Goal: Task Accomplishment & Management: Use online tool/utility

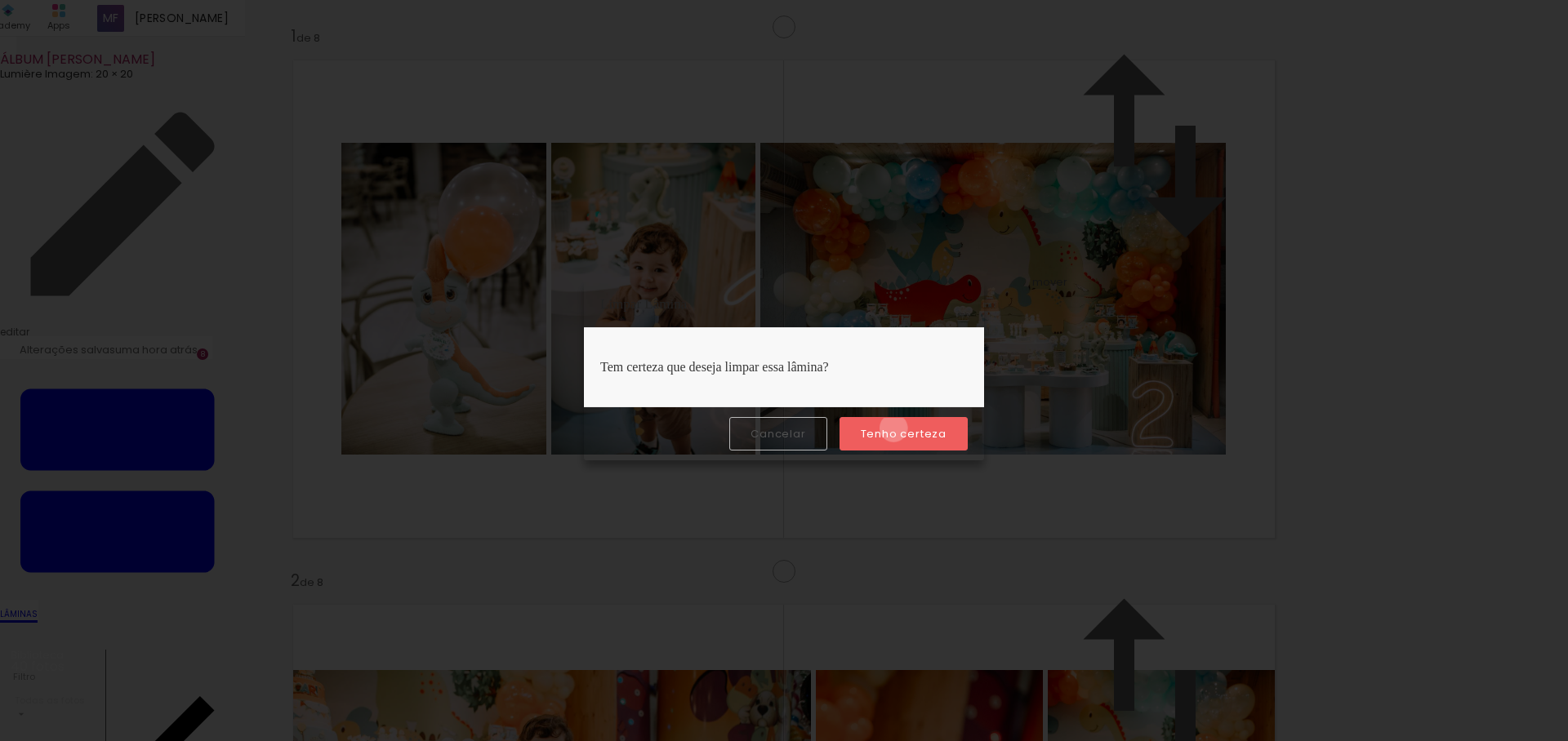
click at [0, 0] on slot "Tenho certeza" at bounding box center [0, 0] width 0 height 0
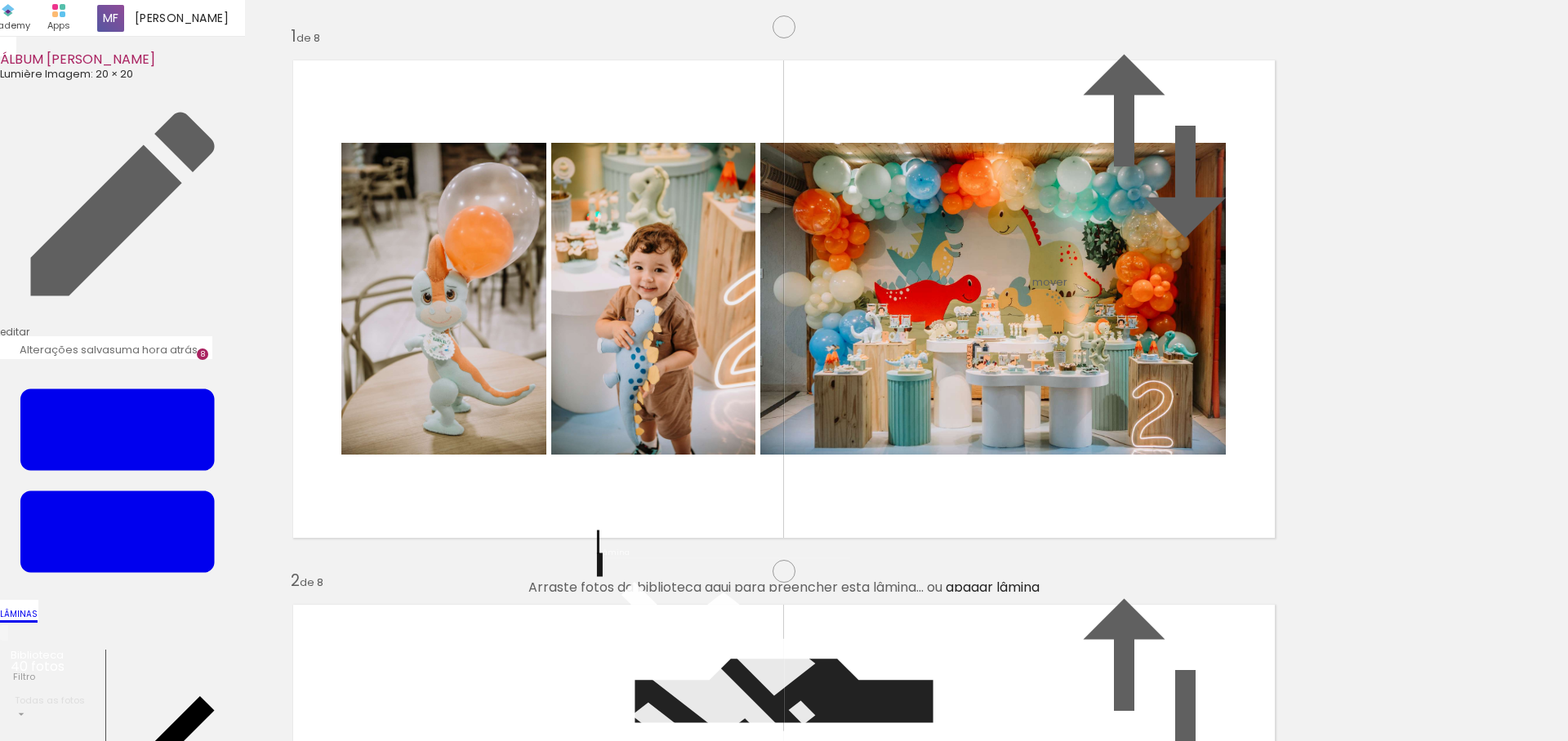
scroll to position [0, 0]
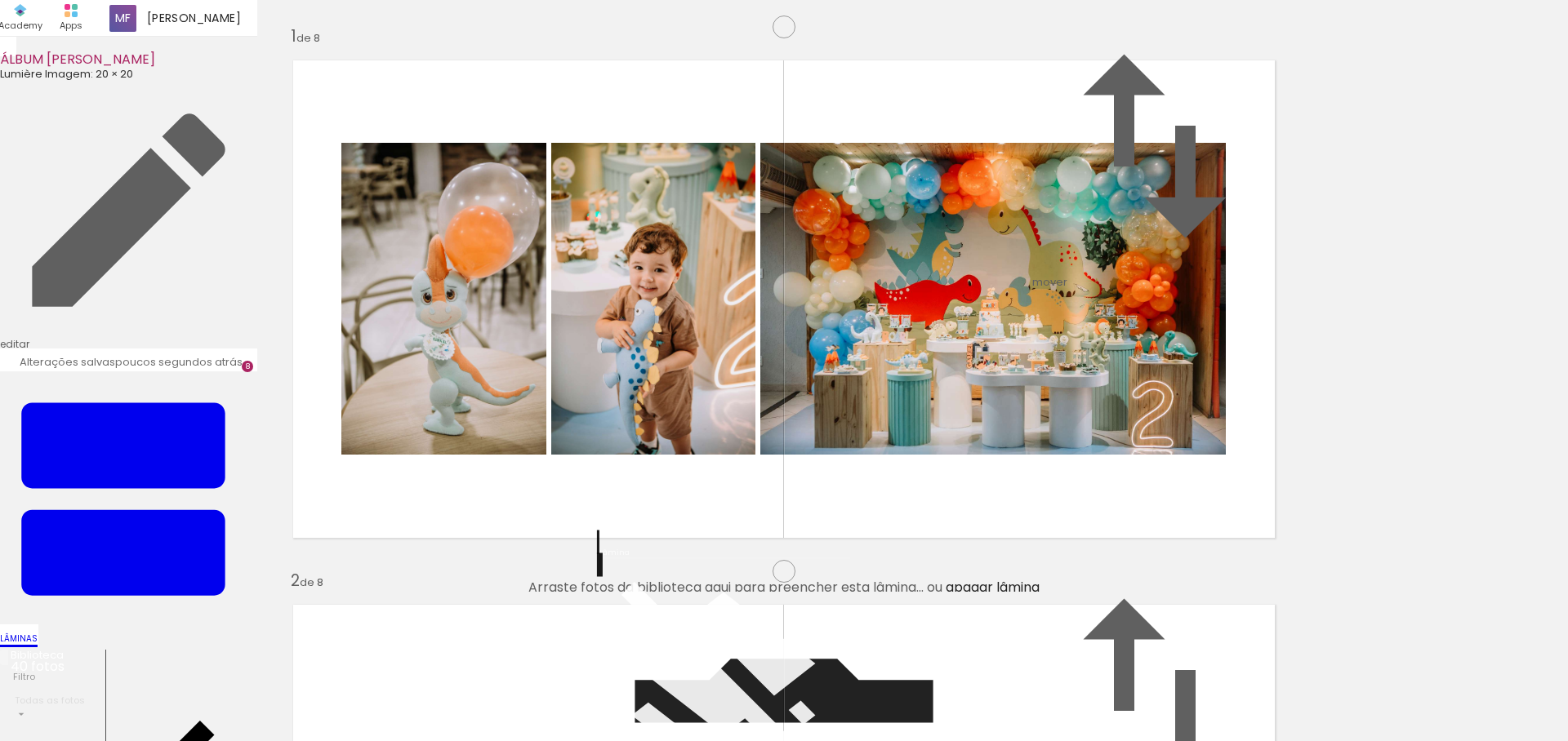
scroll to position [450, 0]
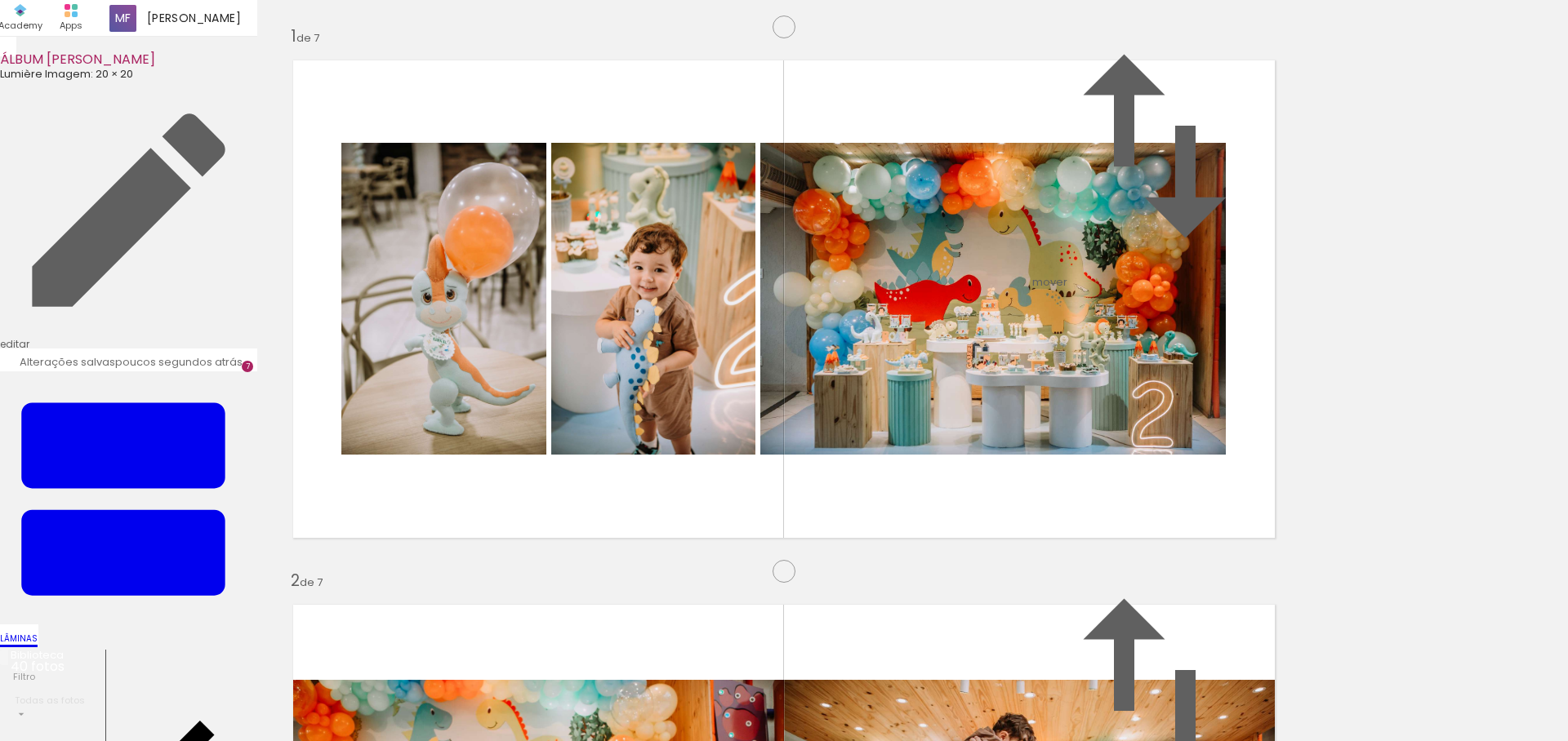
scroll to position [3266, 0]
drag, startPoint x: 464, startPoint y: 679, endPoint x: 789, endPoint y: 382, distance: 440.3
click at [789, 382] on quentale-workspace at bounding box center [784, 370] width 1568 height 741
drag, startPoint x: 541, startPoint y: 683, endPoint x: 917, endPoint y: 443, distance: 446.1
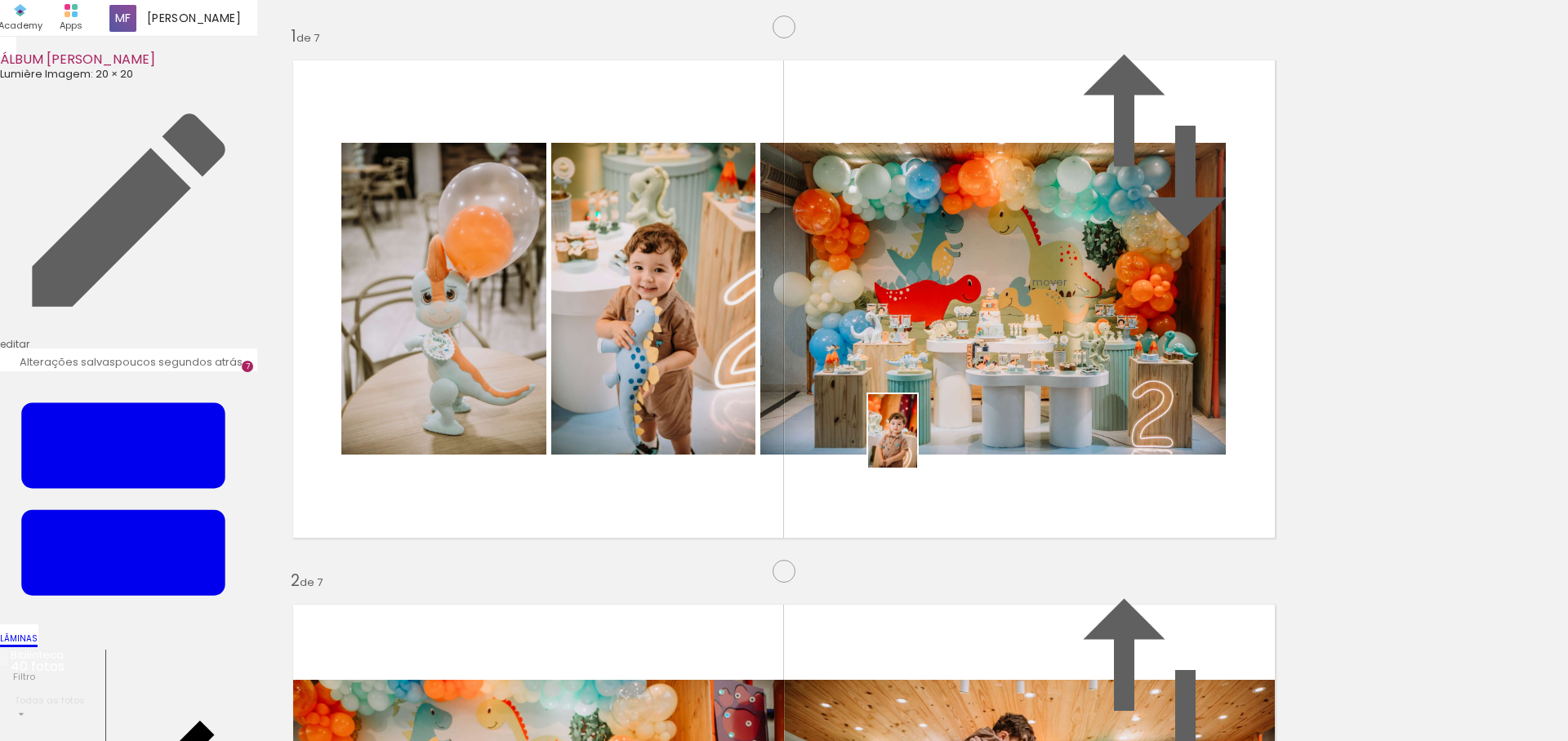
click at [917, 443] on quentale-workspace at bounding box center [784, 370] width 1568 height 741
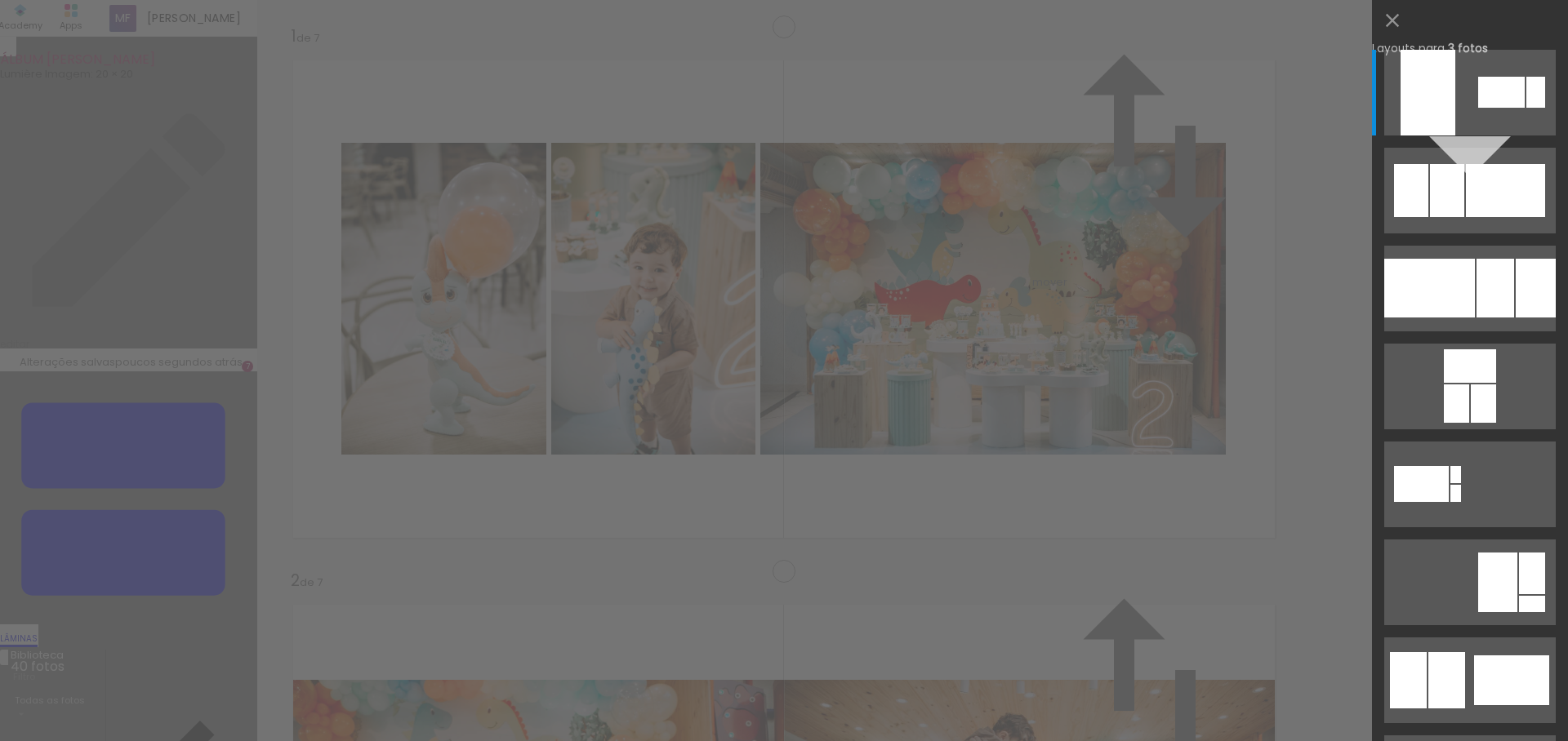
scroll to position [3286, 0]
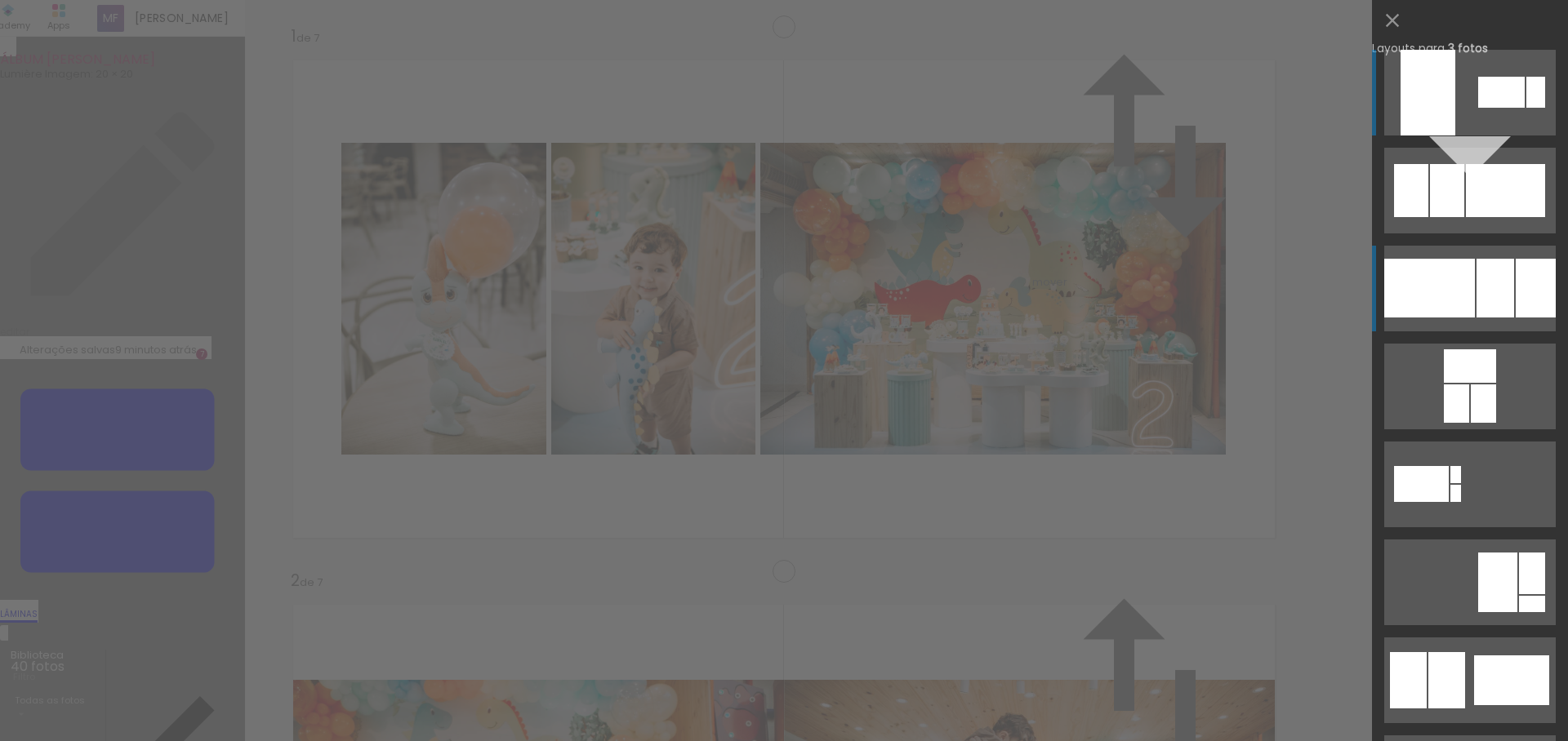
click at [1464, 217] on div at bounding box center [1447, 190] width 34 height 53
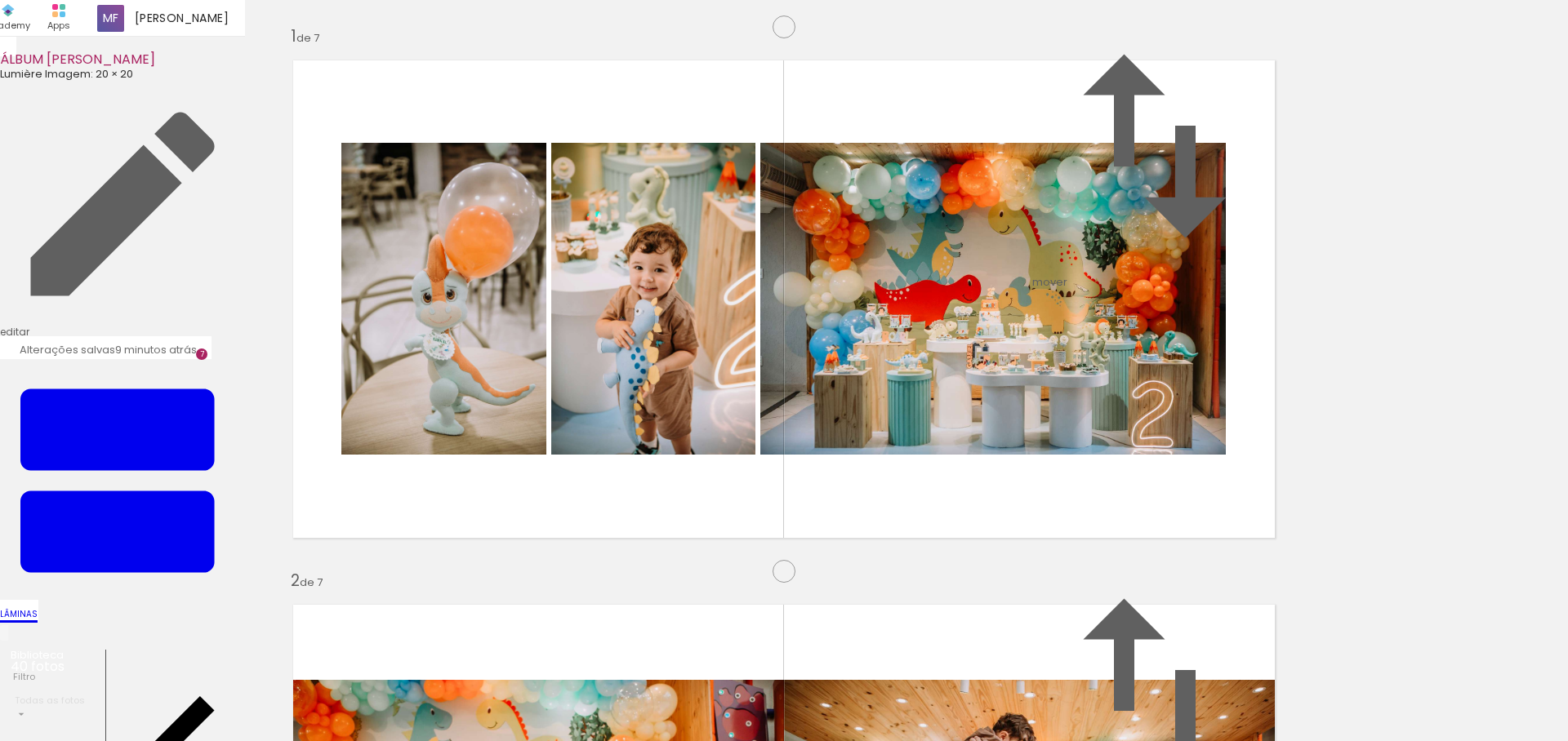
drag, startPoint x: 739, startPoint y: 695, endPoint x: 652, endPoint y: 467, distance: 244.0
click at [652, 467] on quentale-workspace at bounding box center [784, 370] width 1568 height 741
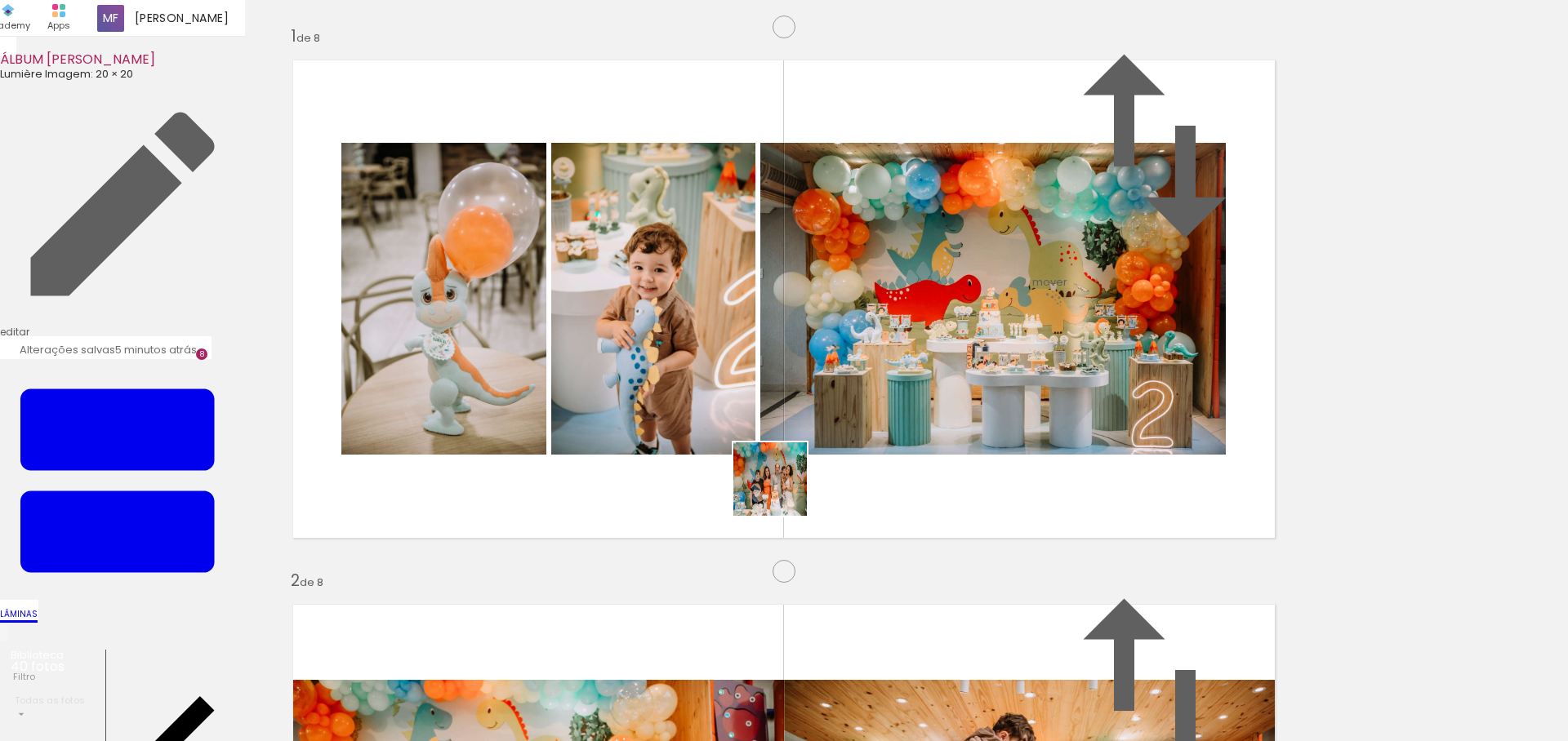
drag, startPoint x: 834, startPoint y: 692, endPoint x: 778, endPoint y: 476, distance: 223.1
click at [778, 476] on quentale-workspace at bounding box center [784, 370] width 1568 height 741
drag, startPoint x: 907, startPoint y: 699, endPoint x: 1014, endPoint y: 706, distance: 107.2
click at [868, 501] on quentale-workspace at bounding box center [784, 370] width 1568 height 741
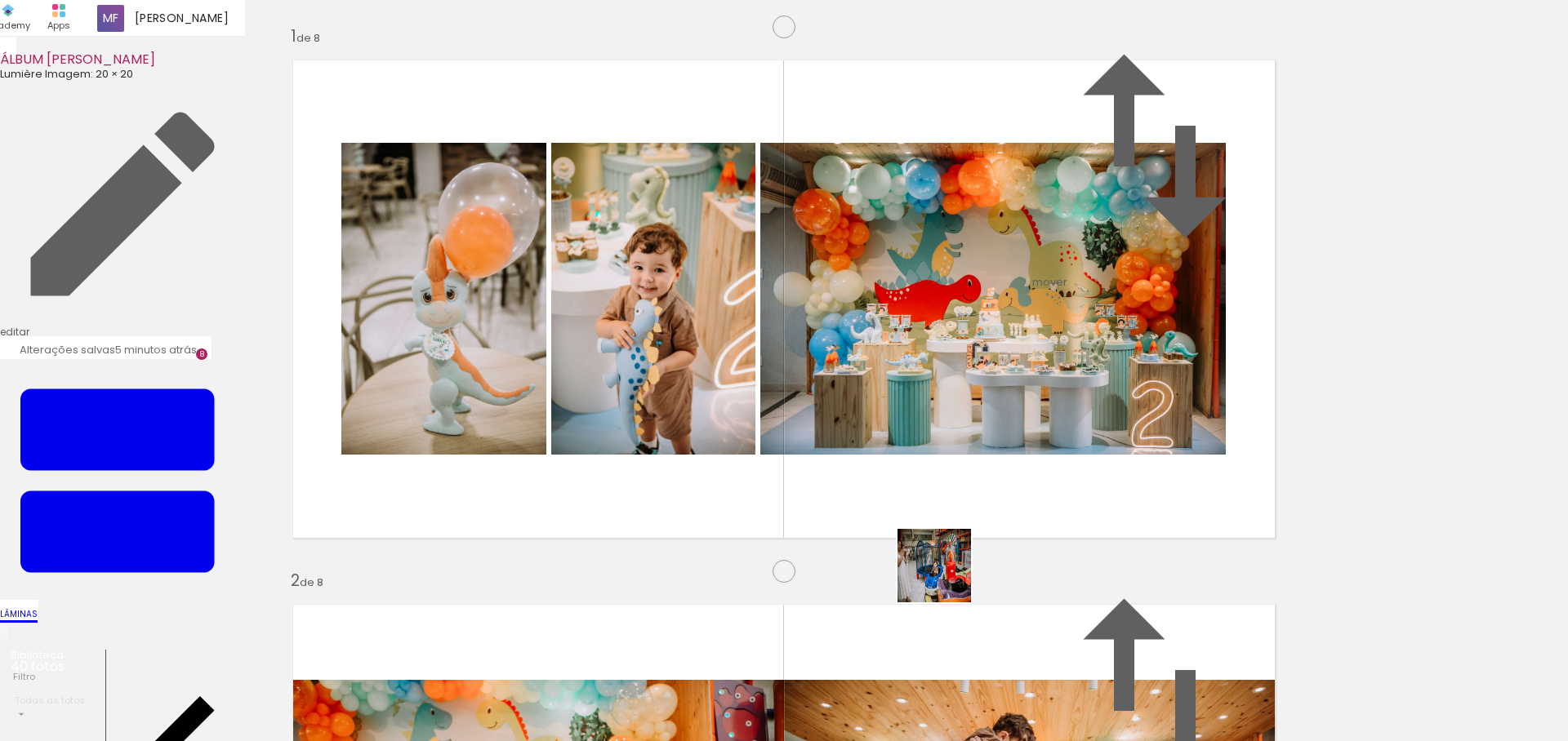
drag, startPoint x: 1015, startPoint y: 704, endPoint x: 829, endPoint y: 481, distance: 290.4
click at [829, 481] on quentale-workspace at bounding box center [784, 370] width 1568 height 741
click at [1007, 432] on quentale-workspace at bounding box center [784, 370] width 1568 height 741
drag, startPoint x: 915, startPoint y: 687, endPoint x: 976, endPoint y: 438, distance: 256.4
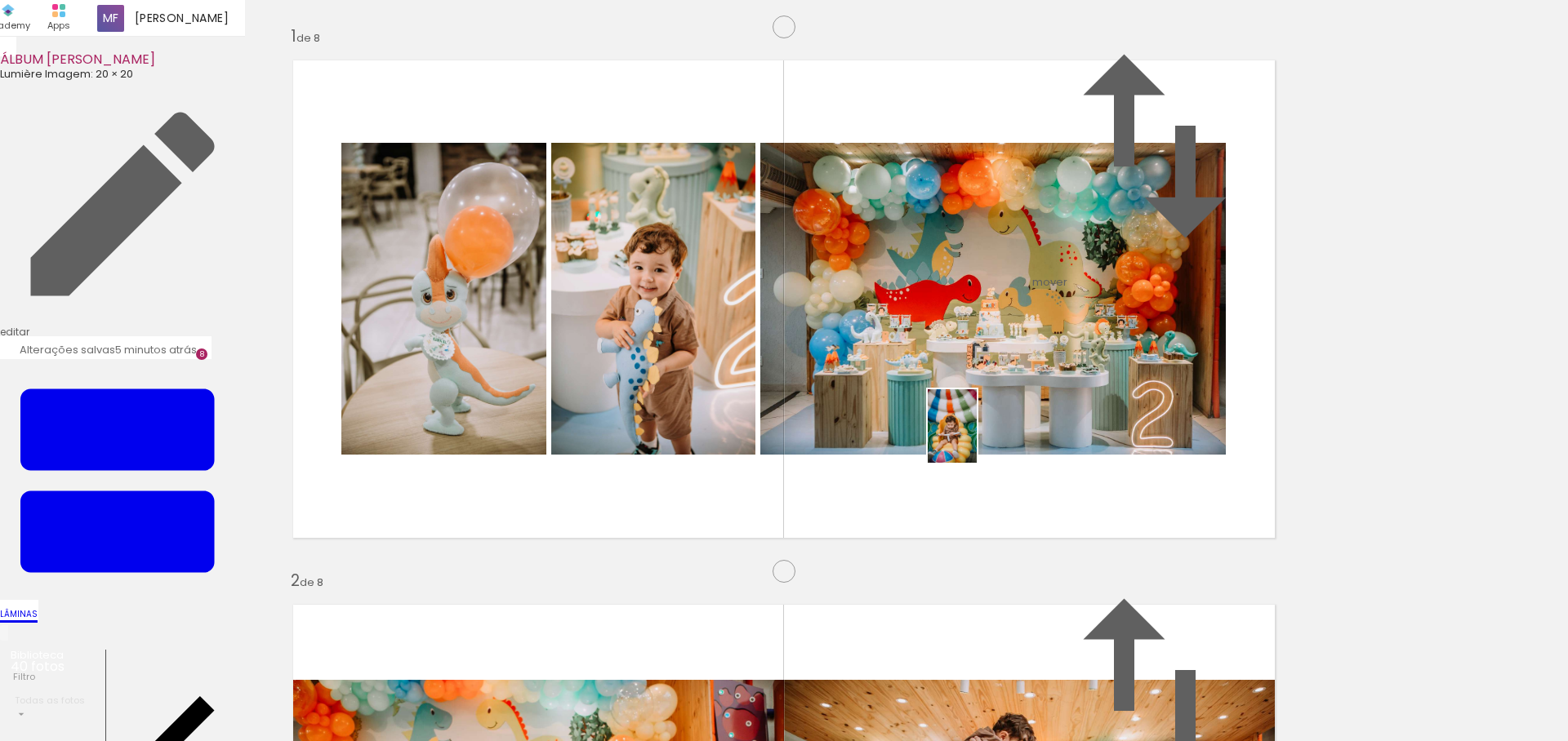
click at [976, 438] on quentale-workspace at bounding box center [784, 370] width 1568 height 741
drag, startPoint x: 1011, startPoint y: 680, endPoint x: 1083, endPoint y: 417, distance: 272.7
click at [1083, 417] on quentale-workspace at bounding box center [784, 370] width 1568 height 741
drag, startPoint x: 885, startPoint y: 684, endPoint x: 626, endPoint y: 518, distance: 307.6
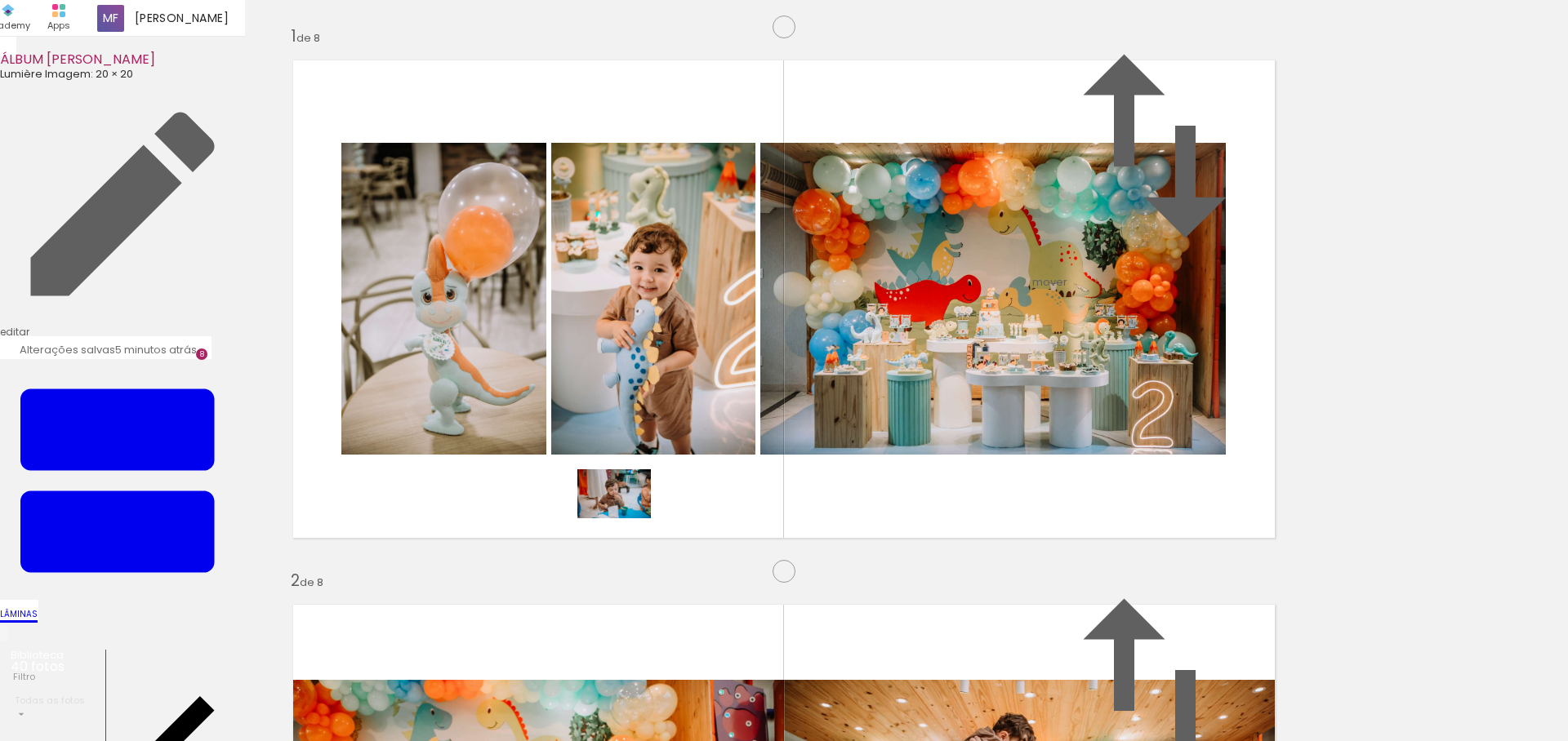
click at [626, 518] on quentale-workspace at bounding box center [784, 370] width 1568 height 741
drag, startPoint x: 924, startPoint y: 621, endPoint x: 764, endPoint y: 511, distance: 194.2
click at [764, 511] on quentale-workspace at bounding box center [784, 370] width 1568 height 741
drag, startPoint x: 1069, startPoint y: 688, endPoint x: 903, endPoint y: 438, distance: 300.1
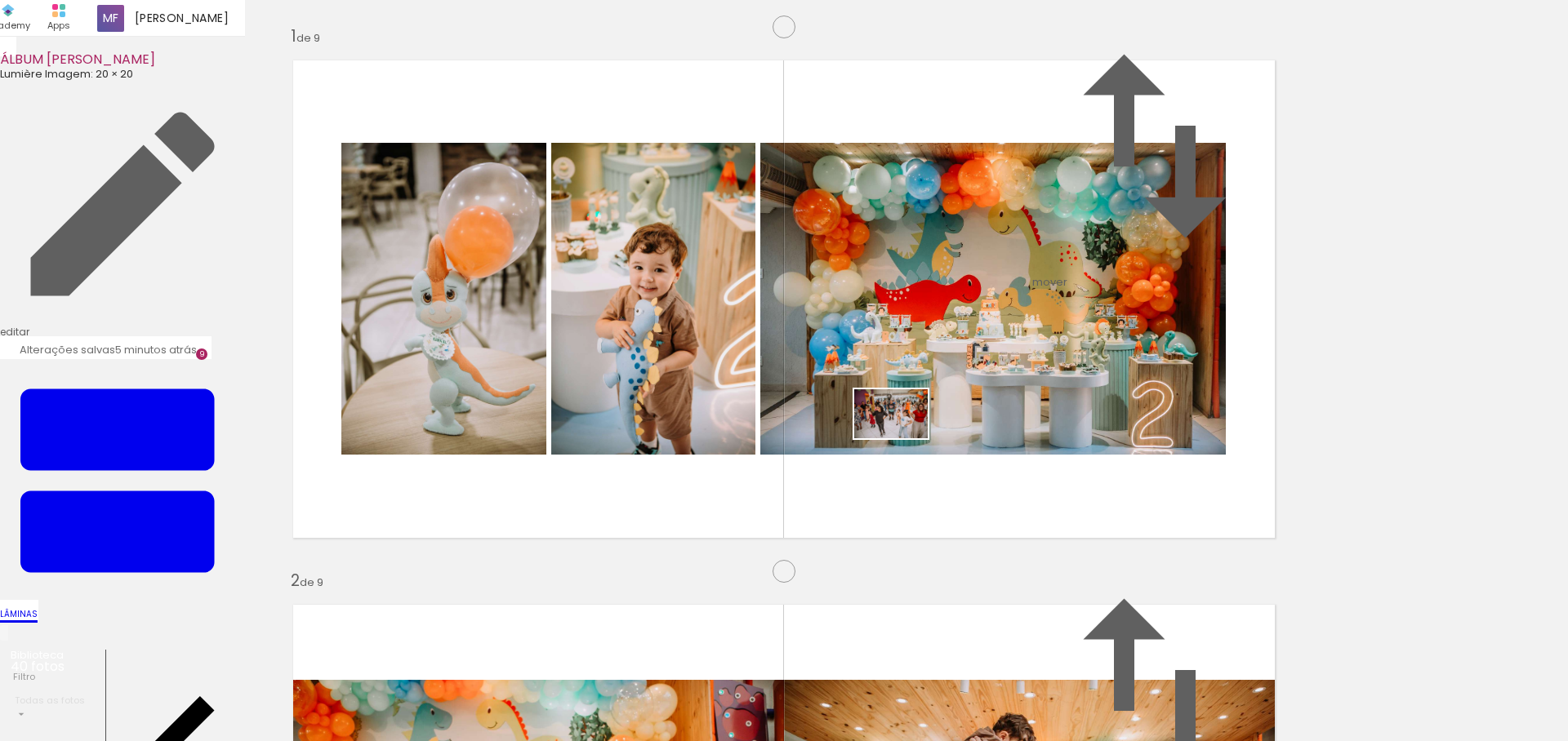
click at [903, 438] on quentale-workspace at bounding box center [784, 370] width 1568 height 741
drag, startPoint x: 1169, startPoint y: 695, endPoint x: 994, endPoint y: 463, distance: 290.6
click at [994, 463] on quentale-workspace at bounding box center [784, 370] width 1568 height 741
drag, startPoint x: 893, startPoint y: 689, endPoint x: 967, endPoint y: 452, distance: 248.3
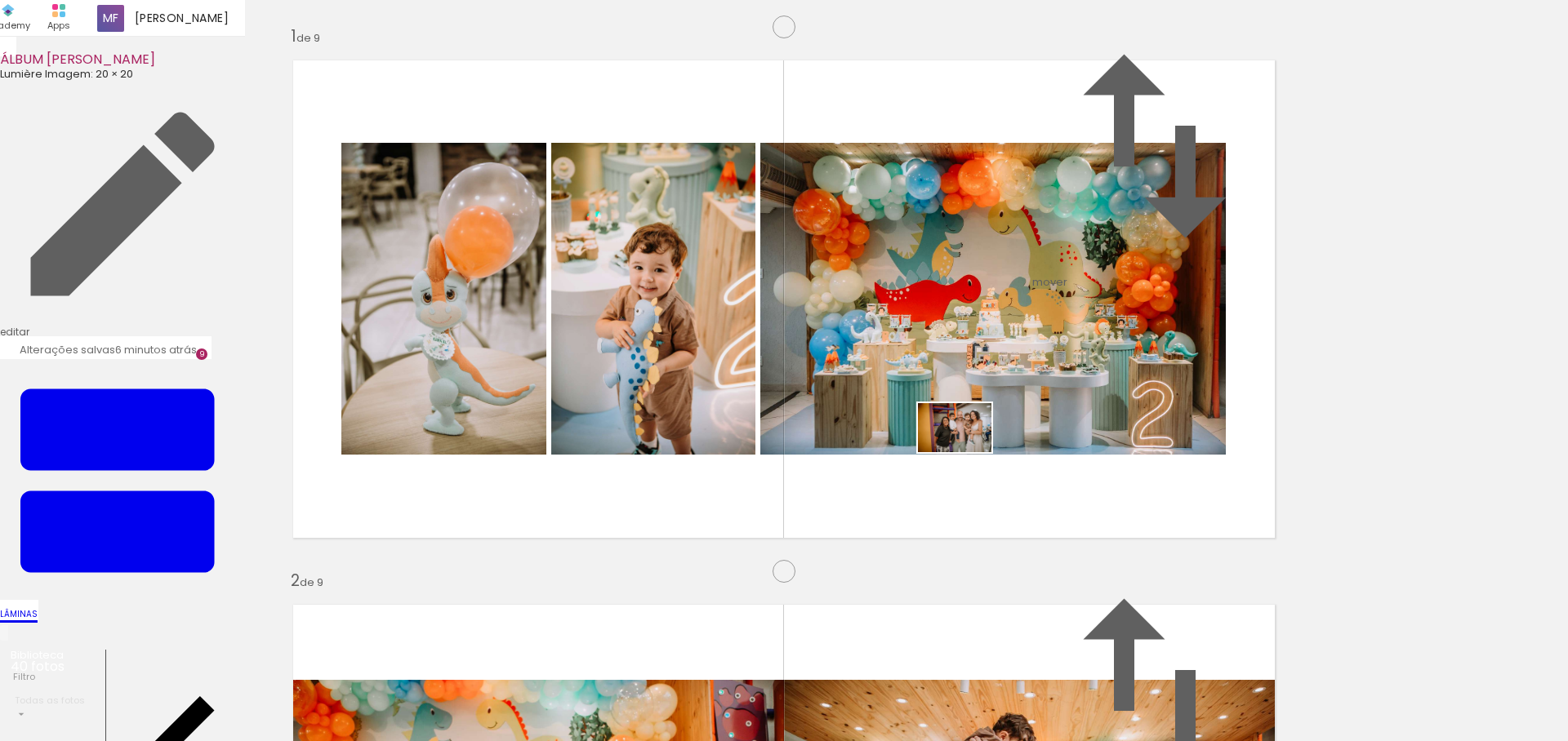
click at [967, 452] on quentale-workspace at bounding box center [784, 370] width 1568 height 741
drag, startPoint x: 963, startPoint y: 696, endPoint x: 1047, endPoint y: 440, distance: 269.4
click at [1047, 440] on quentale-workspace at bounding box center [784, 370] width 1568 height 741
drag, startPoint x: 1097, startPoint y: 696, endPoint x: 1128, endPoint y: 460, distance: 238.0
click at [1128, 460] on quentale-workspace at bounding box center [784, 370] width 1568 height 741
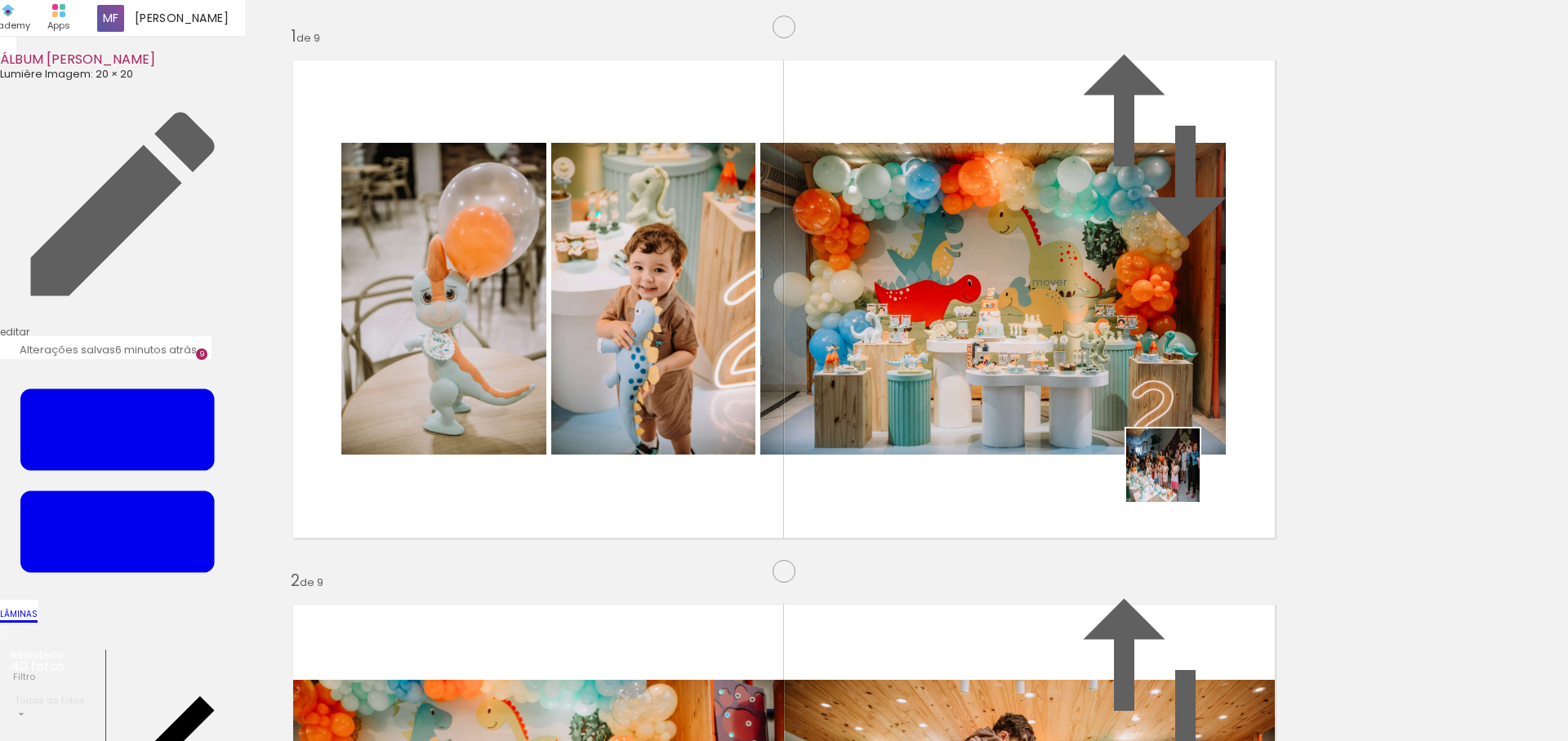
drag, startPoint x: 1152, startPoint y: 702, endPoint x: 1173, endPoint y: 460, distance: 242.9
click at [1173, 460] on quentale-workspace at bounding box center [784, 370] width 1568 height 741
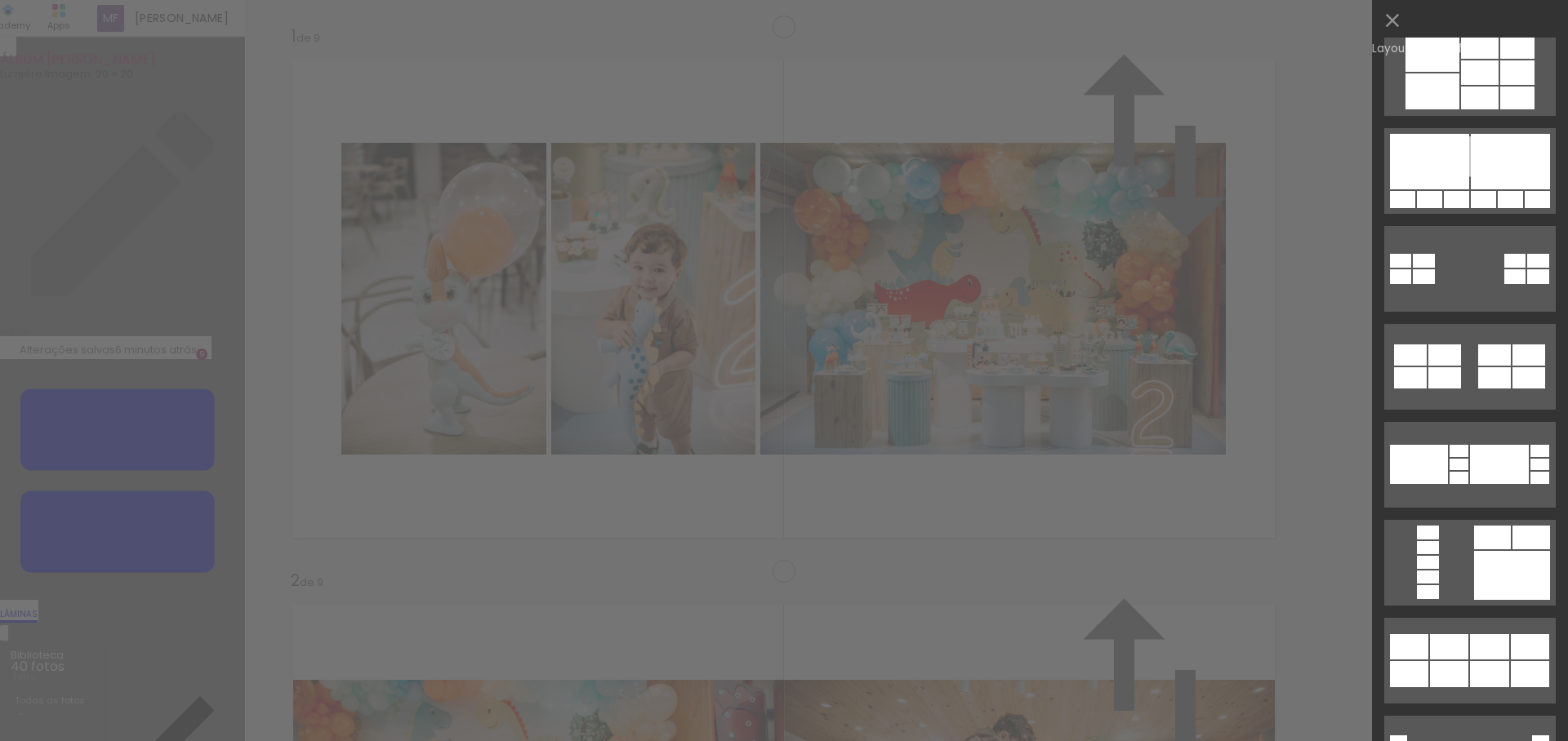
scroll to position [1014, 0]
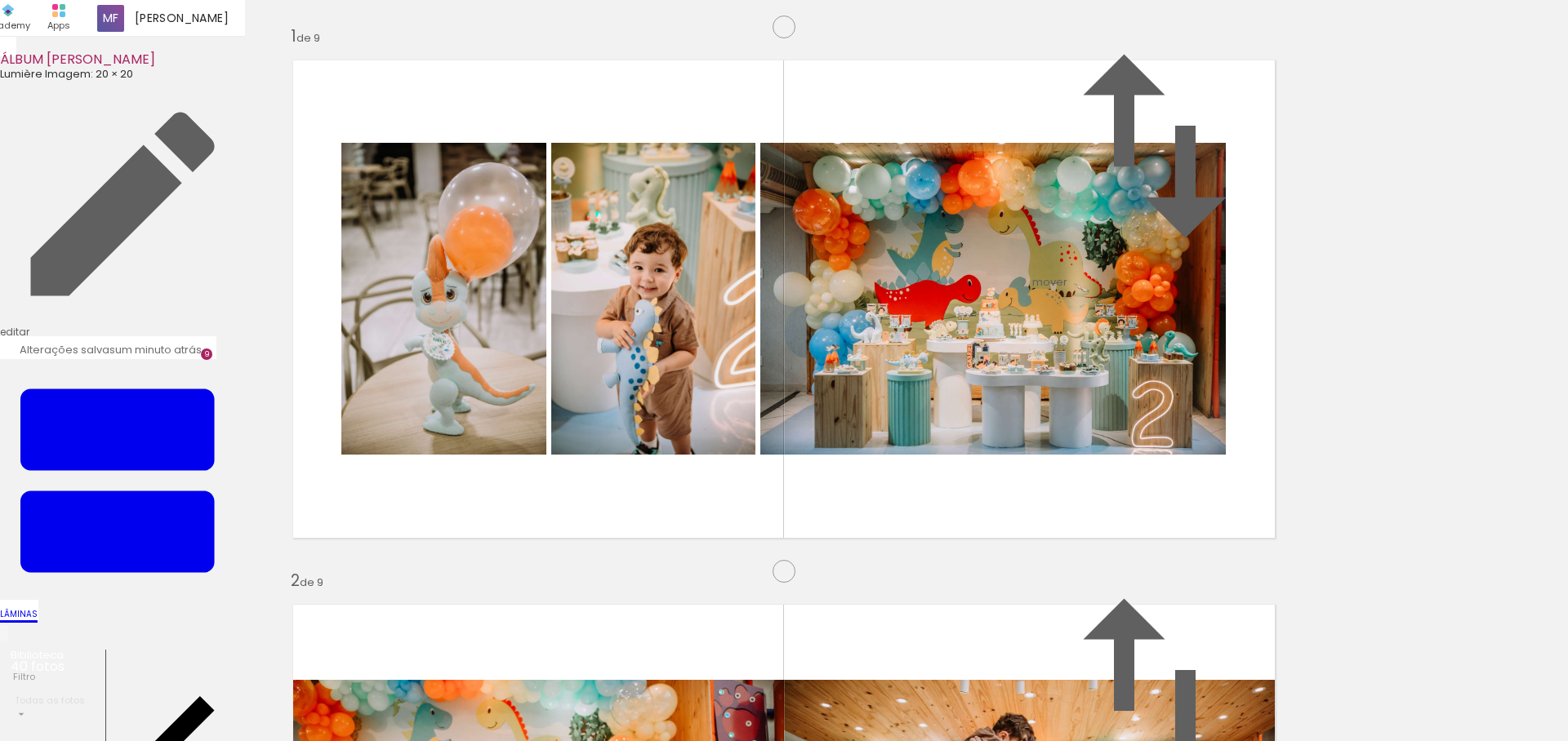
scroll to position [0, 2212]
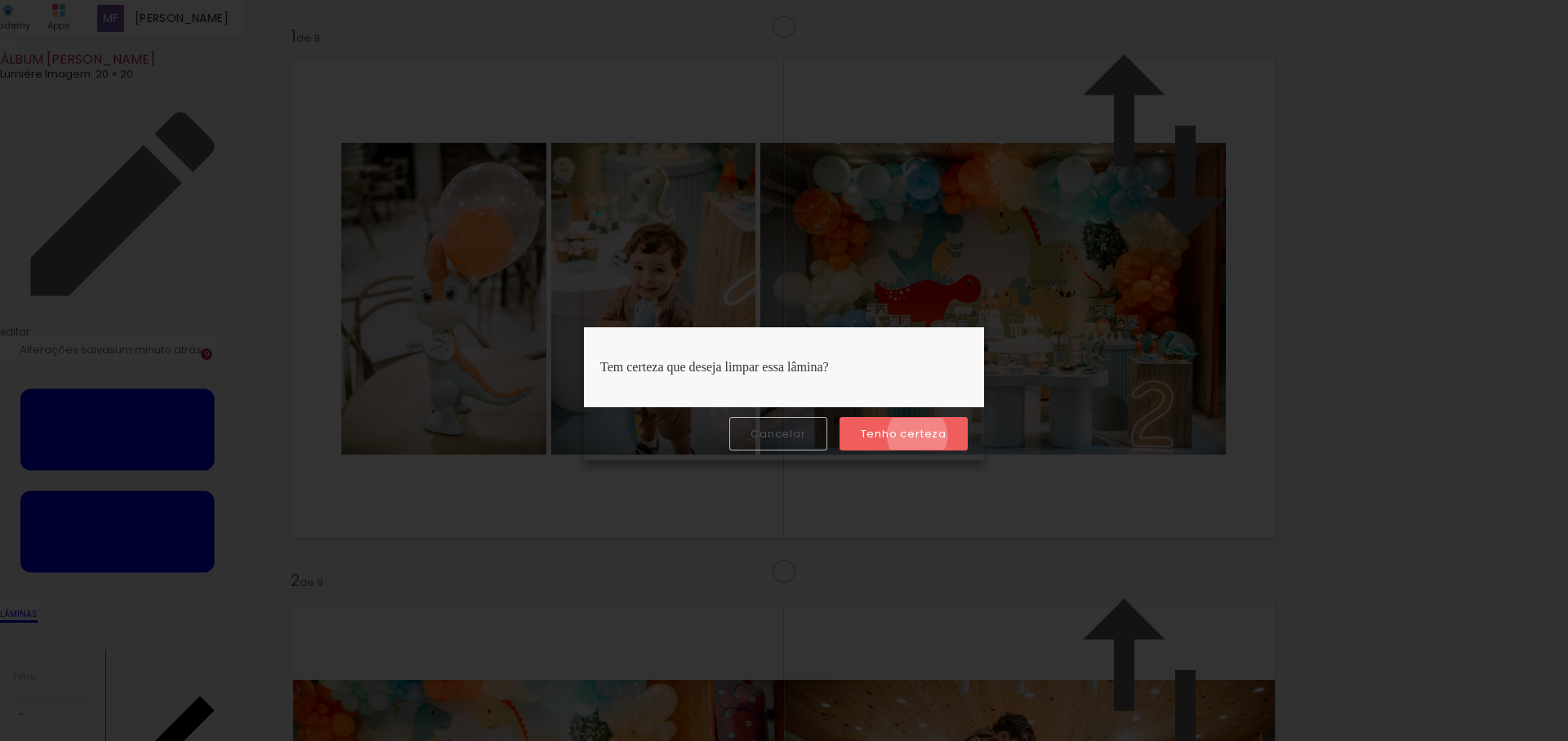
click at [0, 0] on slot "Tenho certeza" at bounding box center [0, 0] width 0 height 0
click at [0, 0] on slot "Cancelar" at bounding box center [0, 0] width 0 height 0
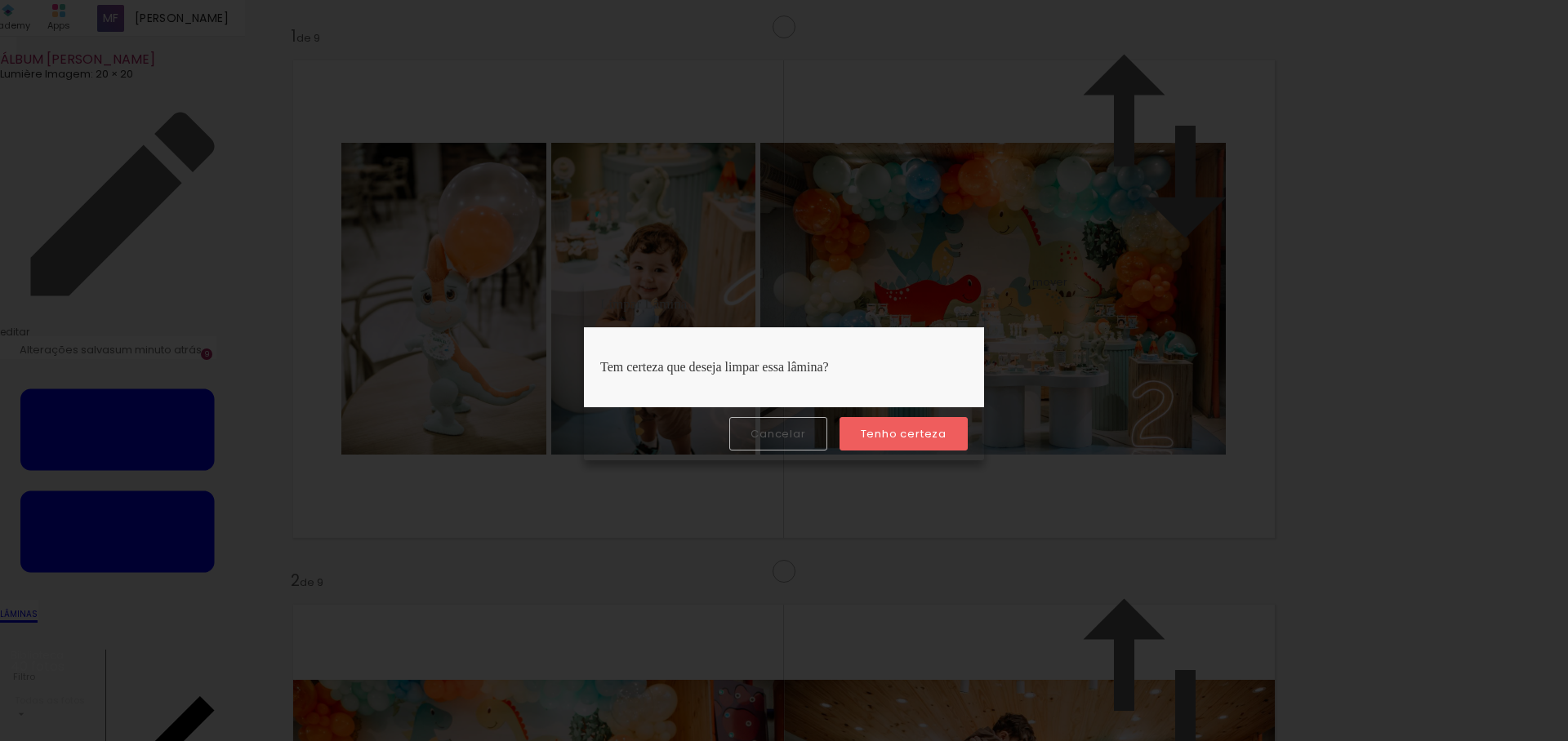
click at [0, 0] on slot "Tenho certeza" at bounding box center [0, 0] width 0 height 0
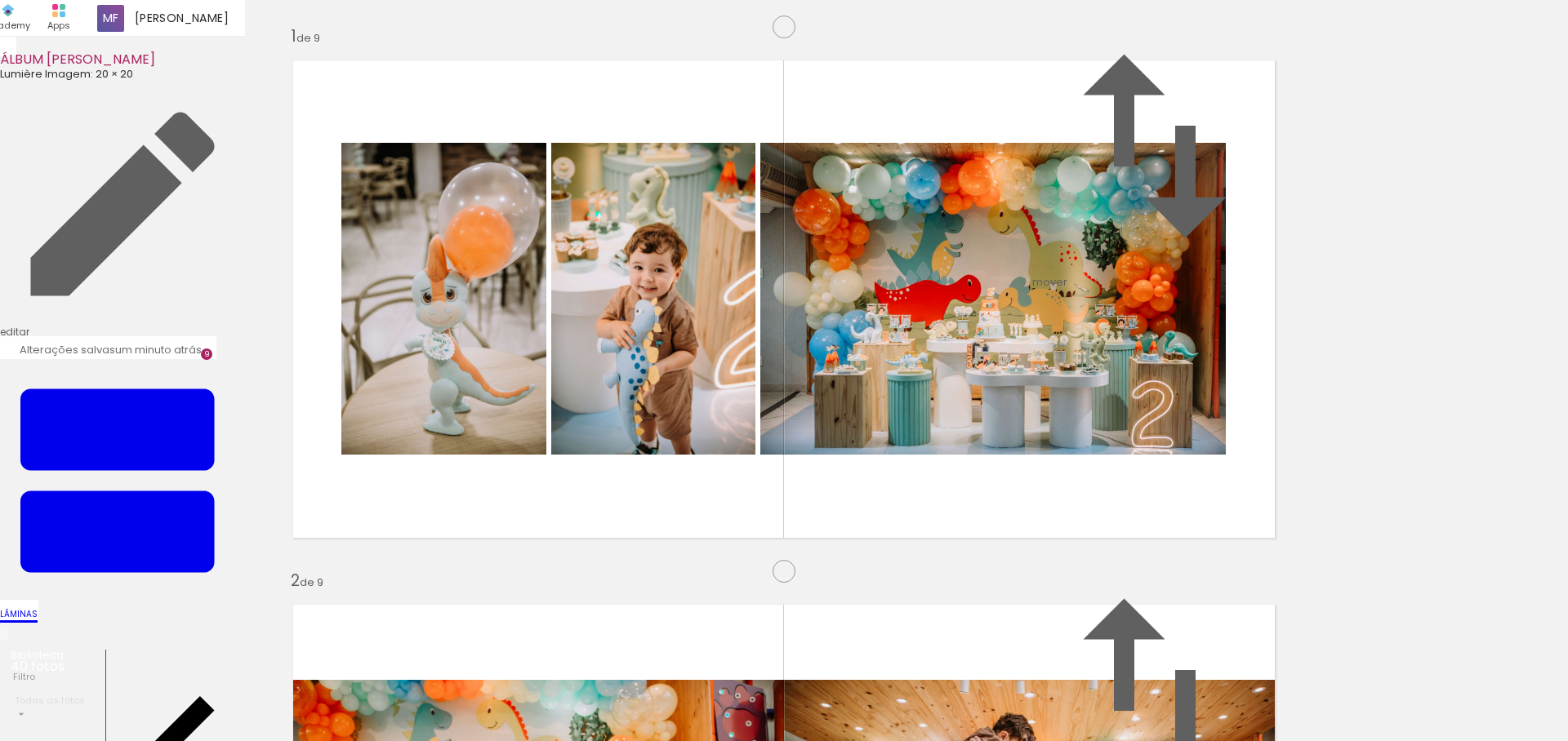
scroll to position [4374, 0]
drag, startPoint x: 539, startPoint y: 689, endPoint x: 546, endPoint y: 483, distance: 206.1
click at [546, 483] on quentale-workspace at bounding box center [784, 370] width 1568 height 741
drag, startPoint x: 630, startPoint y: 688, endPoint x: 647, endPoint y: 453, distance: 235.6
click at [647, 453] on quentale-workspace at bounding box center [784, 370] width 1568 height 741
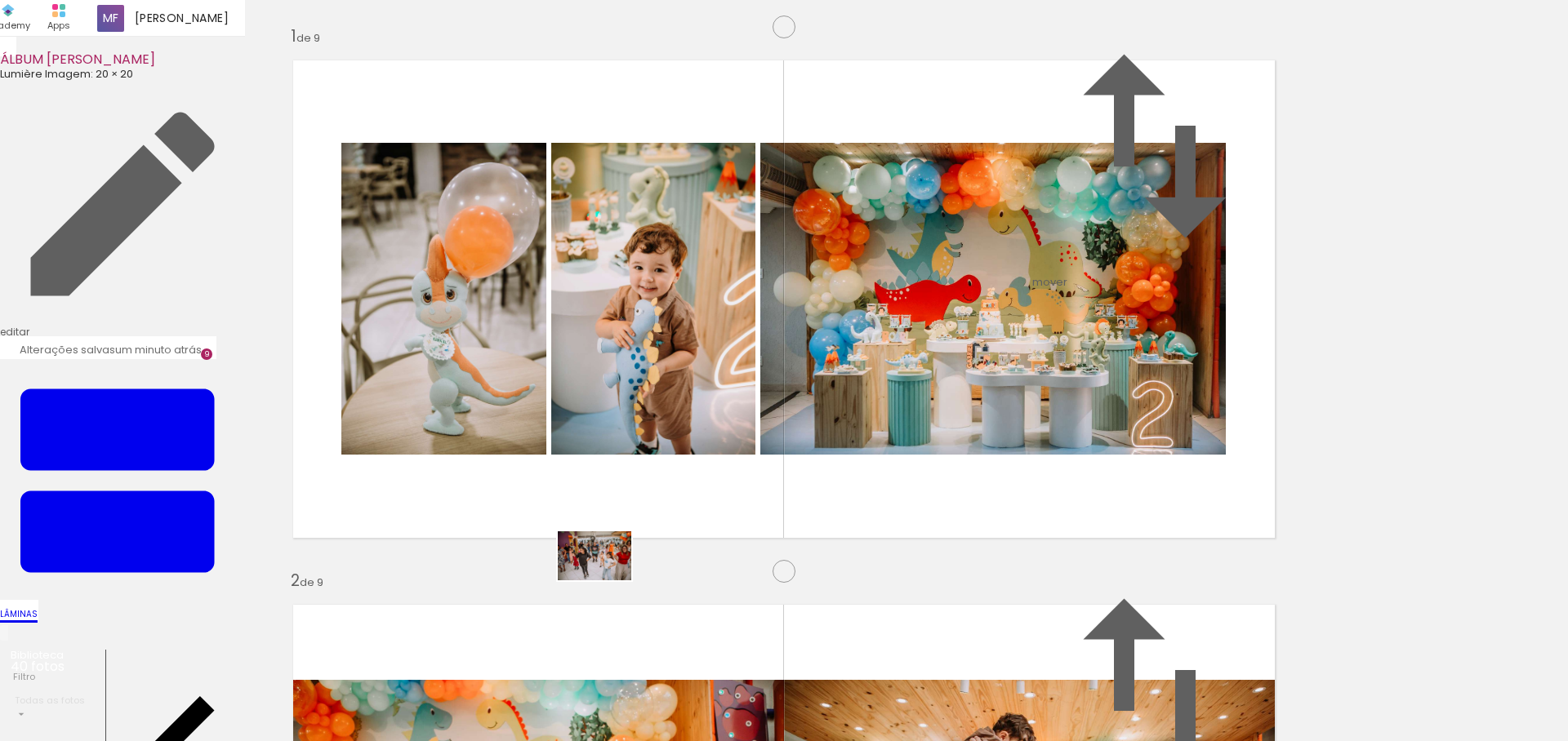
drag, startPoint x: 715, startPoint y: 698, endPoint x: 606, endPoint y: 580, distance: 160.6
click at [606, 580] on quentale-workspace at bounding box center [784, 370] width 1568 height 741
drag, startPoint x: 892, startPoint y: 676, endPoint x: 801, endPoint y: 528, distance: 173.7
click at [801, 528] on quentale-workspace at bounding box center [784, 370] width 1568 height 741
drag, startPoint x: 979, startPoint y: 696, endPoint x: 1034, endPoint y: 430, distance: 271.6
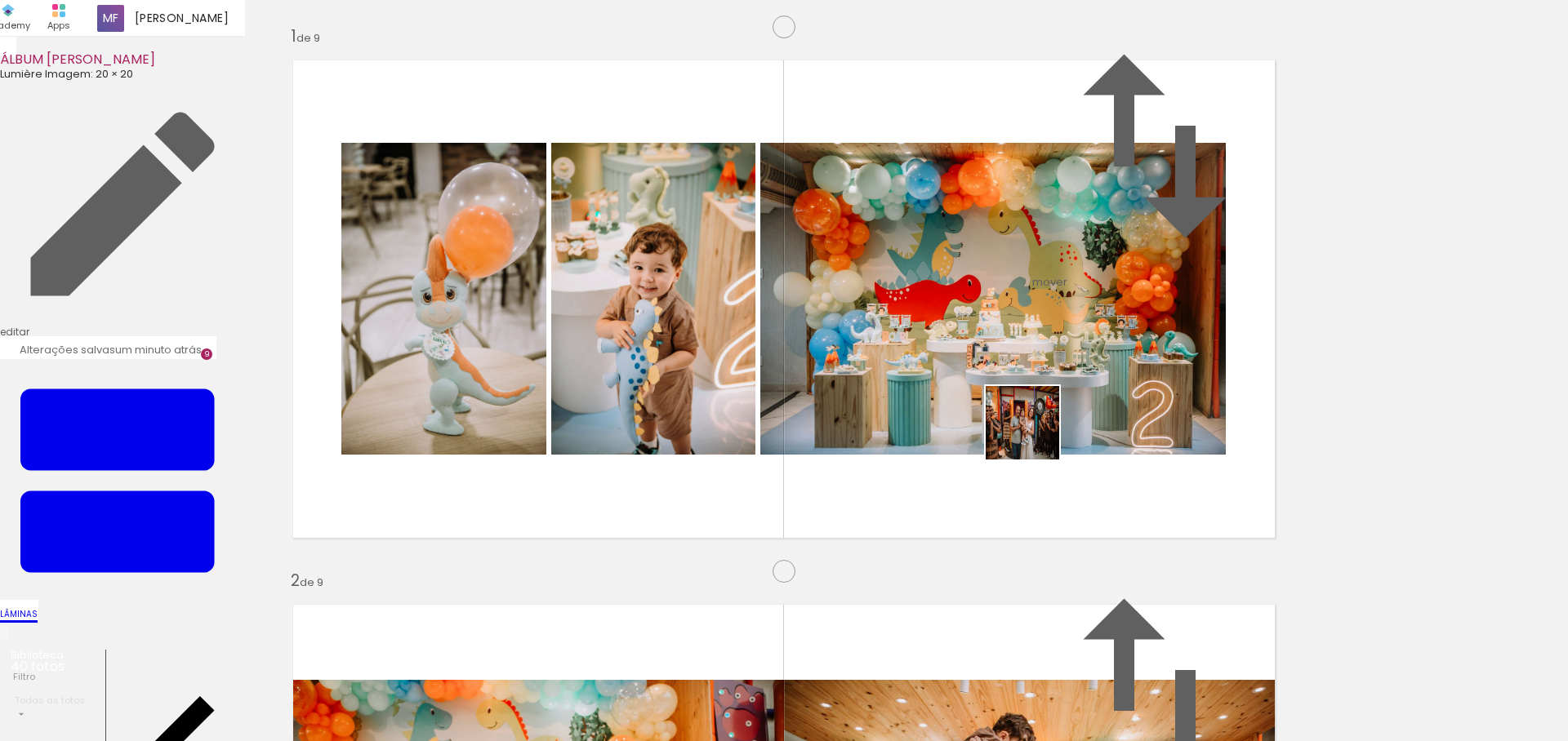
click at [1034, 430] on quentale-workspace at bounding box center [784, 370] width 1568 height 741
drag, startPoint x: 1152, startPoint y: 684, endPoint x: 1118, endPoint y: 451, distance: 235.5
click at [1118, 451] on quentale-workspace at bounding box center [784, 370] width 1568 height 741
drag, startPoint x: 789, startPoint y: 690, endPoint x: 1019, endPoint y: 411, distance: 361.6
click at [1019, 411] on quentale-workspace at bounding box center [784, 370] width 1568 height 741
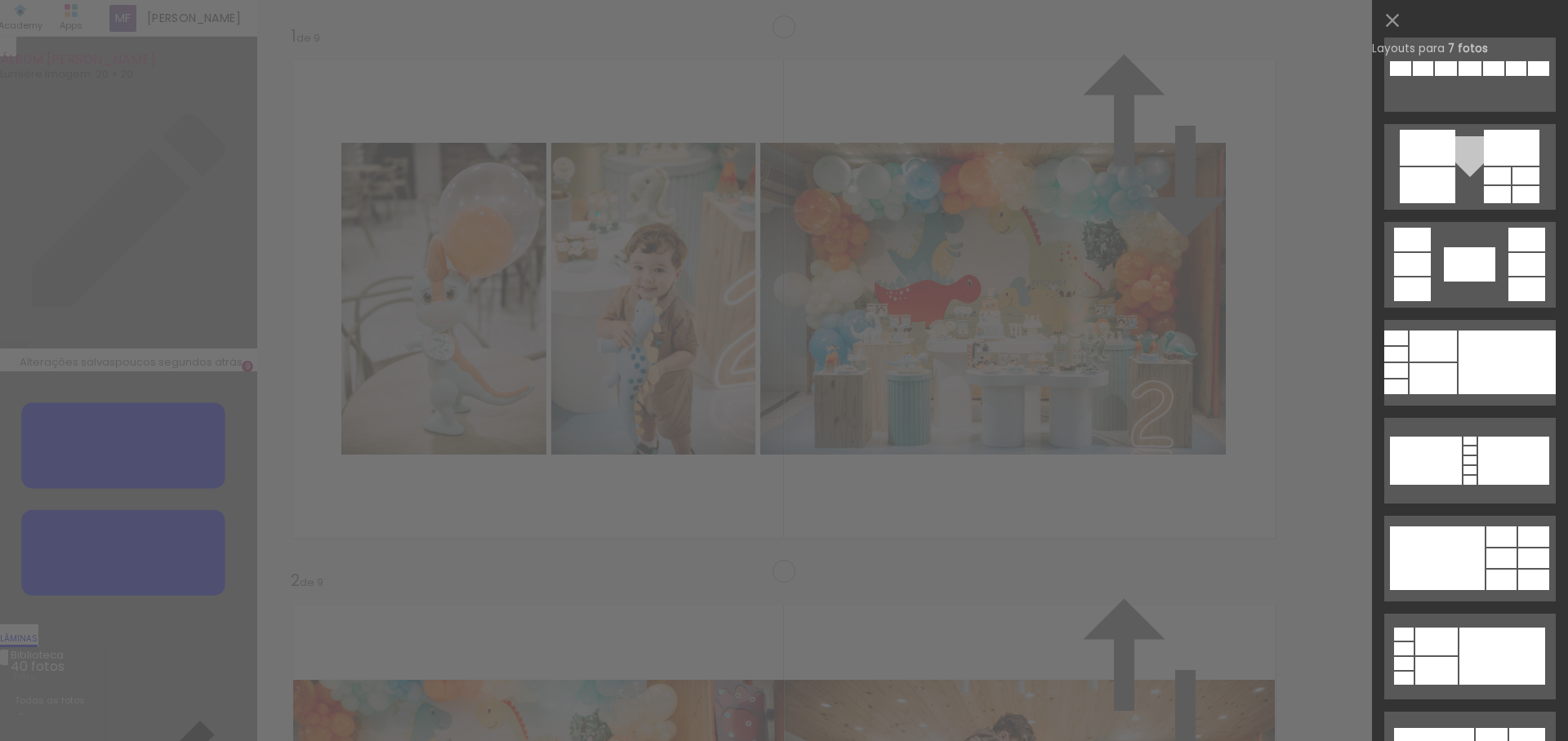
scroll to position [788, 0]
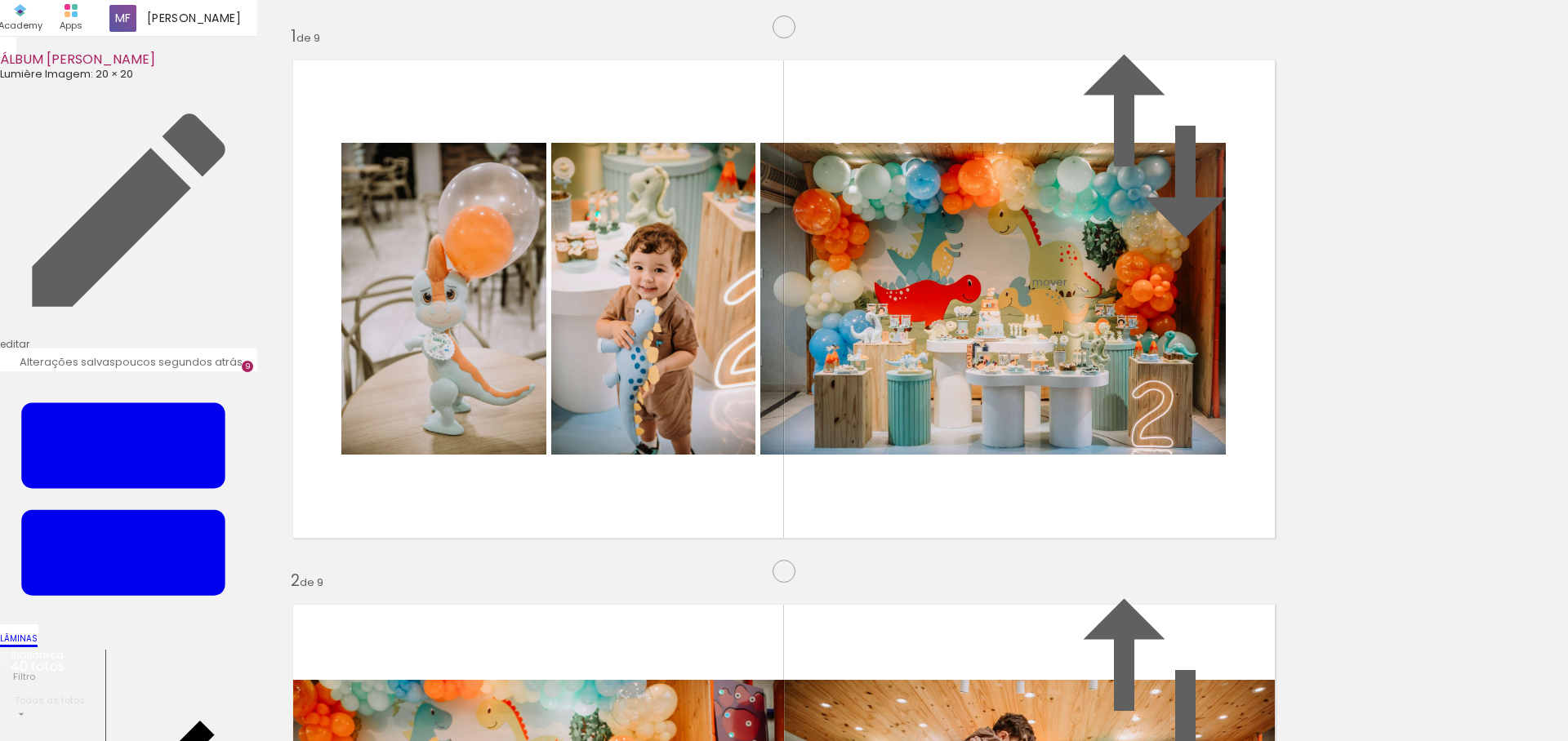
drag, startPoint x: 1170, startPoint y: 506, endPoint x: 783, endPoint y: 437, distance: 393.1
click at [0, 0] on slot at bounding box center [0, 0] width 0 height 0
drag, startPoint x: 1174, startPoint y: 480, endPoint x: 1014, endPoint y: 265, distance: 268.0
click at [0, 0] on slot at bounding box center [0, 0] width 0 height 0
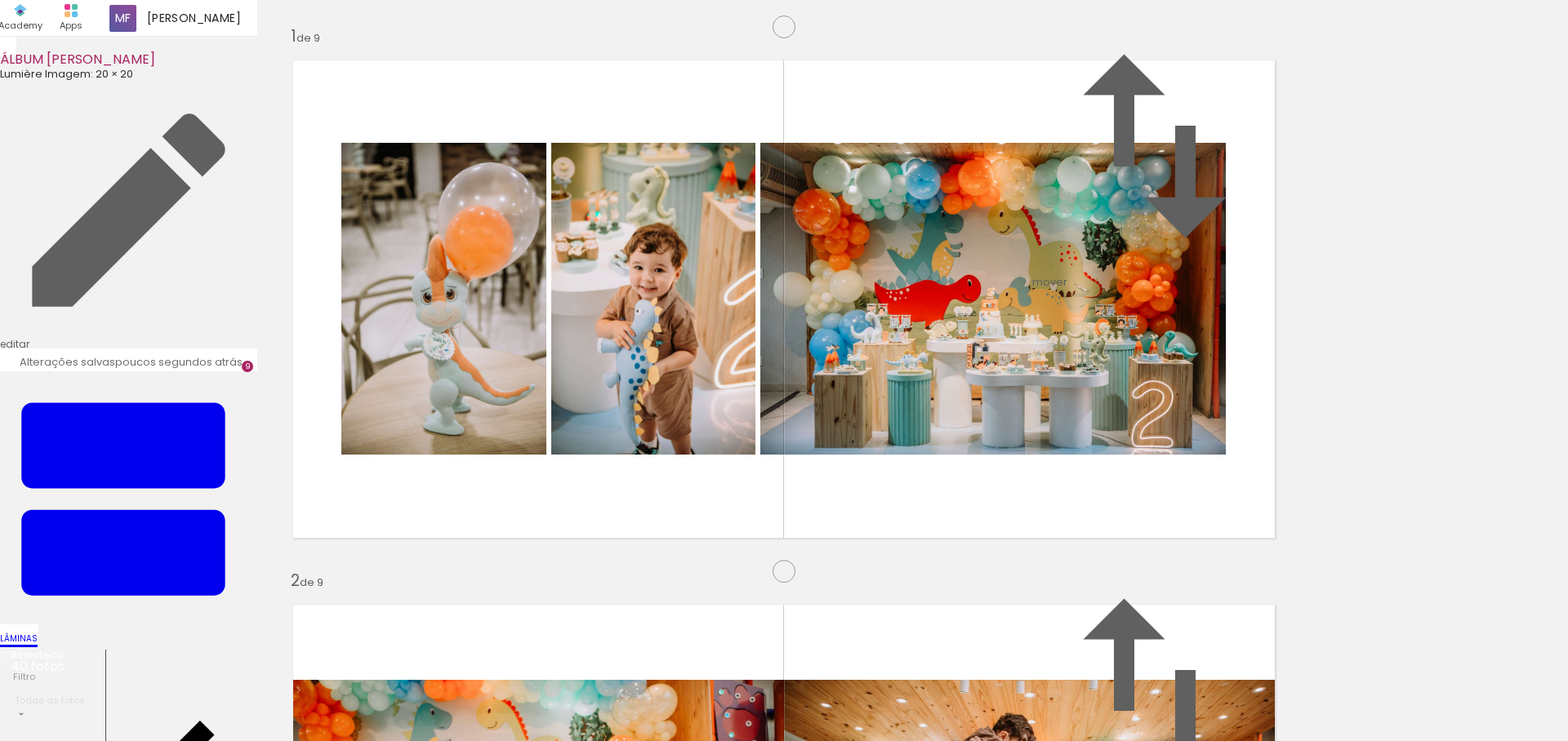
scroll to position [4950, 0]
drag, startPoint x: 1058, startPoint y: 688, endPoint x: 876, endPoint y: 392, distance: 347.5
click at [876, 392] on quentale-workspace at bounding box center [784, 370] width 1568 height 741
drag, startPoint x: 1253, startPoint y: 680, endPoint x: 973, endPoint y: 386, distance: 406.0
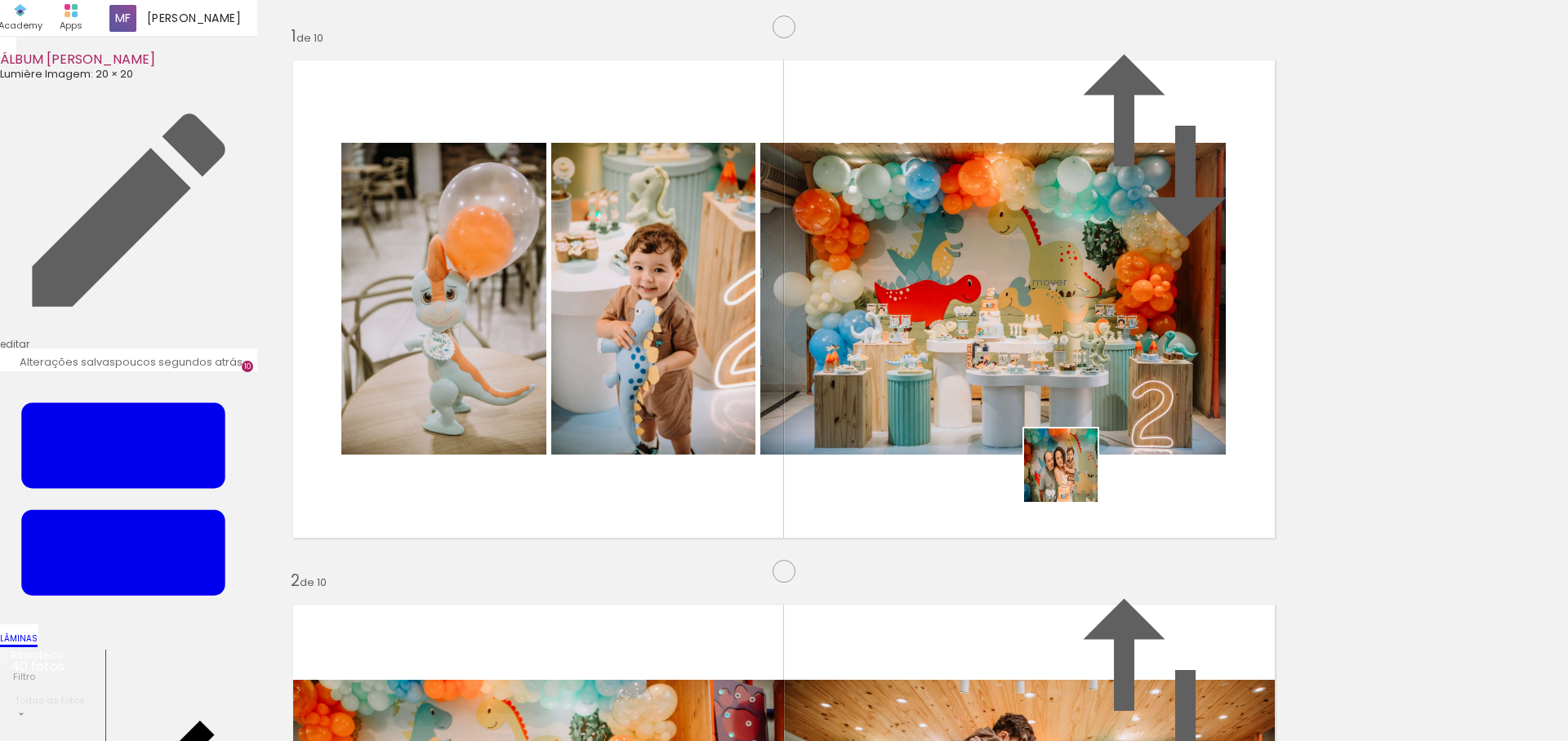
click at [973, 386] on quentale-workspace at bounding box center [784, 370] width 1568 height 741
drag, startPoint x: 1327, startPoint y: 685, endPoint x: 1061, endPoint y: 454, distance: 352.3
click at [1061, 454] on quentale-workspace at bounding box center [784, 370] width 1568 height 741
drag, startPoint x: 1445, startPoint y: 687, endPoint x: 1036, endPoint y: 409, distance: 494.5
click at [1036, 409] on quentale-workspace at bounding box center [784, 370] width 1568 height 741
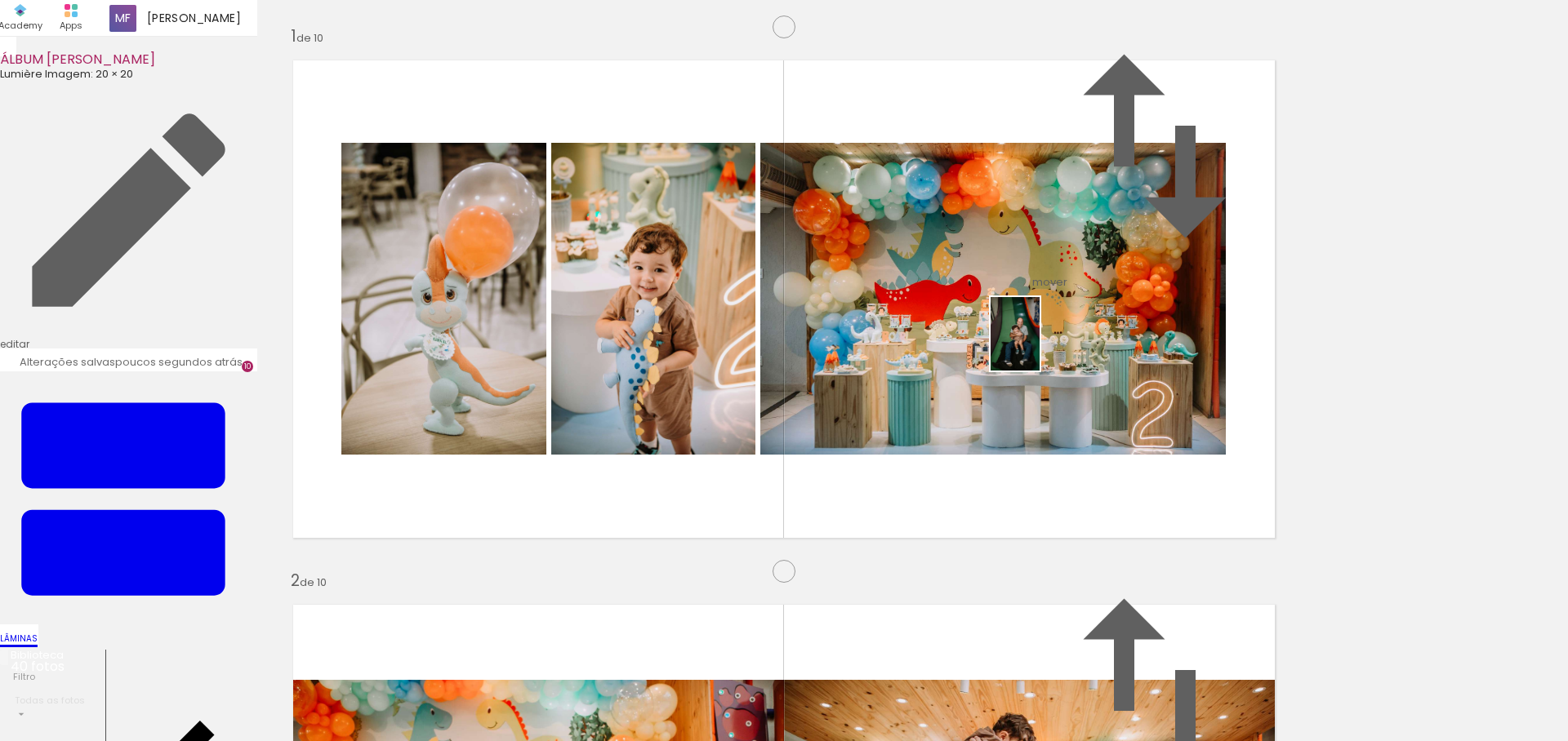
drag, startPoint x: 247, startPoint y: 705, endPoint x: 1040, endPoint y: 346, distance: 870.5
click at [1040, 346] on quentale-workspace at bounding box center [784, 370] width 1568 height 741
drag, startPoint x: 1524, startPoint y: 687, endPoint x: 1275, endPoint y: 355, distance: 415.0
click at [1275, 355] on quentale-workspace at bounding box center [784, 370] width 1568 height 741
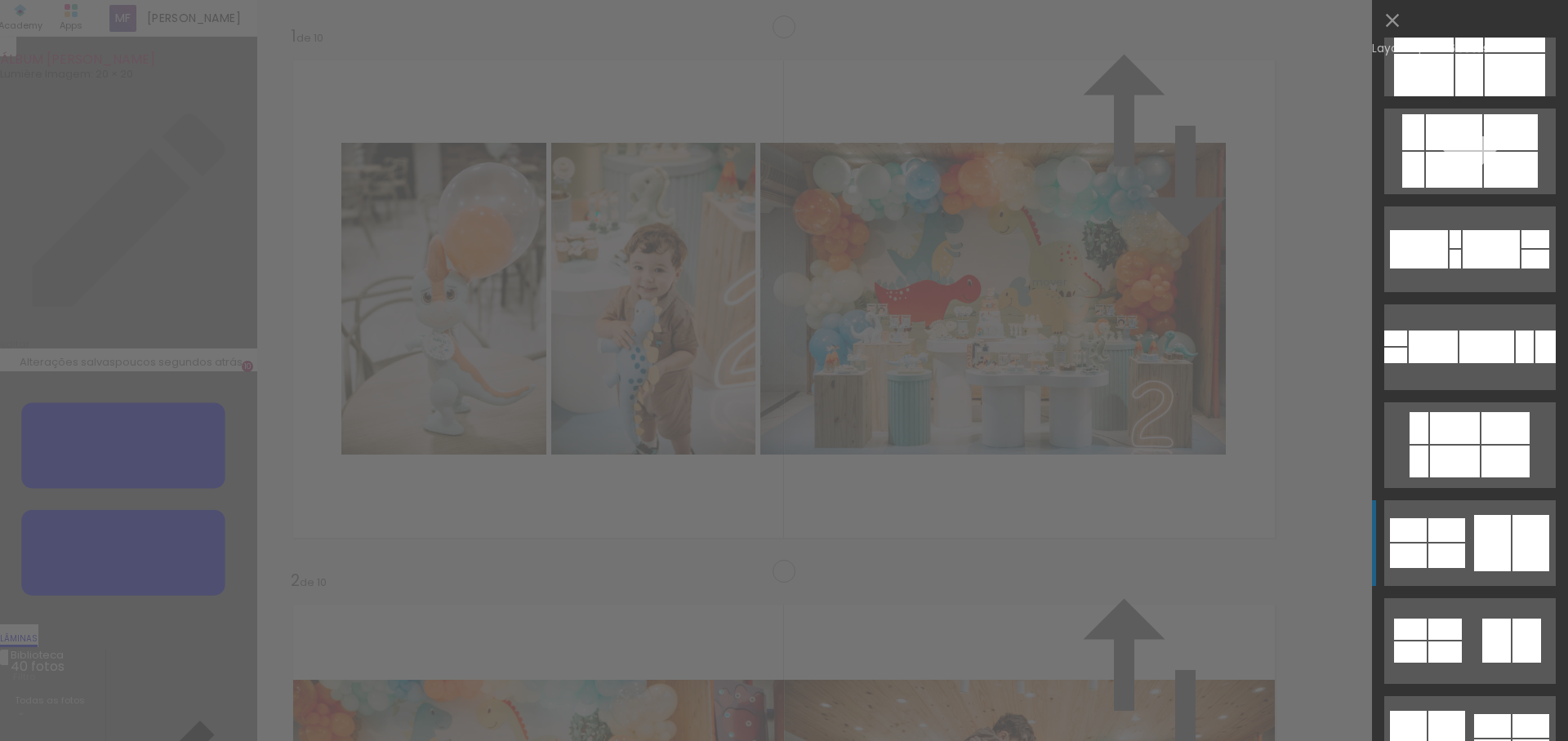
scroll to position [1862, 0]
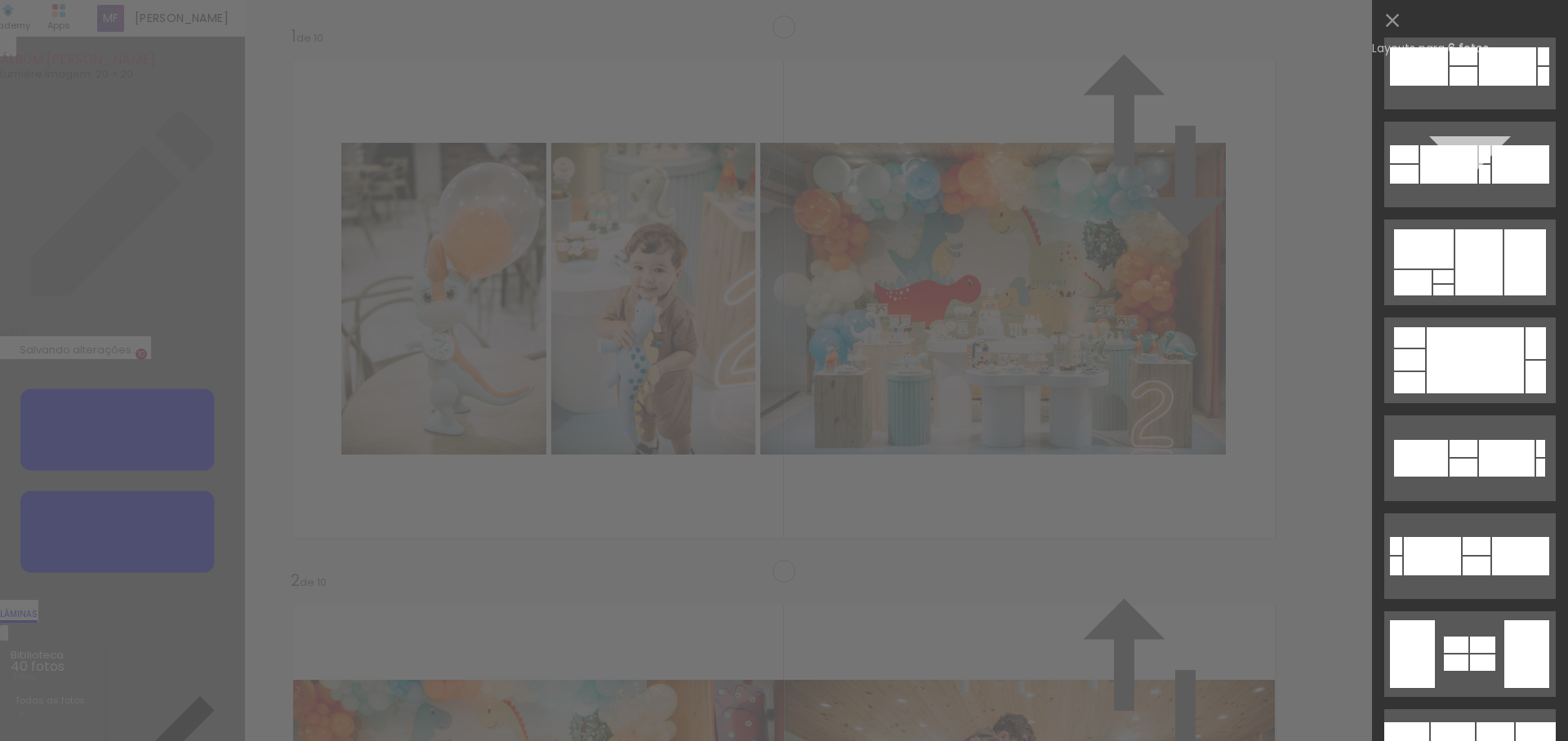
scroll to position [4842, 0]
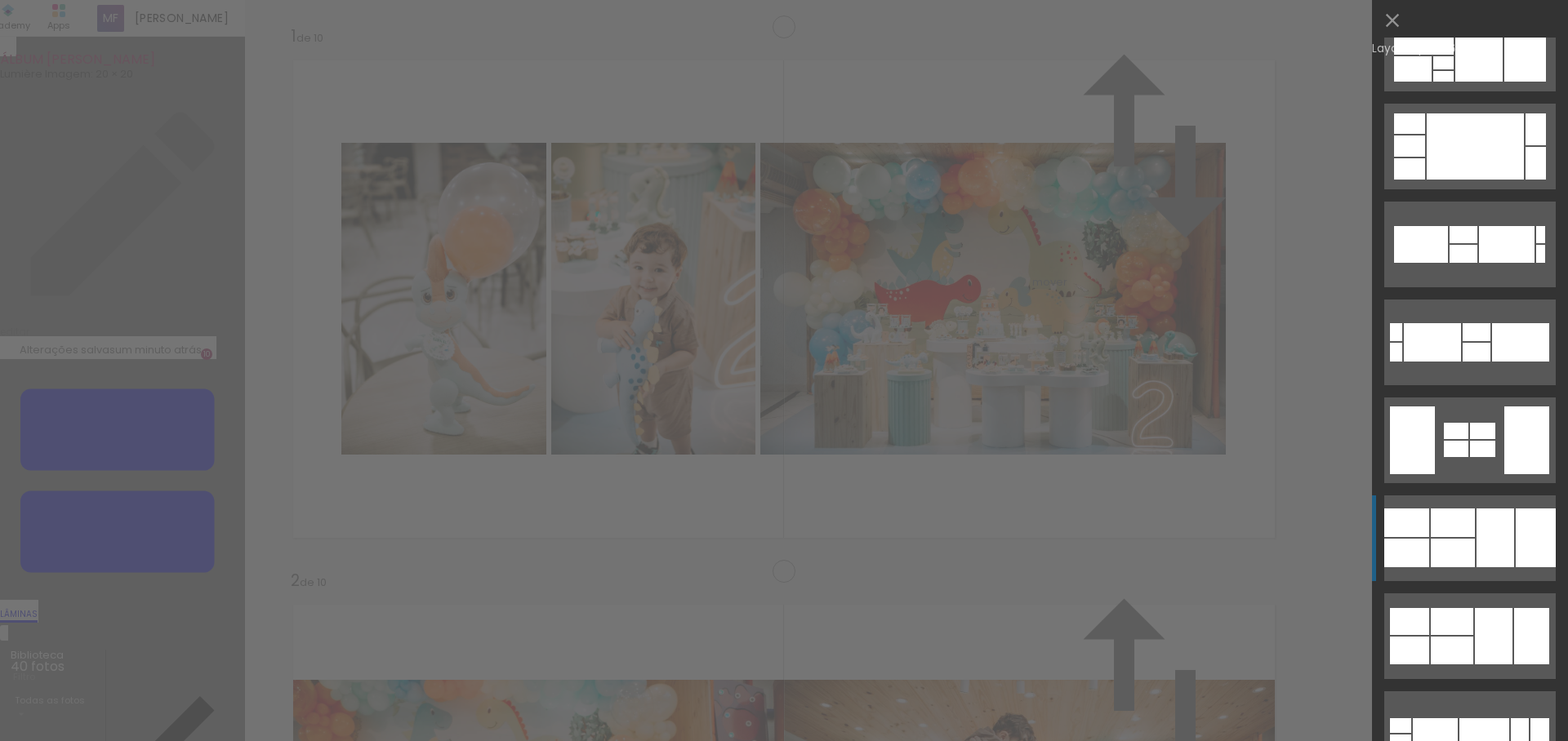
click at [1481, 608] on div at bounding box center [1493, 636] width 37 height 56
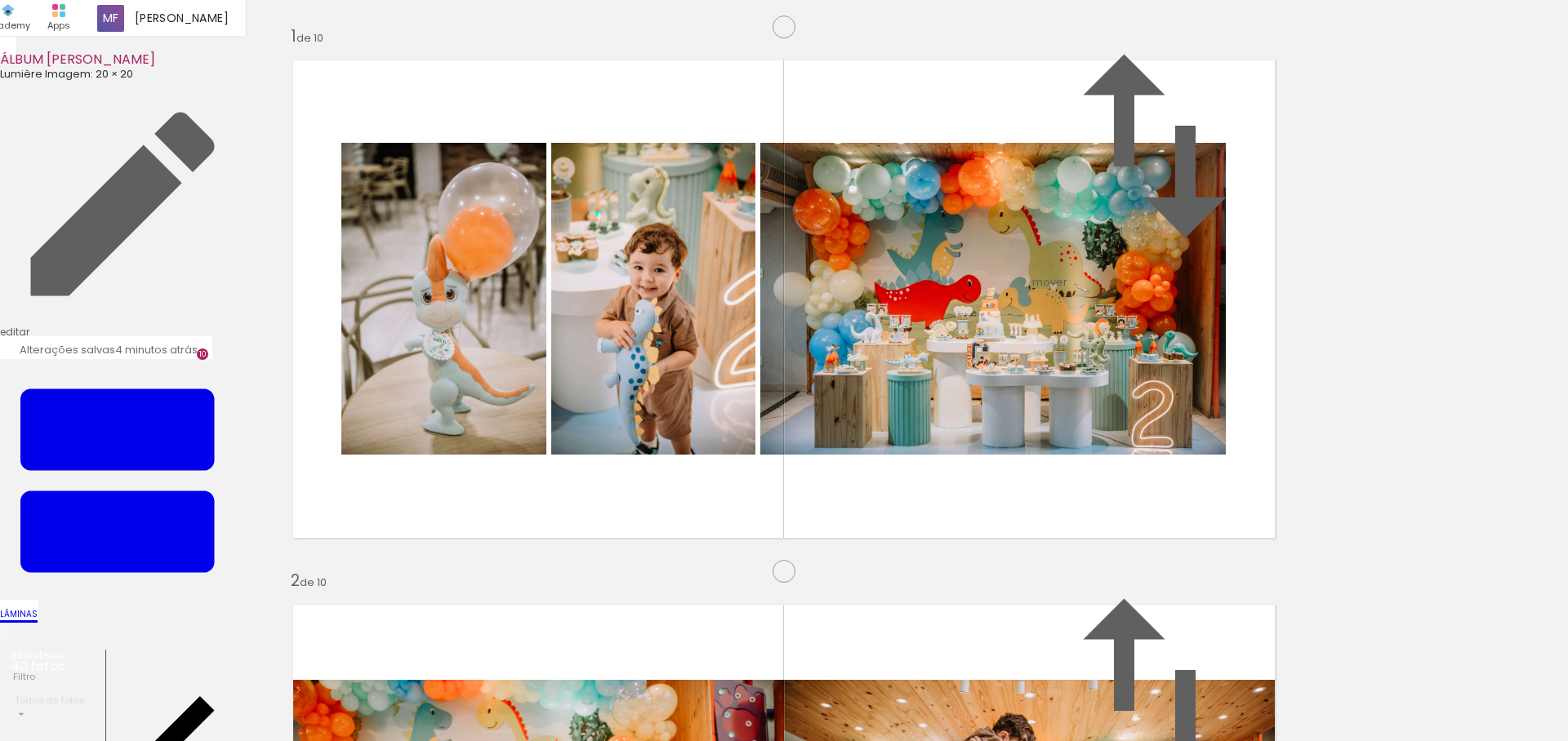
scroll to position [843, 0]
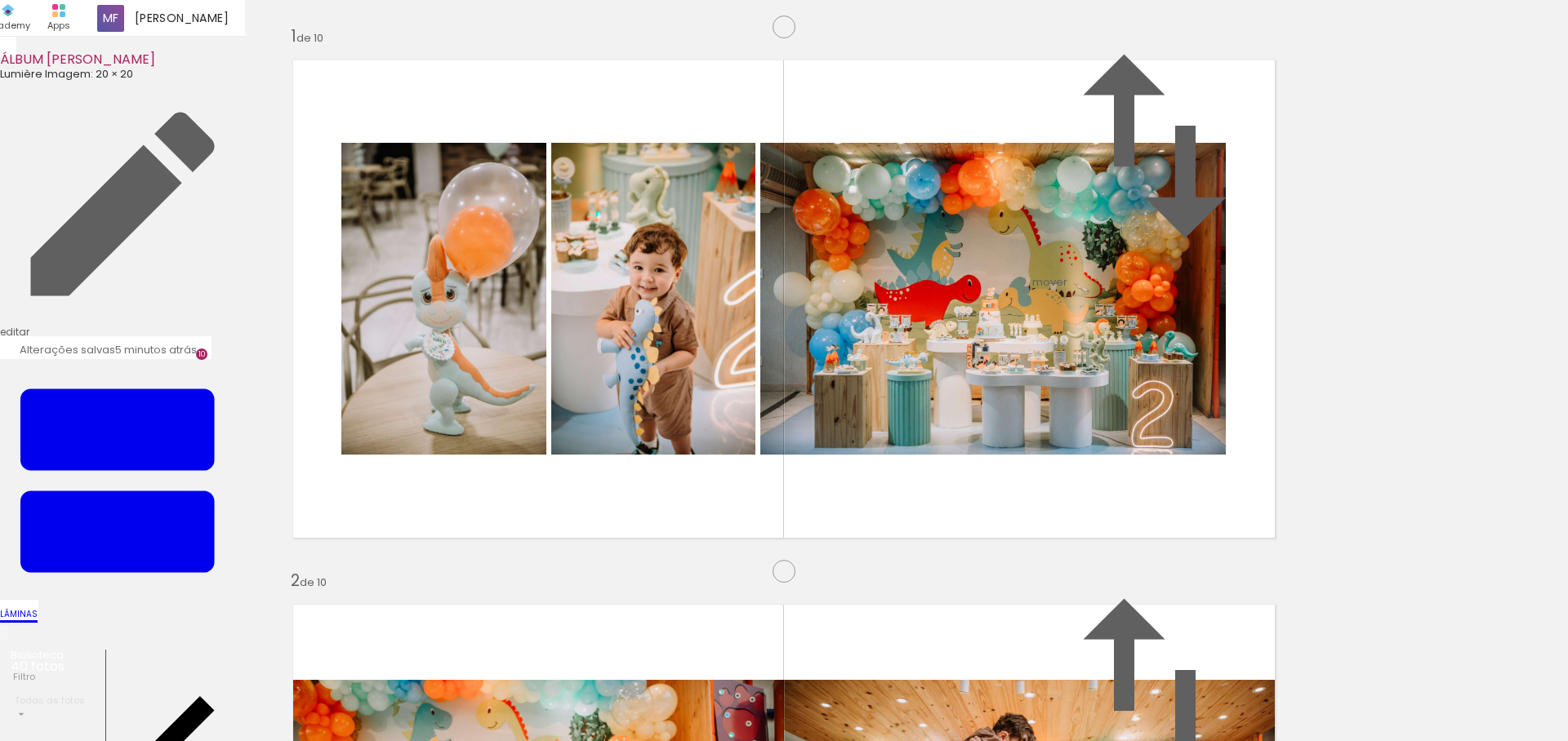
drag, startPoint x: 1126, startPoint y: 370, endPoint x: 1157, endPoint y: 483, distance: 117.2
click at [0, 0] on slot at bounding box center [0, 0] width 0 height 0
drag, startPoint x: 979, startPoint y: 362, endPoint x: 1010, endPoint y: 483, distance: 124.9
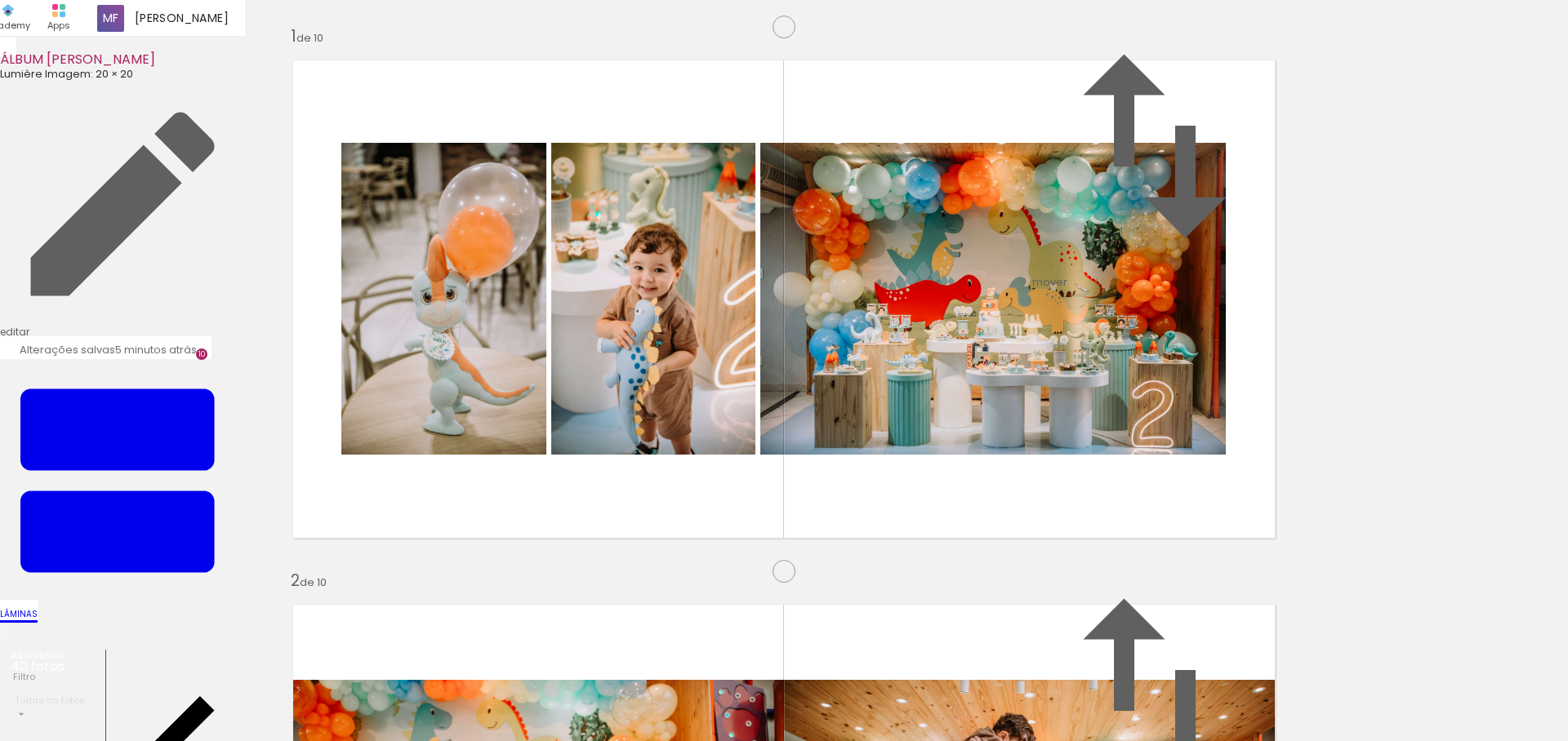
click at [0, 0] on slot at bounding box center [0, 0] width 0 height 0
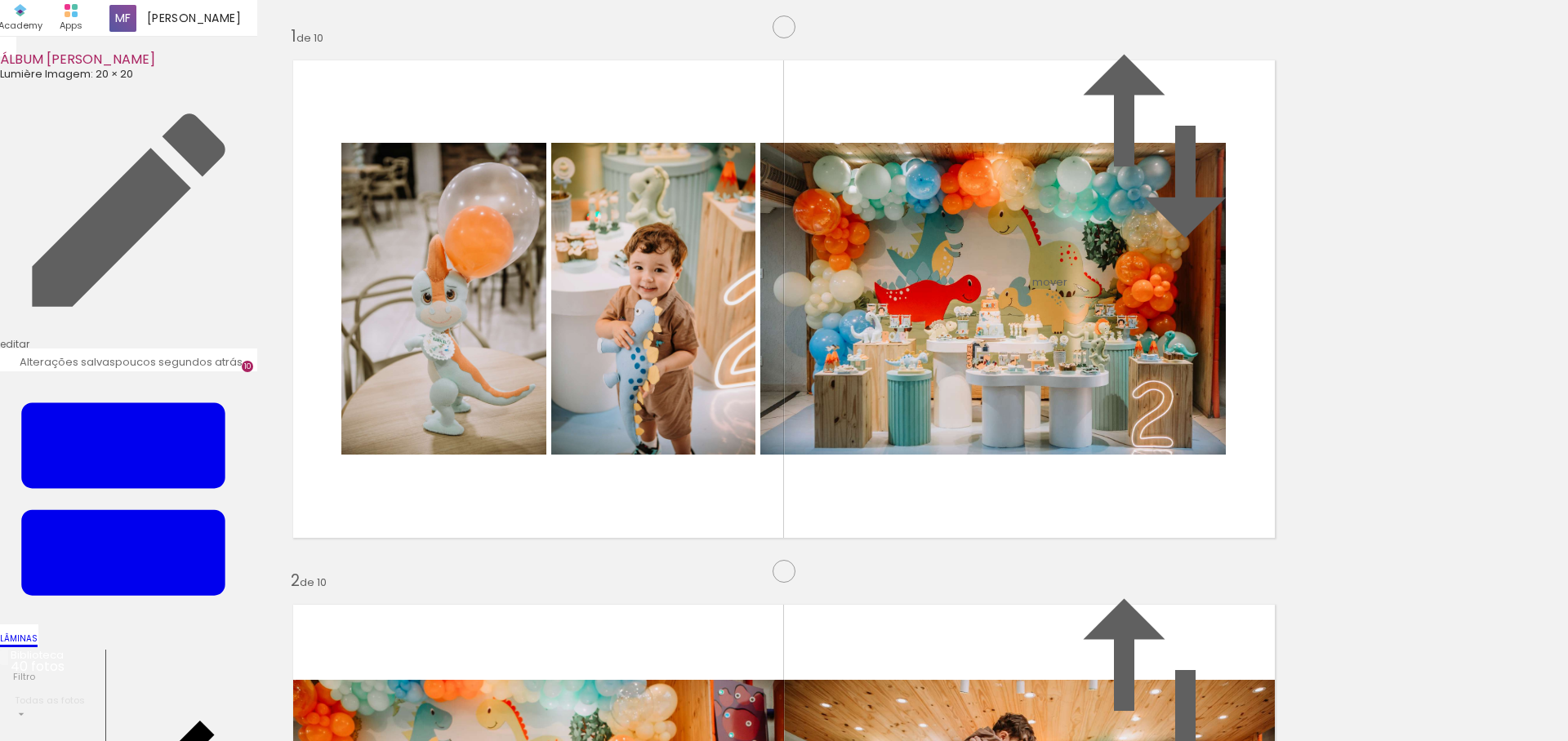
scroll to position [5156, 0]
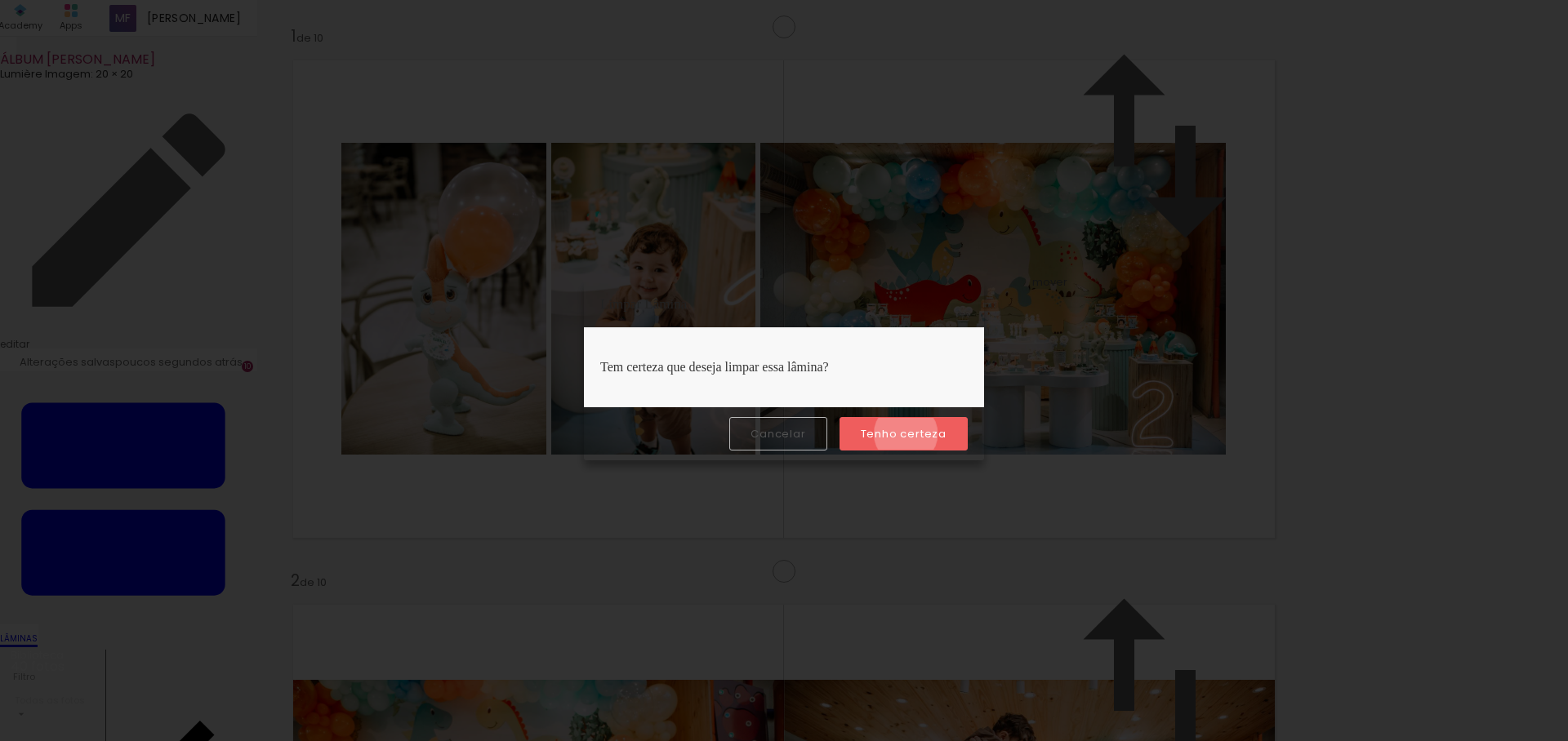
click at [0, 0] on slot "Tenho certeza" at bounding box center [0, 0] width 0 height 0
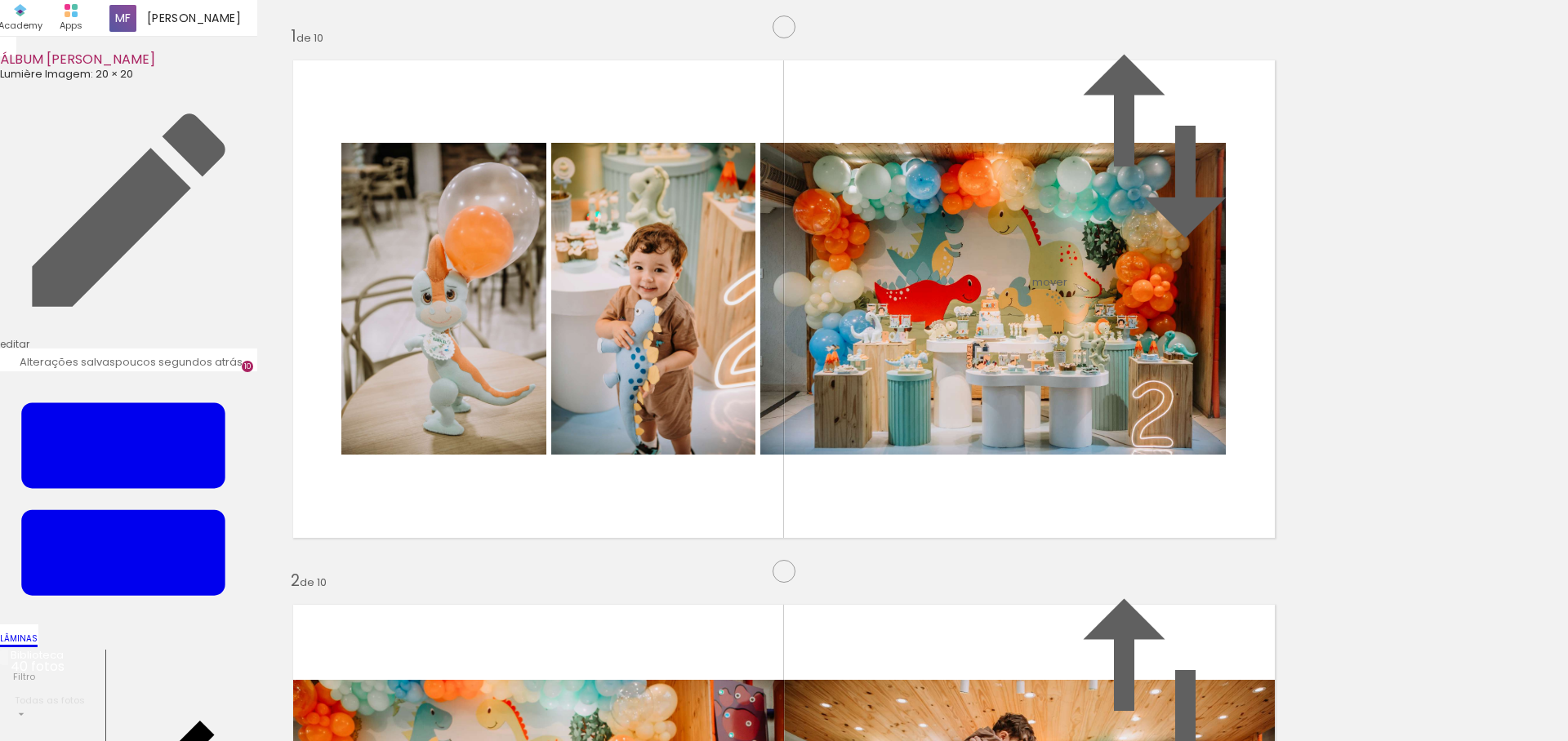
scroll to position [4480, 0]
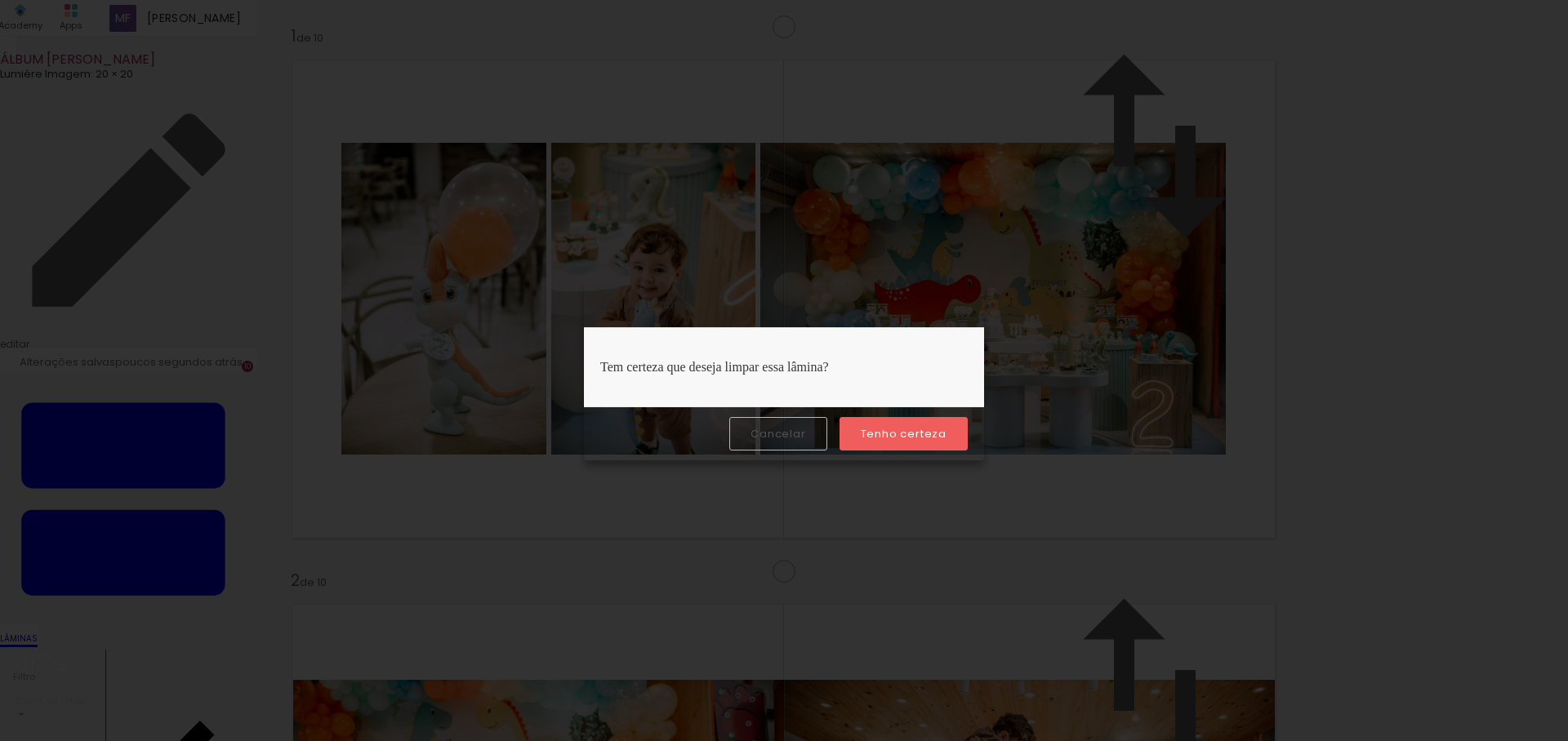
click at [0, 0] on slot "Tenho certeza" at bounding box center [0, 0] width 0 height 0
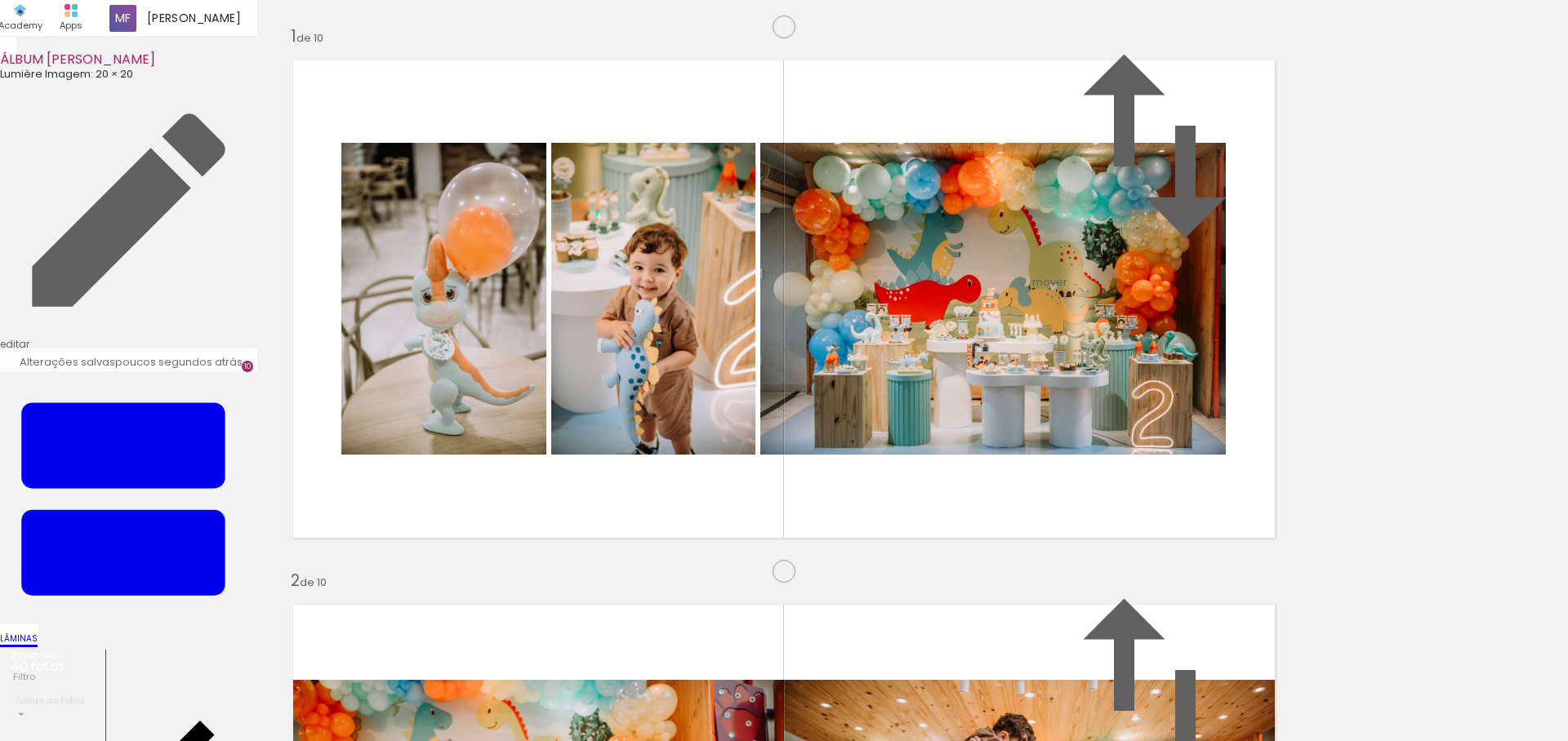
scroll to position [4368, 0]
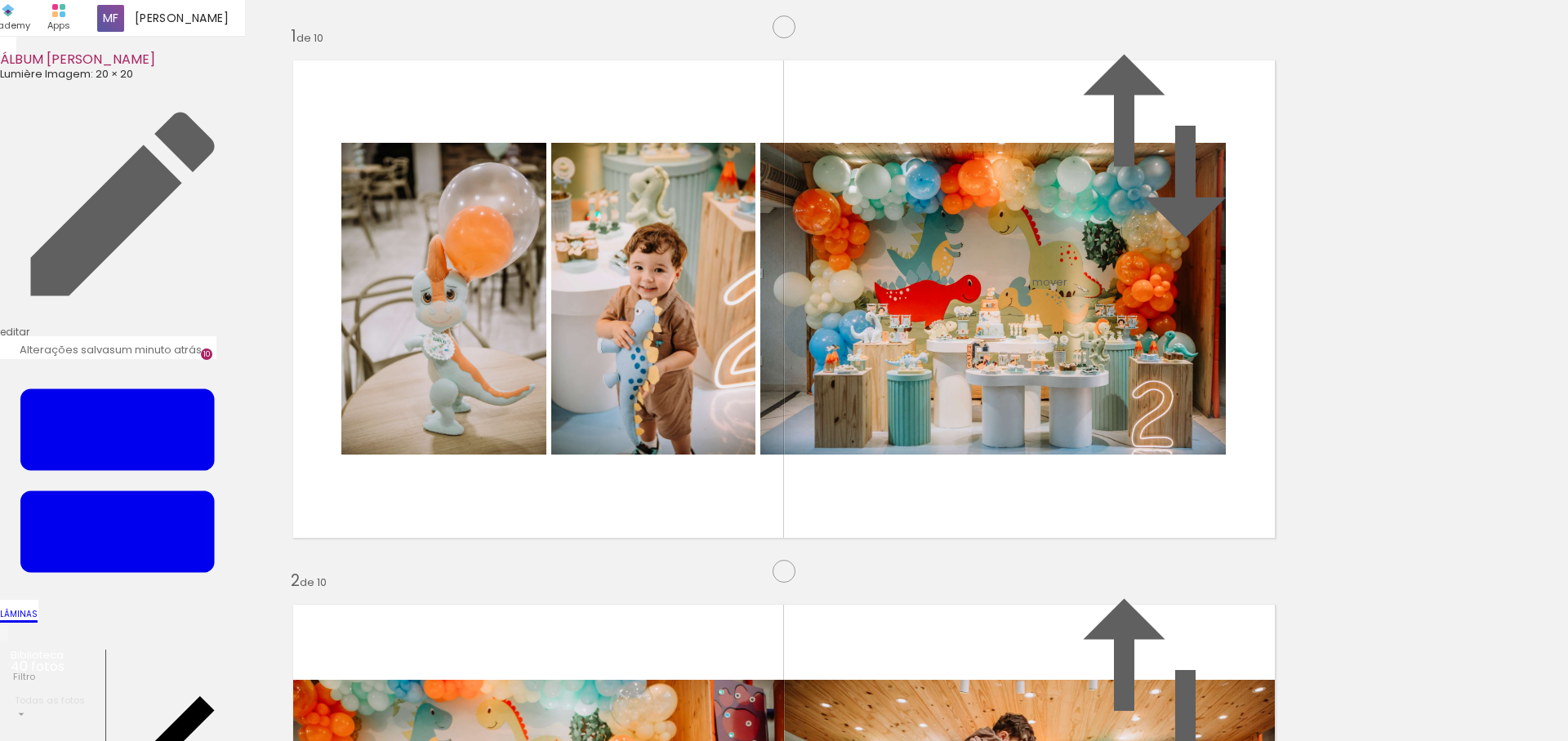
scroll to position [4143, 0]
drag, startPoint x: 976, startPoint y: 691, endPoint x: 853, endPoint y: 499, distance: 228.0
click at [853, 499] on quentale-workspace at bounding box center [784, 370] width 1568 height 741
drag, startPoint x: 1078, startPoint y: 696, endPoint x: 1011, endPoint y: 473, distance: 232.8
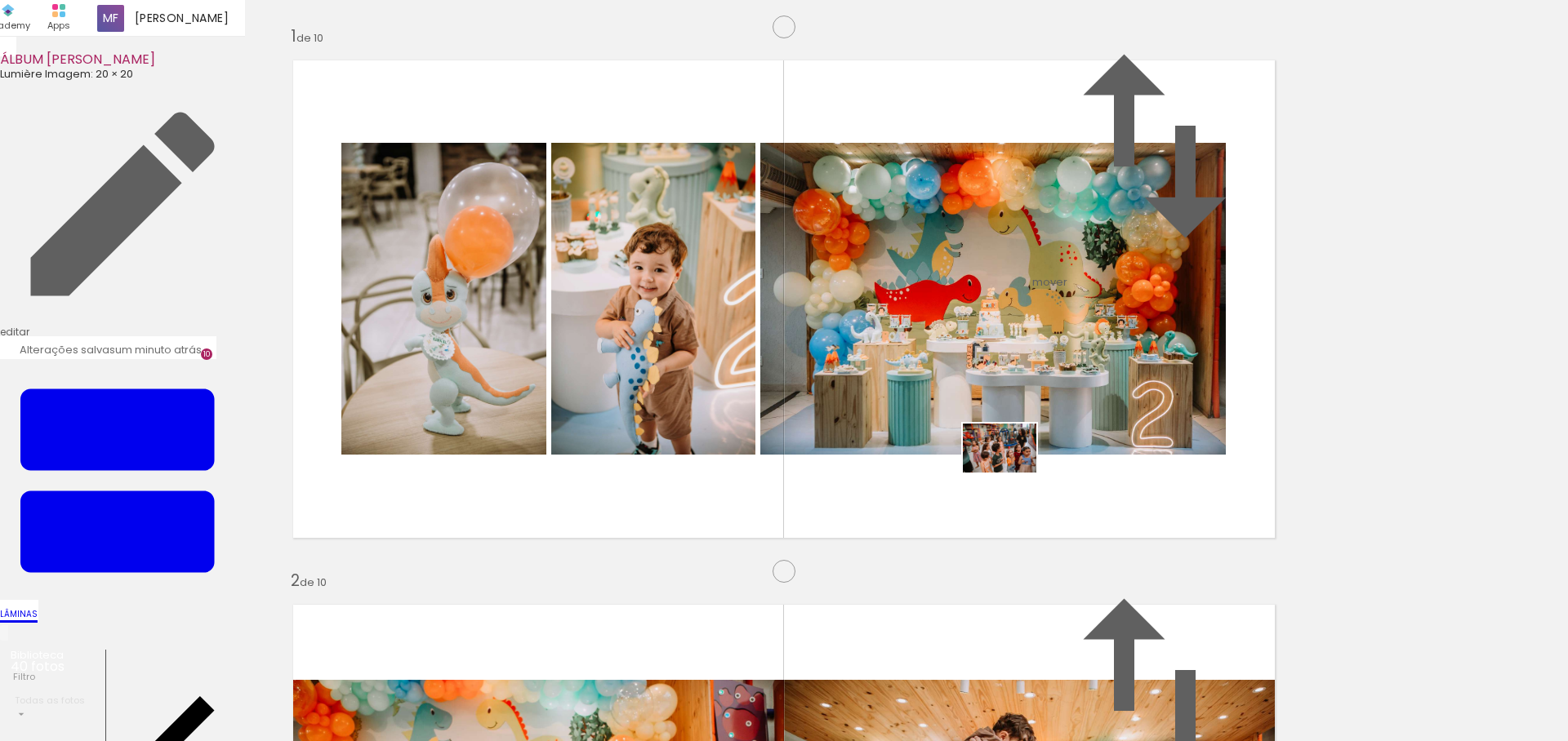
click at [1011, 473] on quentale-workspace at bounding box center [784, 370] width 1568 height 741
drag, startPoint x: 1157, startPoint y: 698, endPoint x: 1069, endPoint y: 491, distance: 224.9
click at [1069, 491] on quentale-workspace at bounding box center [784, 370] width 1568 height 741
drag, startPoint x: 1356, startPoint y: 695, endPoint x: 973, endPoint y: 382, distance: 494.6
click at [973, 382] on quentale-workspace at bounding box center [784, 370] width 1568 height 741
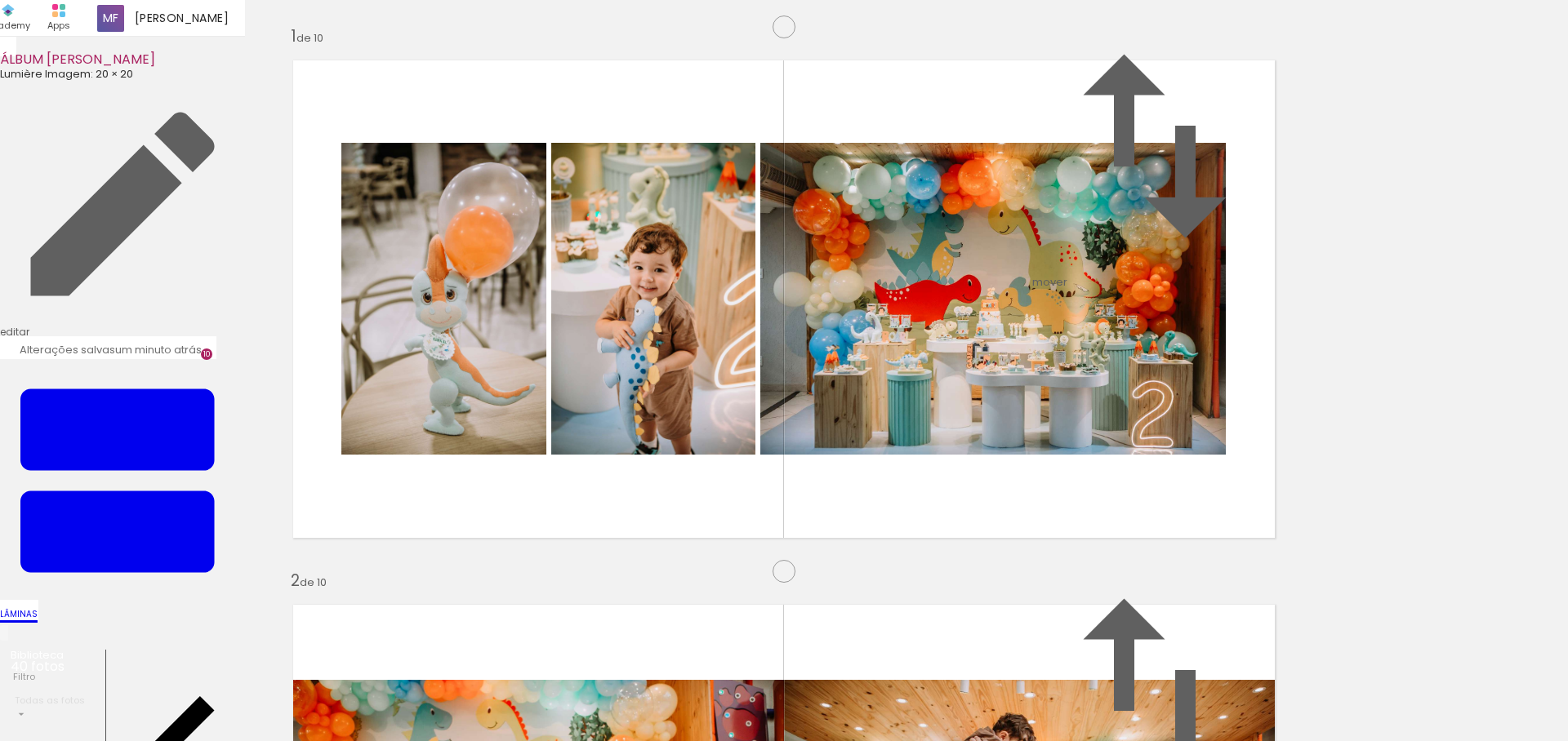
scroll to position [0, 2192]
drag, startPoint x: 1353, startPoint y: 685, endPoint x: 1070, endPoint y: 466, distance: 357.8
click at [1070, 466] on quentale-workspace at bounding box center [784, 370] width 1568 height 741
drag, startPoint x: 1447, startPoint y: 687, endPoint x: 1173, endPoint y: 453, distance: 360.3
click at [1173, 453] on quentale-workspace at bounding box center [784, 370] width 1568 height 741
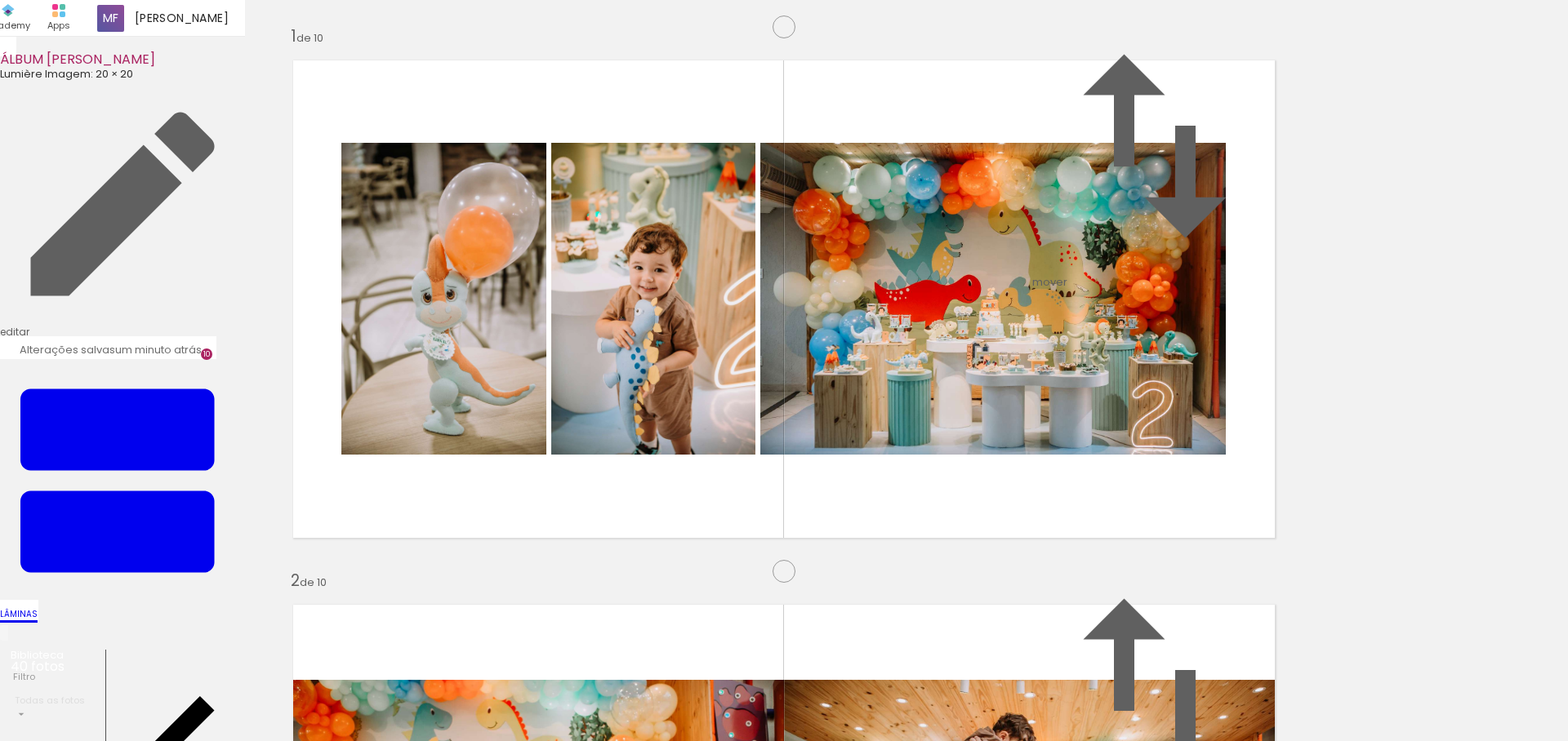
scroll to position [0, 2212]
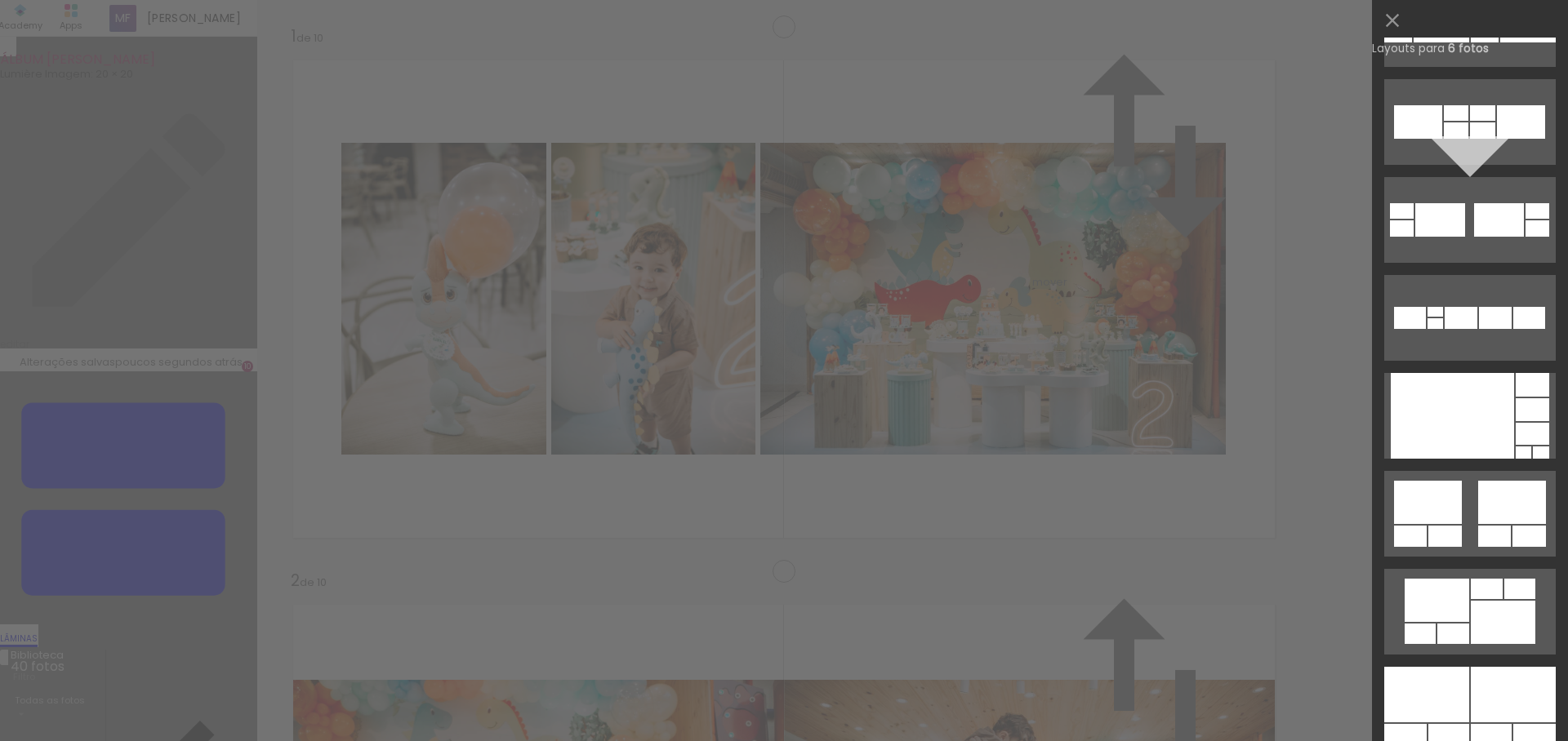
scroll to position [563, 0]
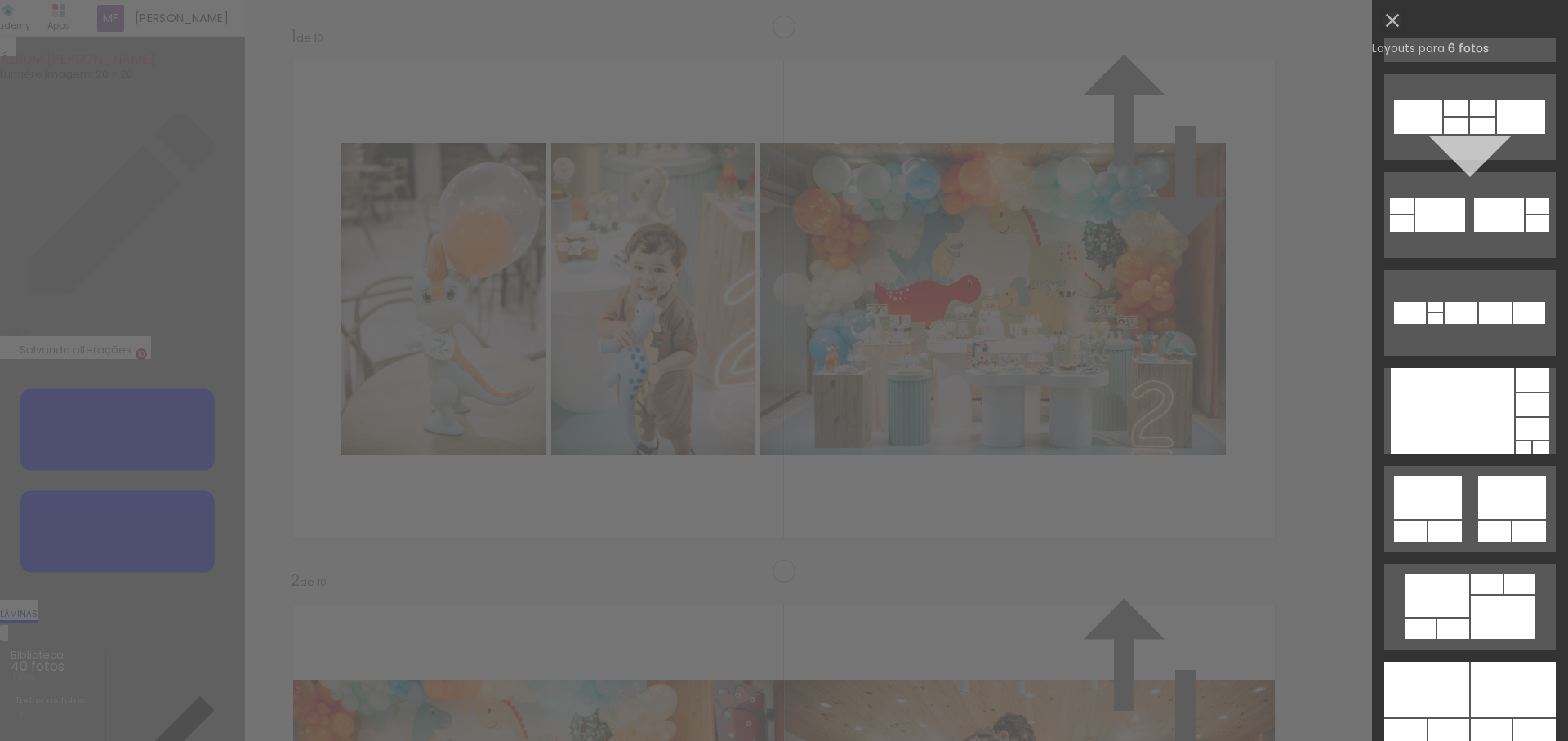
click at [1387, 27] on iron-icon at bounding box center [1391, 20] width 23 height 23
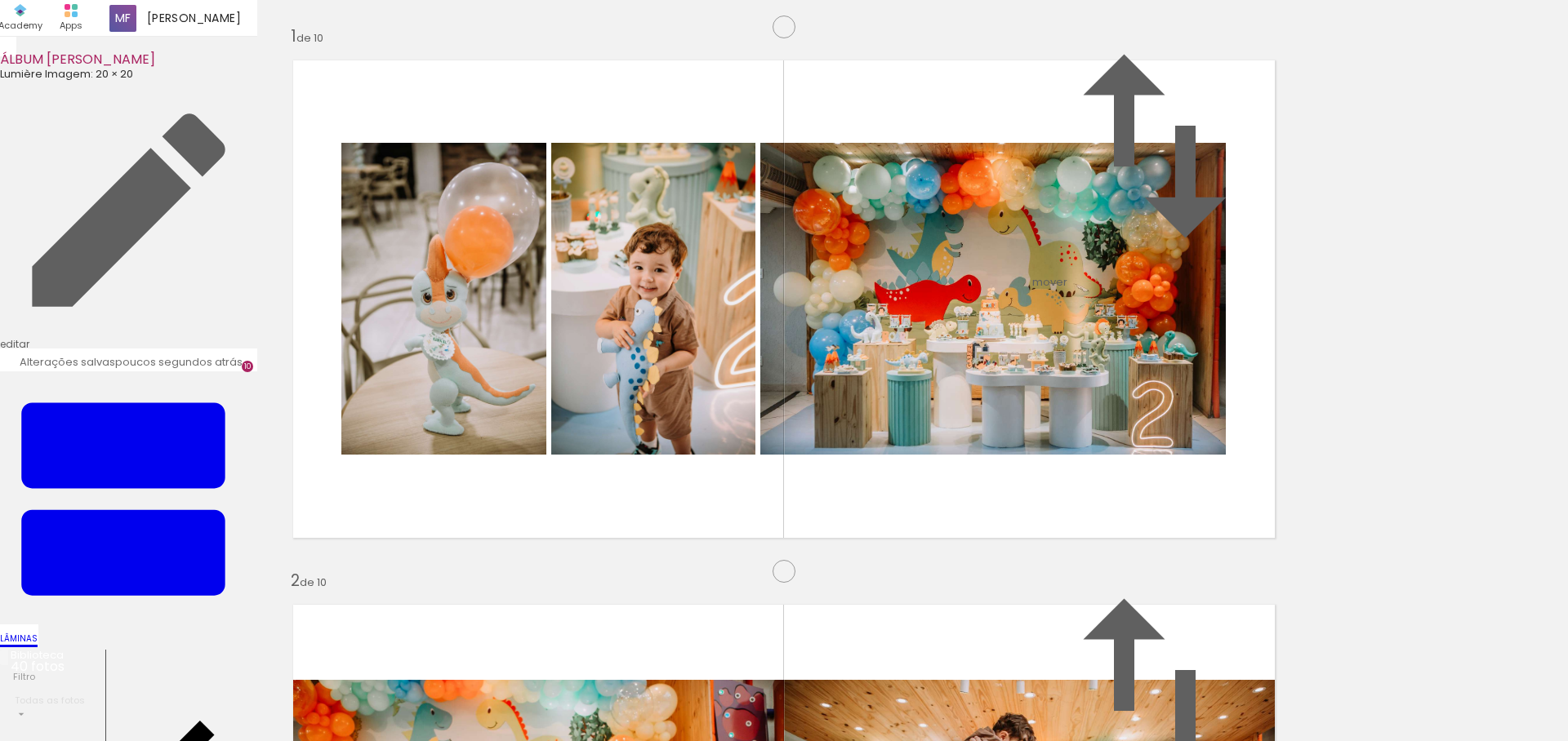
scroll to position [4826, 0]
drag, startPoint x: 1528, startPoint y: 695, endPoint x: 1075, endPoint y: 451, distance: 514.5
click at [1075, 451] on quentale-workspace at bounding box center [784, 370] width 1568 height 741
drag, startPoint x: 247, startPoint y: 691, endPoint x: 624, endPoint y: 440, distance: 452.9
click at [624, 440] on quentale-workspace at bounding box center [784, 370] width 1568 height 741
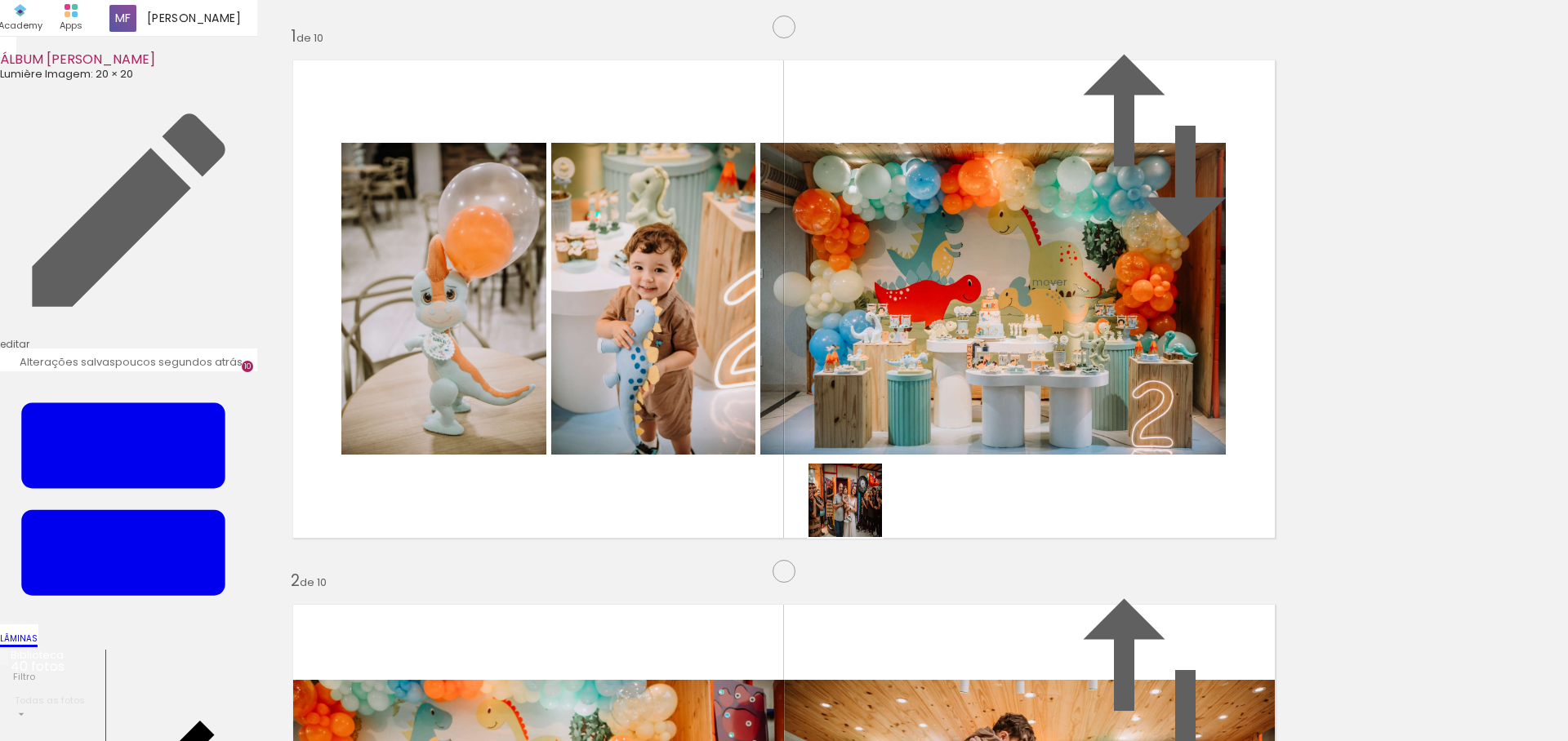
drag, startPoint x: 972, startPoint y: 687, endPoint x: 857, endPoint y: 512, distance: 209.4
click at [857, 512] on quentale-workspace at bounding box center [784, 370] width 1568 height 741
drag, startPoint x: 1080, startPoint y: 691, endPoint x: 1157, endPoint y: 690, distance: 77.0
click at [1018, 491] on quentale-workspace at bounding box center [784, 370] width 1568 height 741
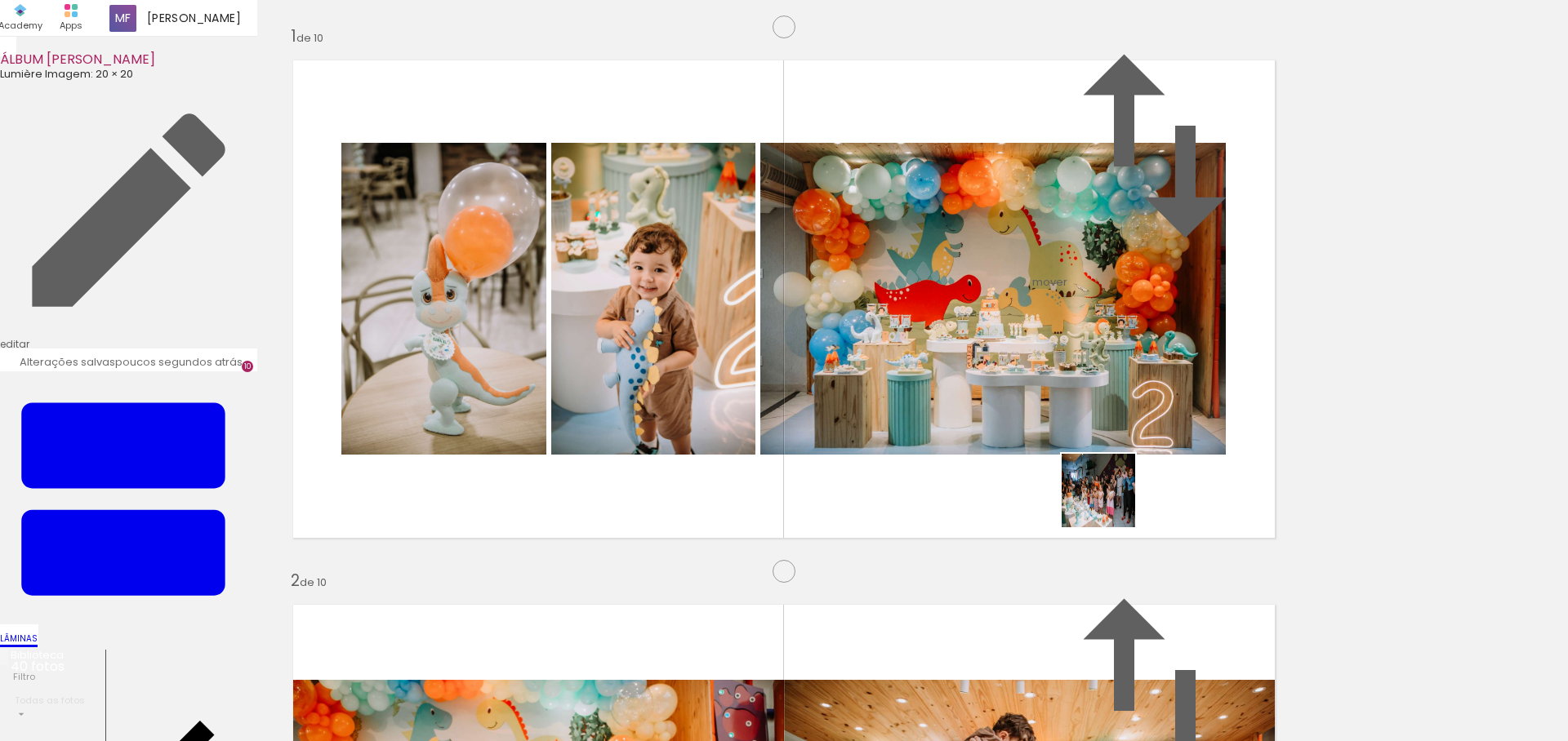
drag, startPoint x: 1161, startPoint y: 689, endPoint x: 1104, endPoint y: 482, distance: 214.7
click at [1104, 482] on quentale-workspace at bounding box center [784, 370] width 1568 height 741
drag, startPoint x: 1257, startPoint y: 694, endPoint x: 1117, endPoint y: 419, distance: 308.6
click at [1117, 419] on quentale-workspace at bounding box center [784, 370] width 1568 height 741
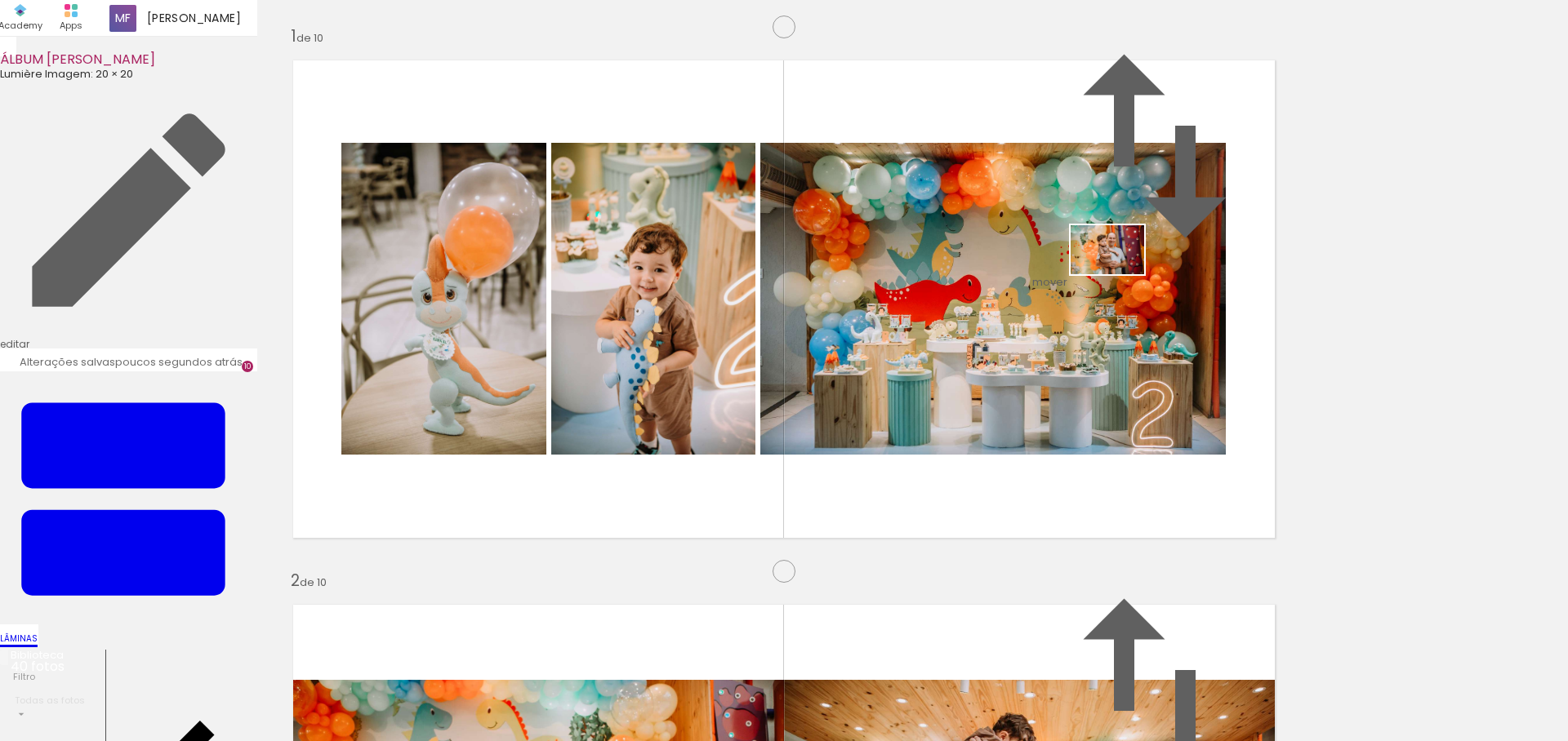
drag, startPoint x: 796, startPoint y: 689, endPoint x: 1151, endPoint y: 262, distance: 555.3
click at [1151, 262] on quentale-workspace at bounding box center [784, 370] width 1568 height 741
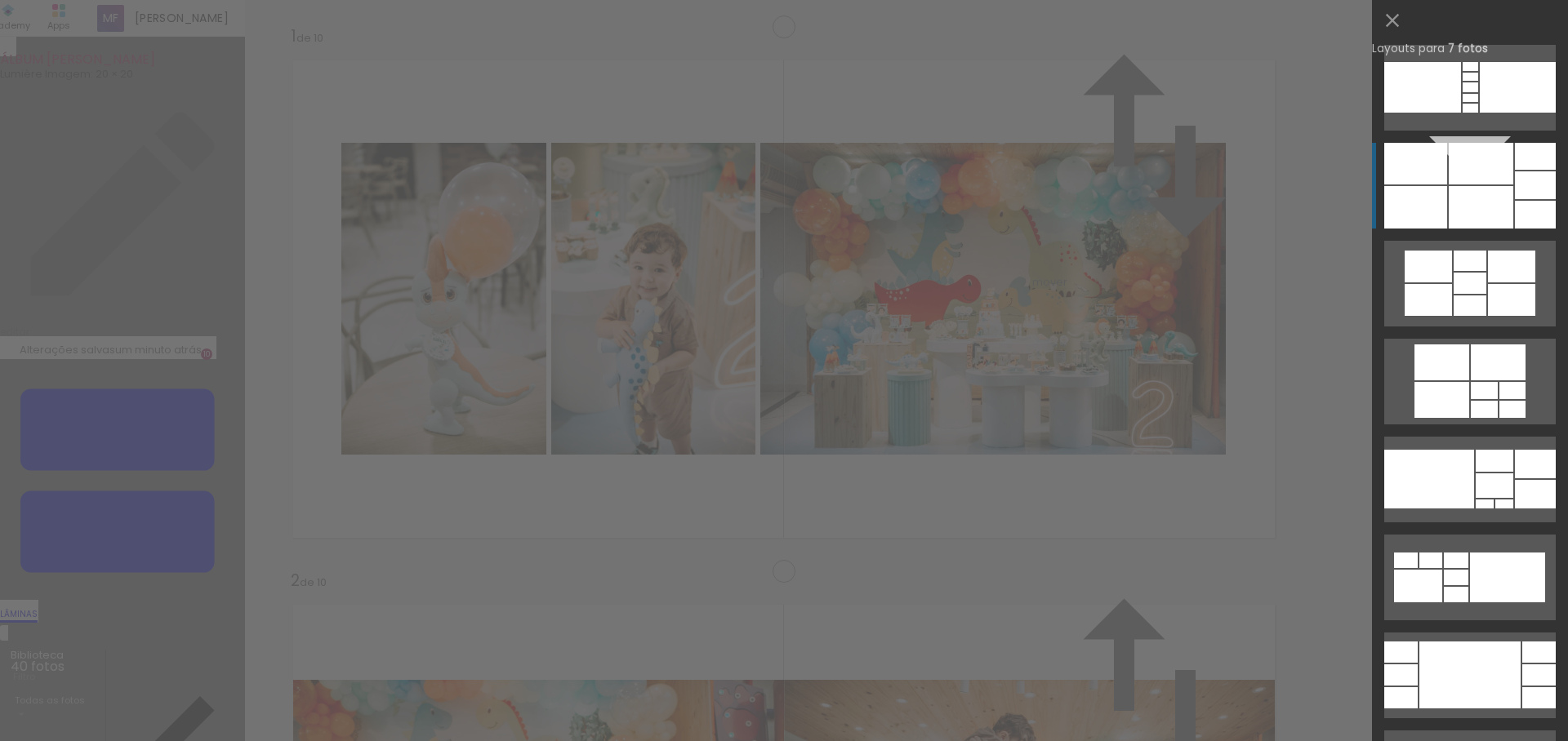
scroll to position [2027, 0]
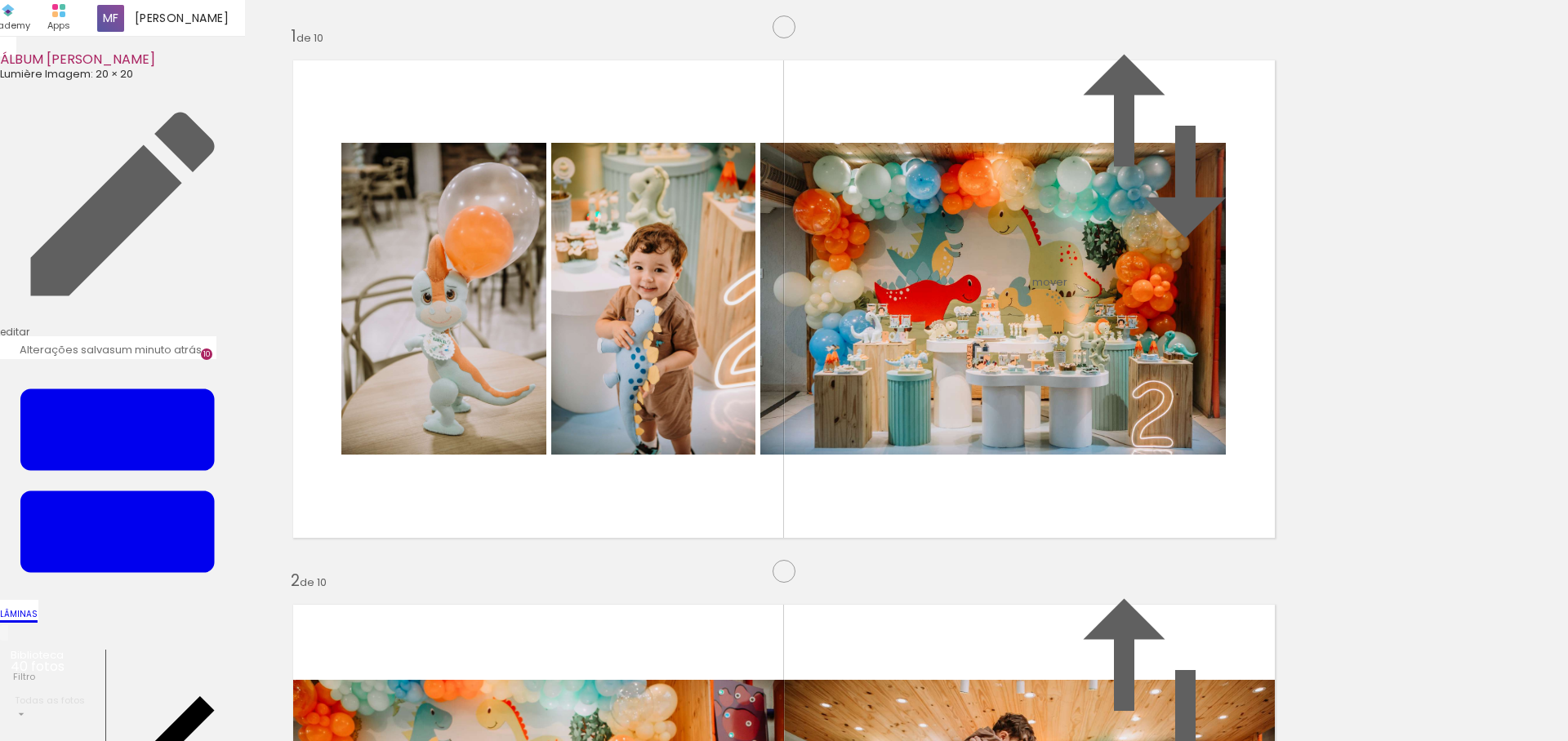
scroll to position [4938, 0]
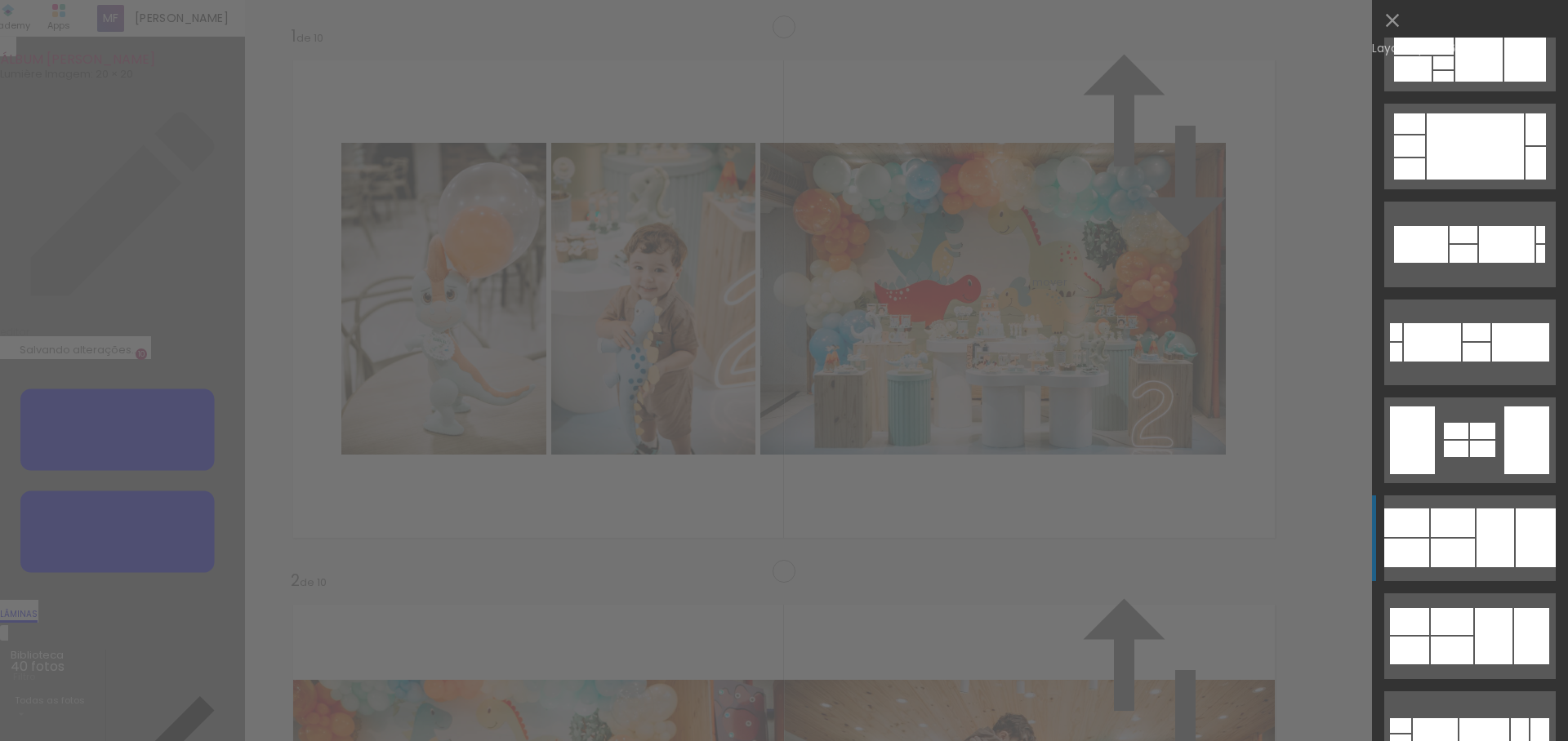
scroll to position [4955, 0]
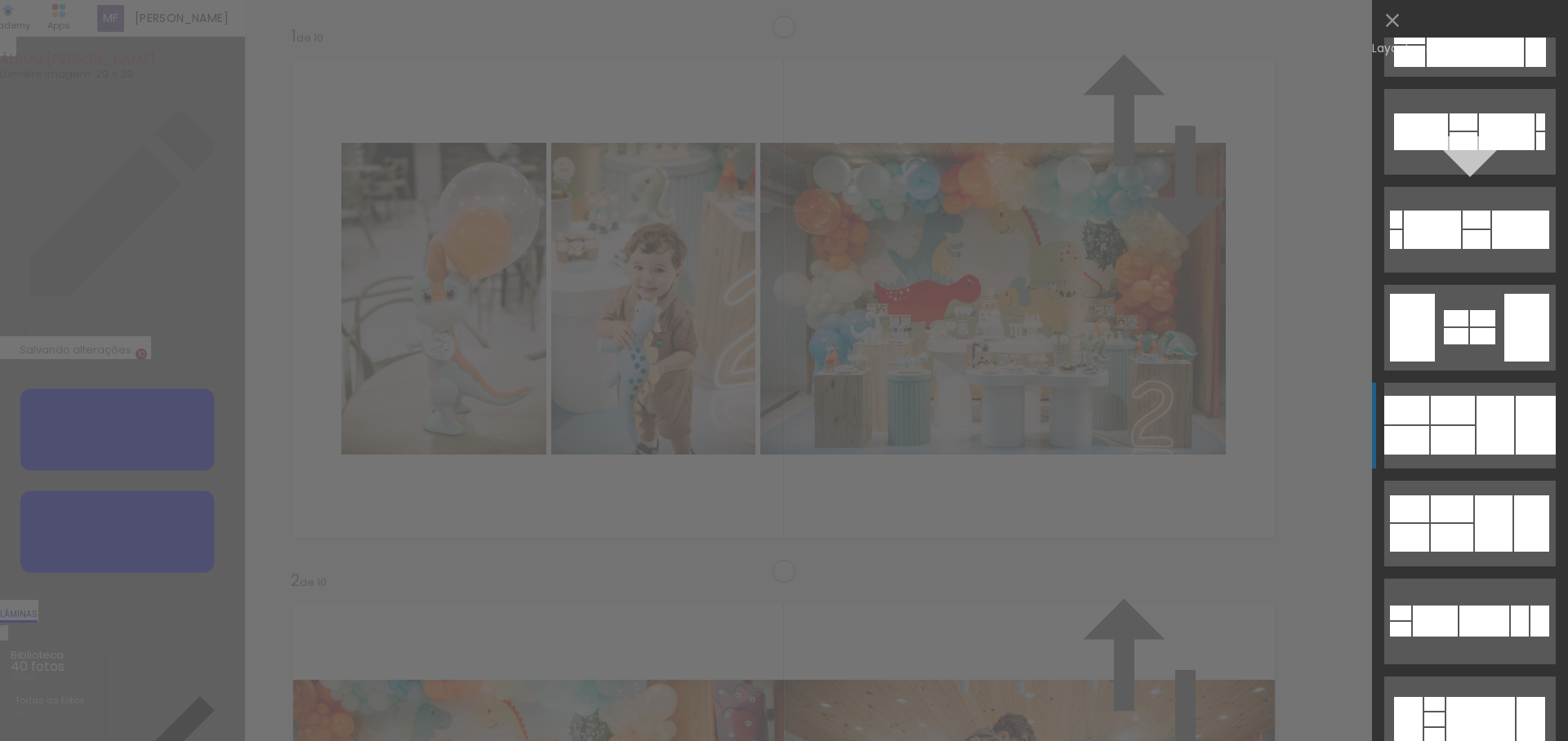
click at [1499, 496] on div at bounding box center [1493, 524] width 37 height 56
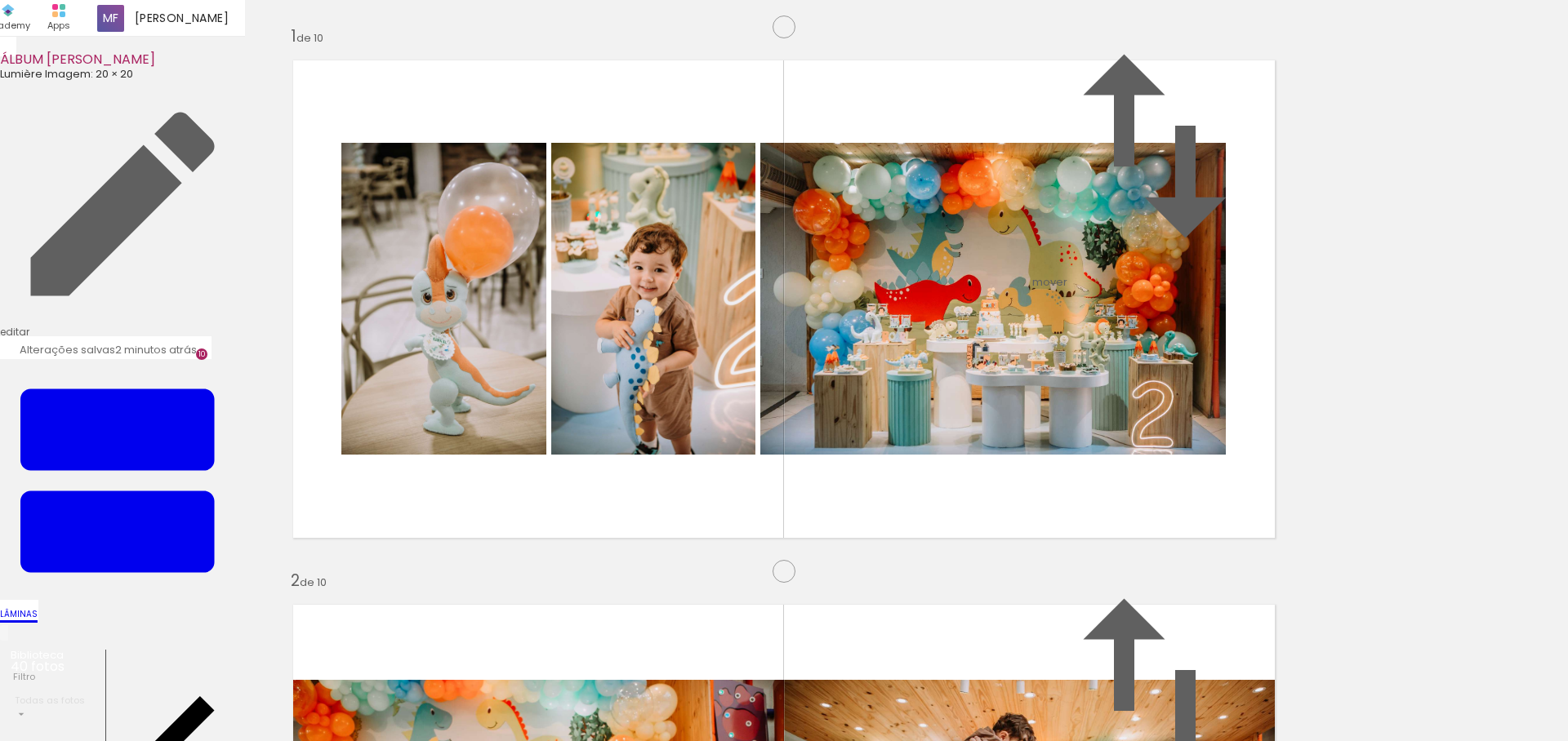
drag, startPoint x: 645, startPoint y: 294, endPoint x: 471, endPoint y: 420, distance: 214.8
click at [0, 0] on slot at bounding box center [0, 0] width 0 height 0
drag, startPoint x: 990, startPoint y: 275, endPoint x: 1138, endPoint y: 273, distance: 148.0
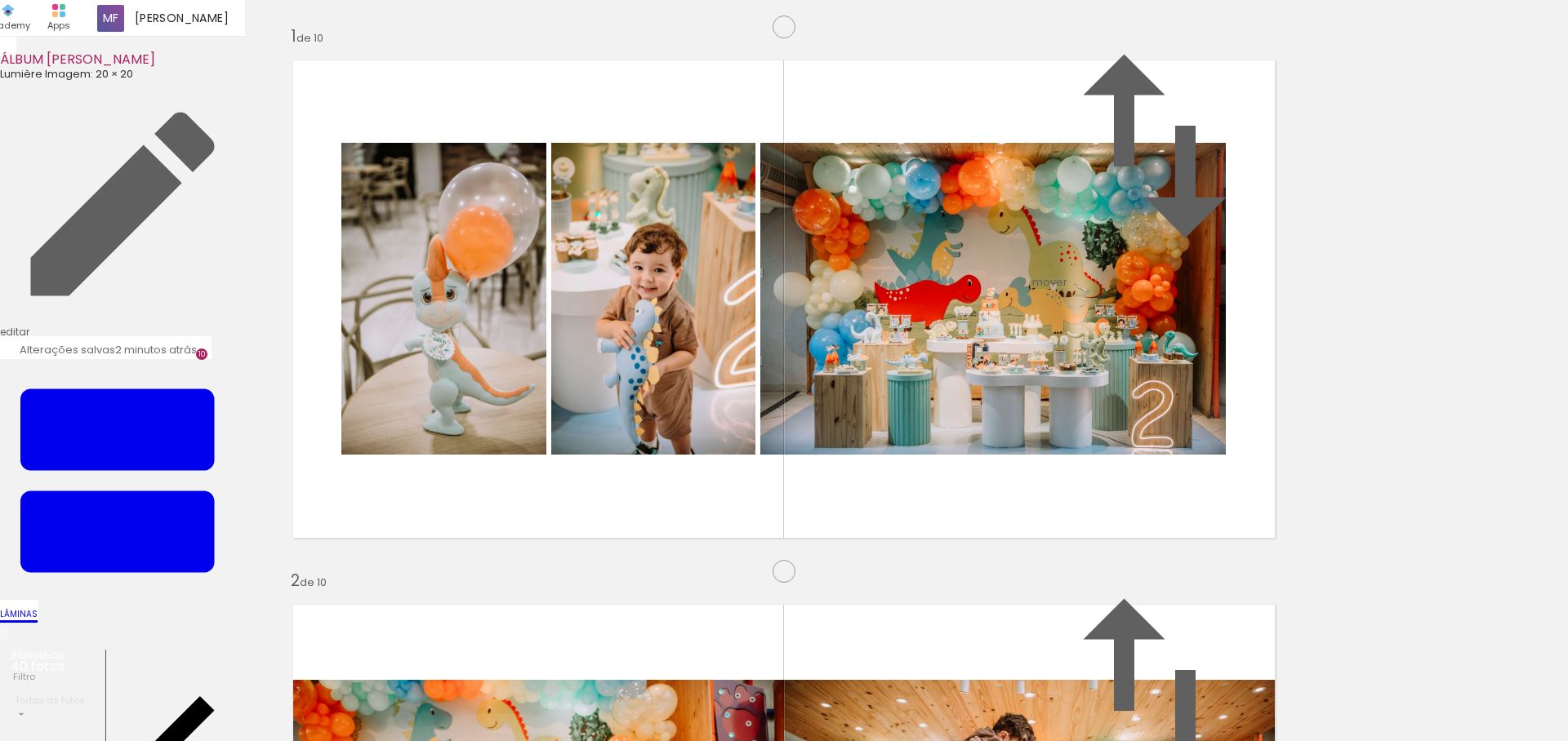
click at [0, 0] on slot at bounding box center [0, 0] width 0 height 0
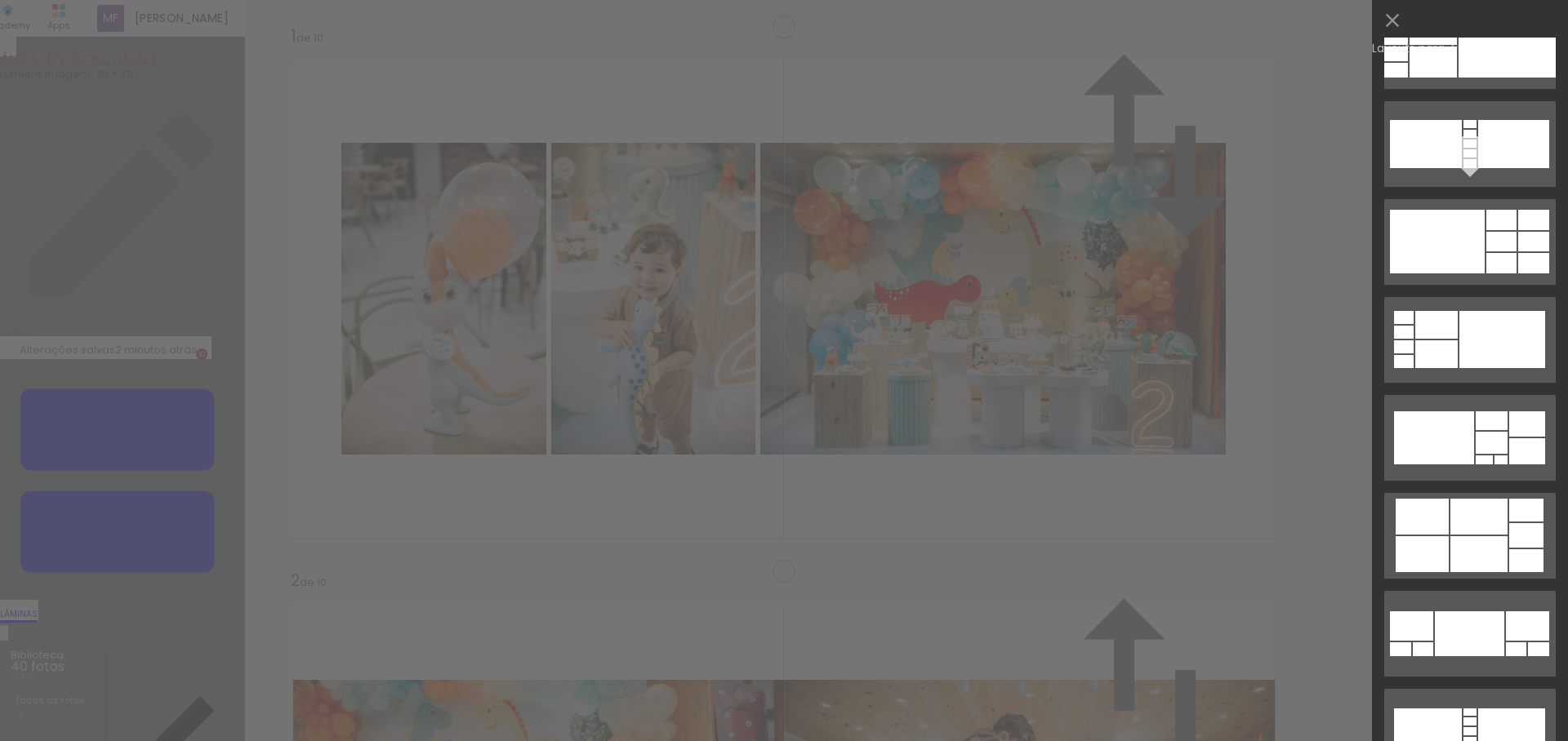
scroll to position [1050, 0]
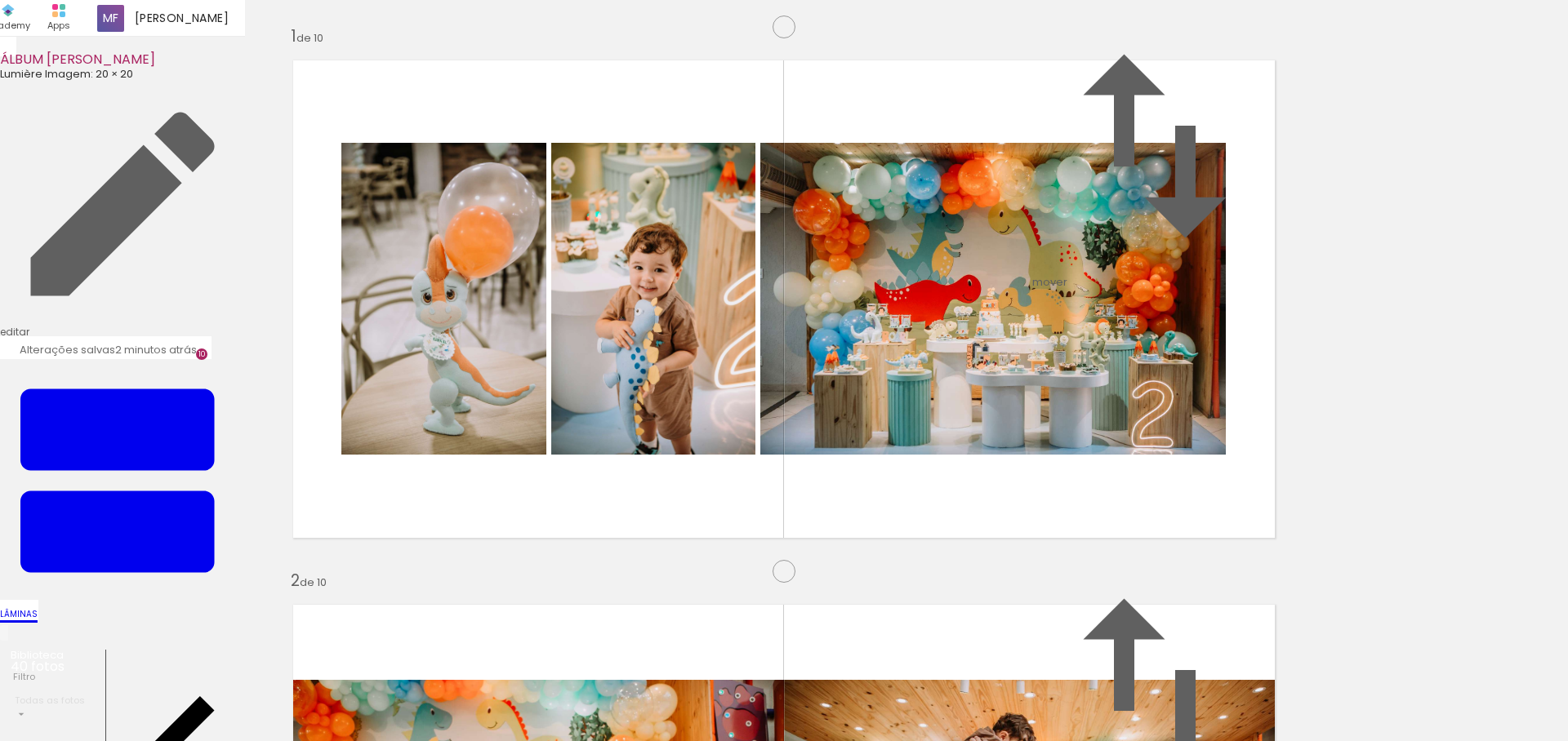
scroll to position [0, 2212]
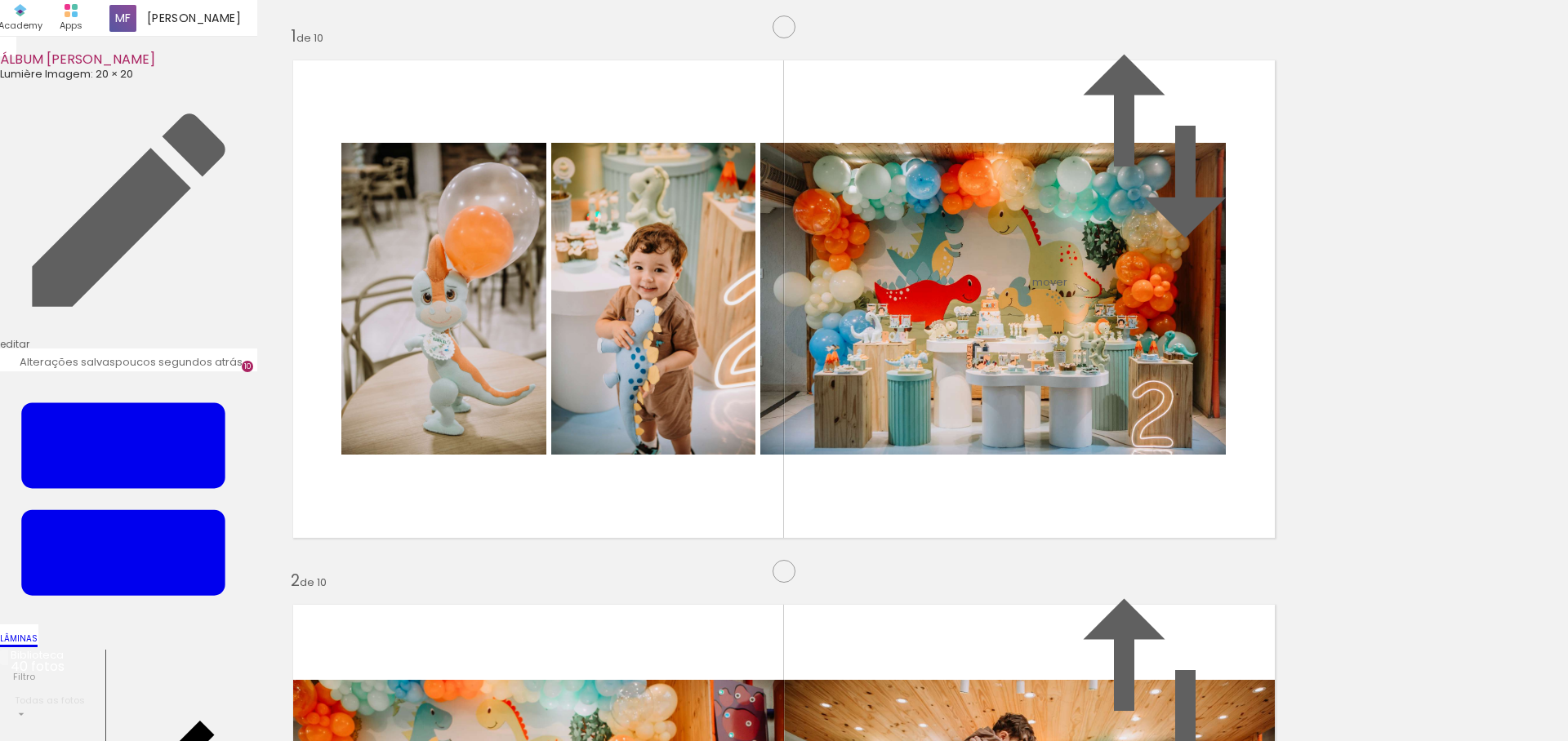
scroll to position [4480, 0]
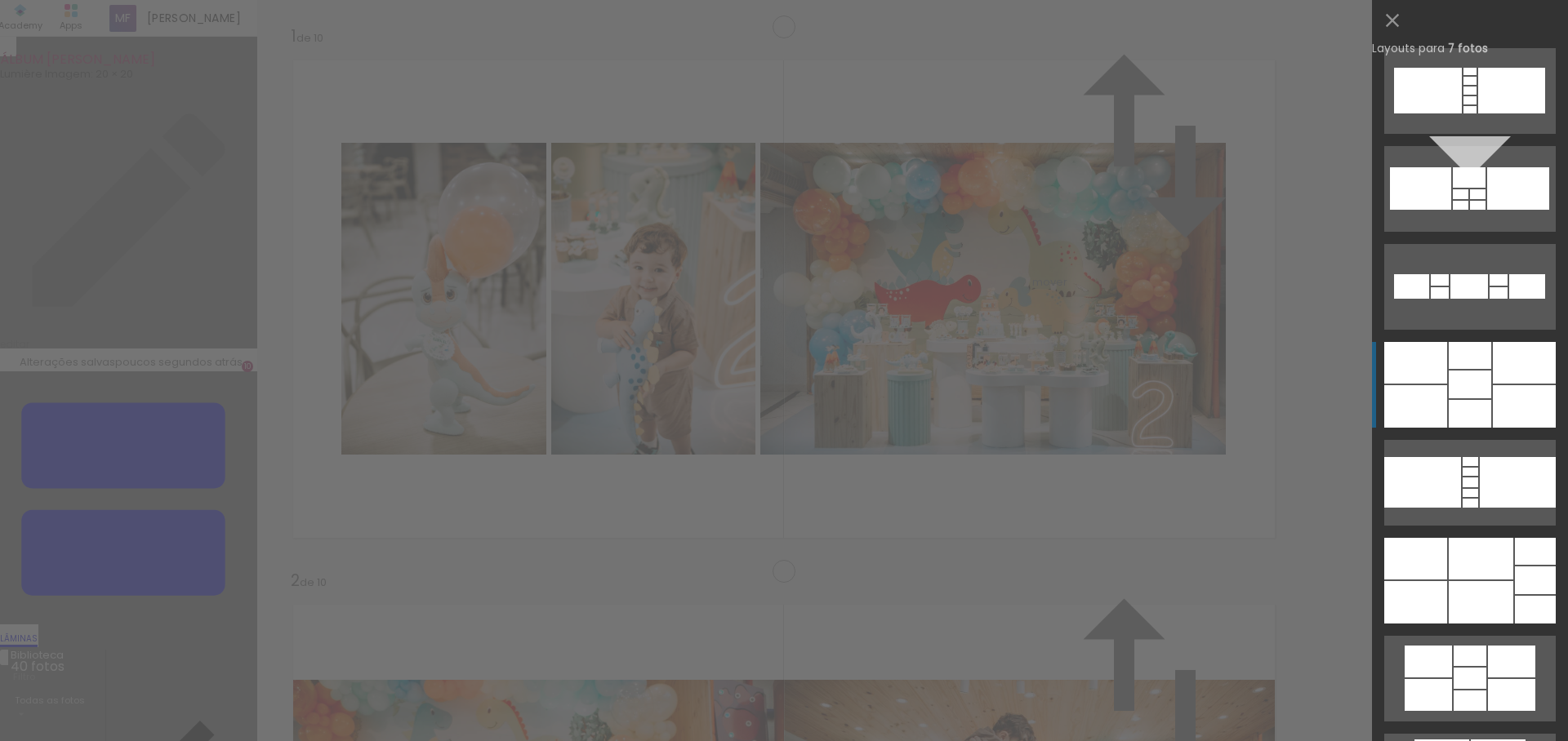
scroll to position [1701, 0]
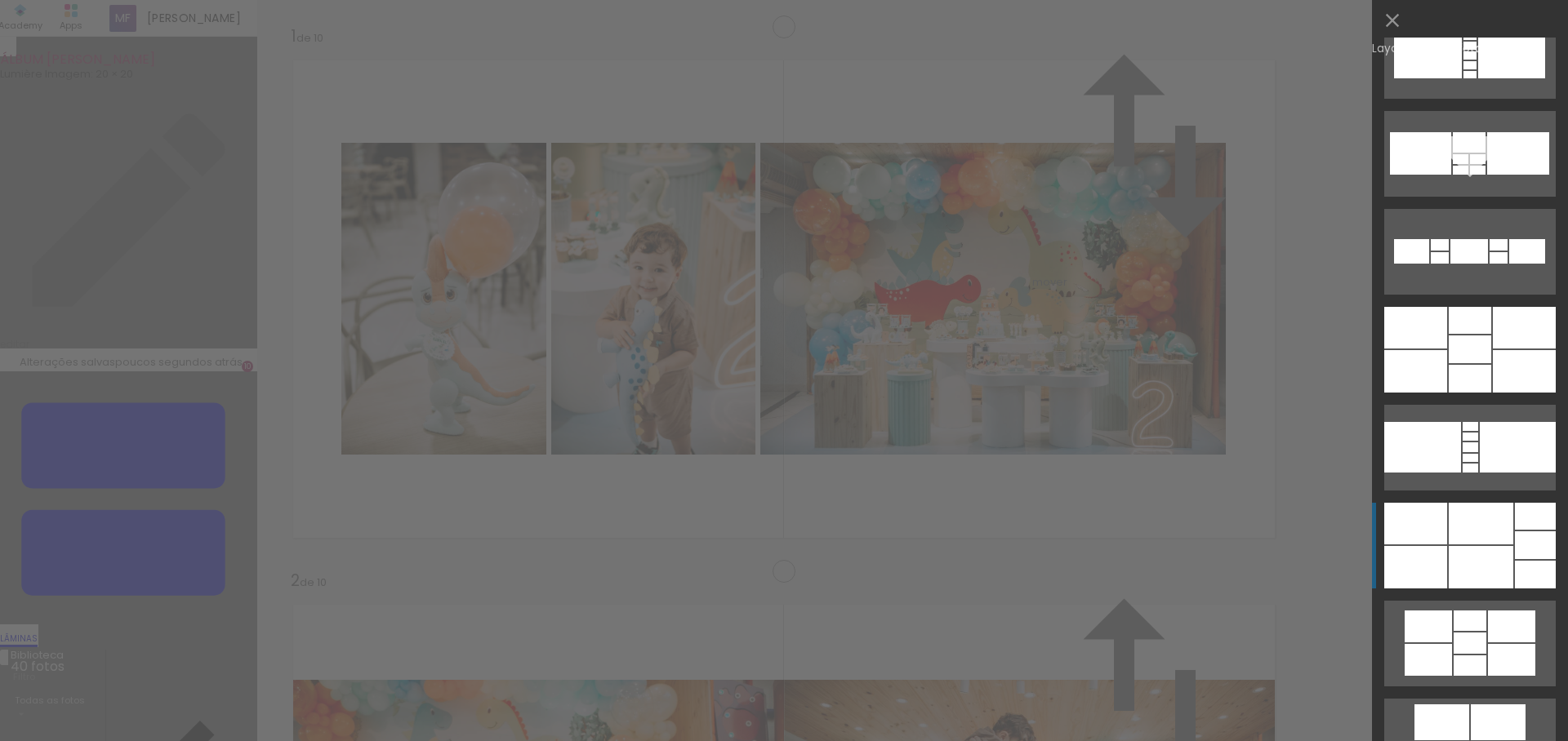
click at [1468, 533] on div at bounding box center [1480, 524] width 64 height 42
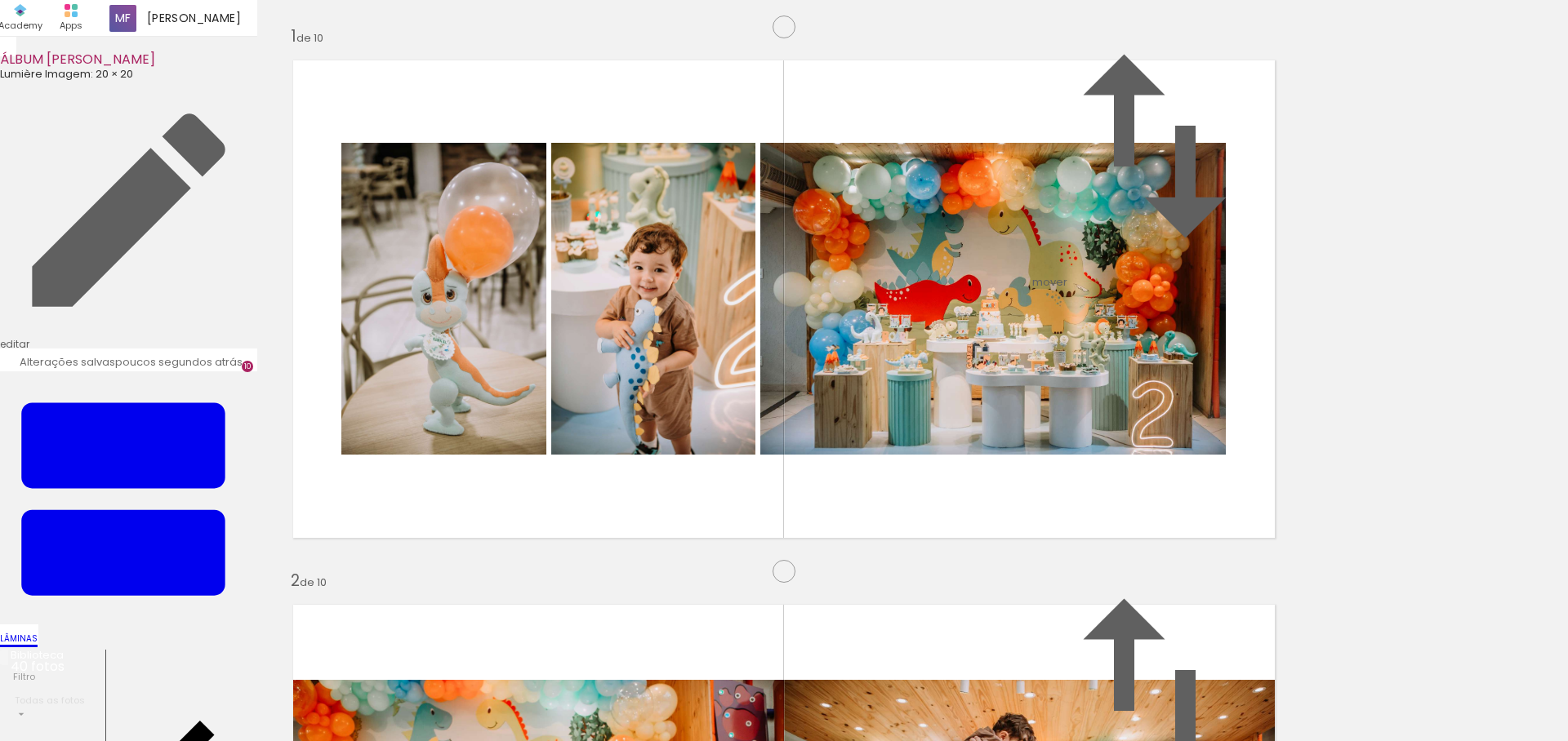
drag, startPoint x: 537, startPoint y: 493, endPoint x: 773, endPoint y: 478, distance: 236.5
click at [0, 0] on slot at bounding box center [0, 0] width 0 height 0
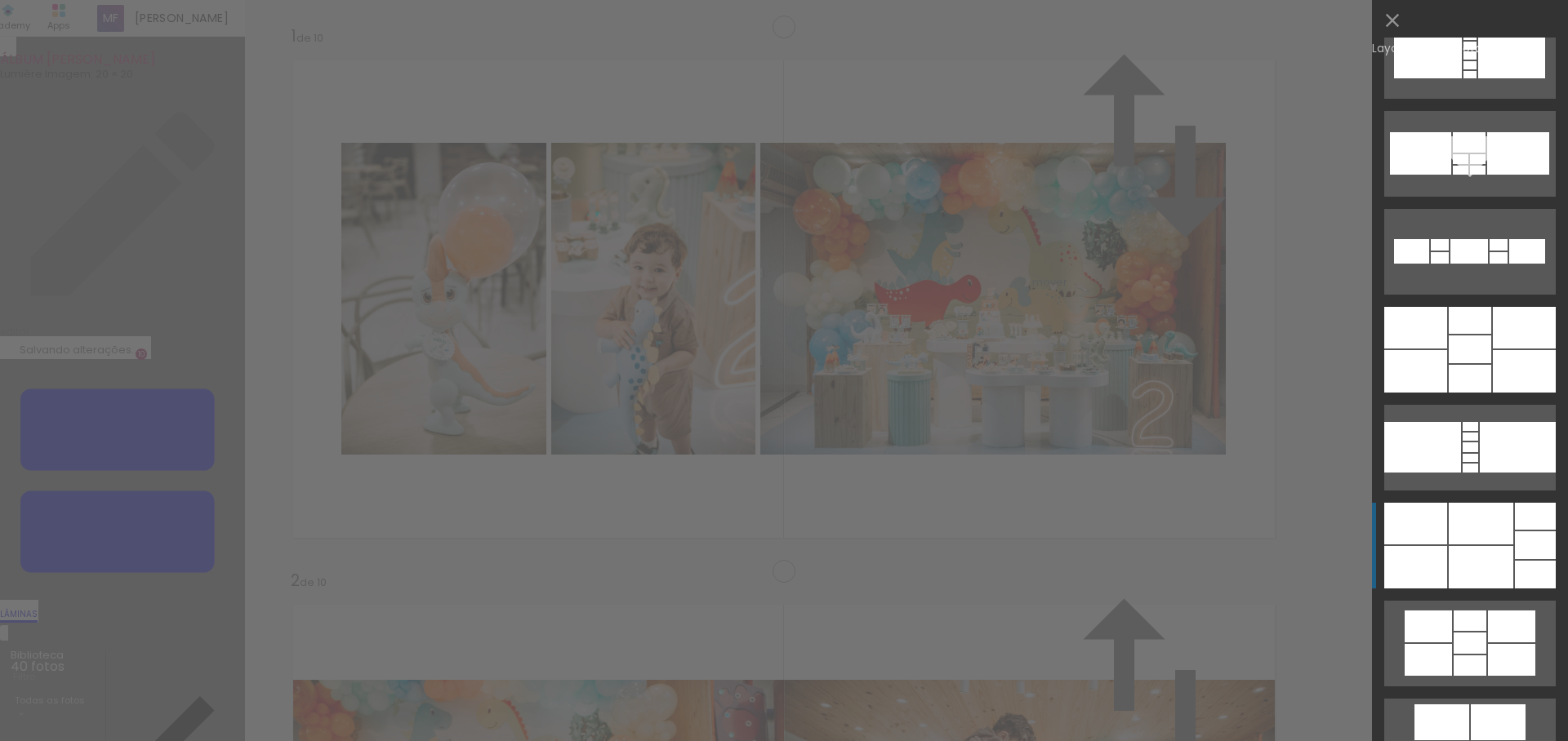
scroll to position [2154, 0]
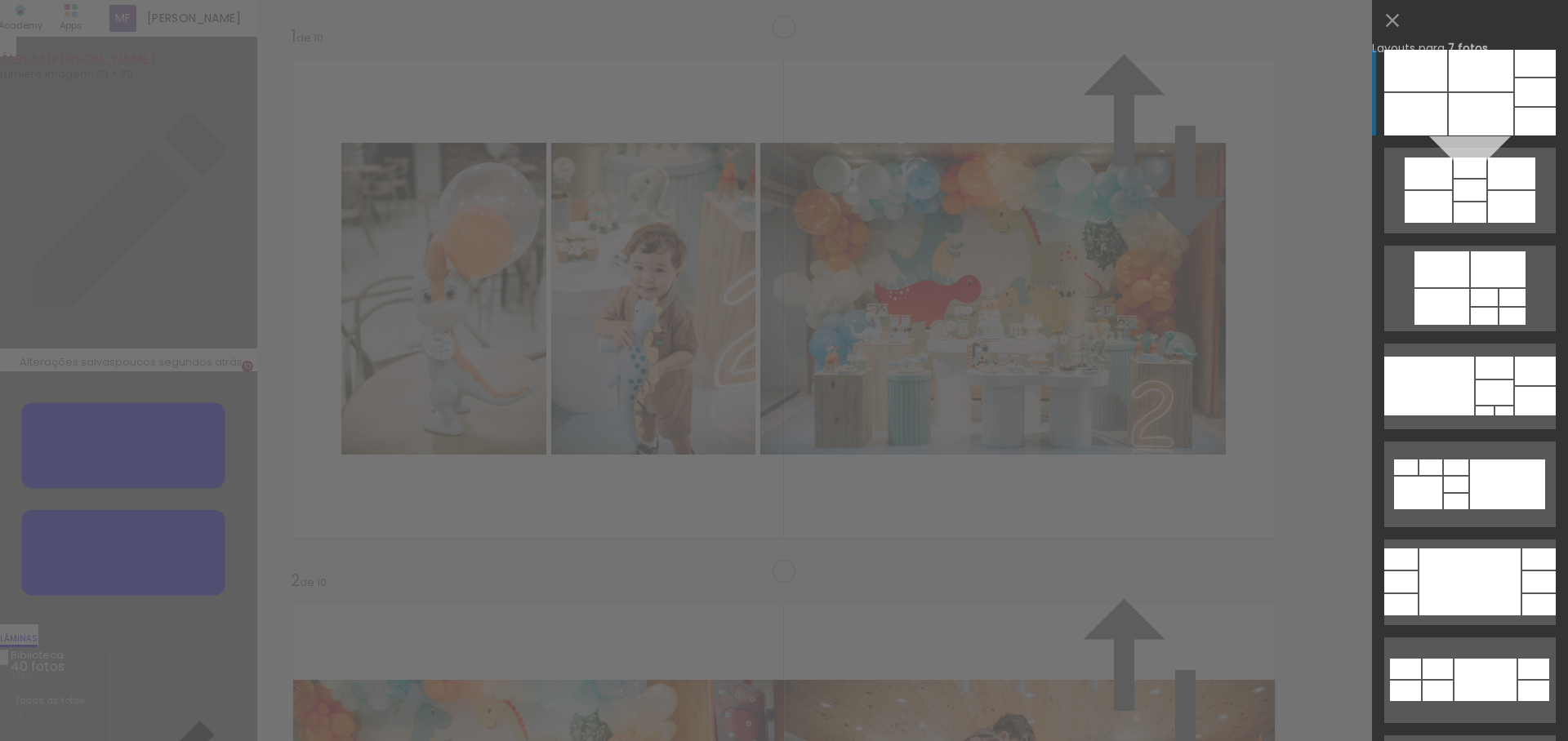
click at [1495, 120] on div at bounding box center [1480, 114] width 64 height 43
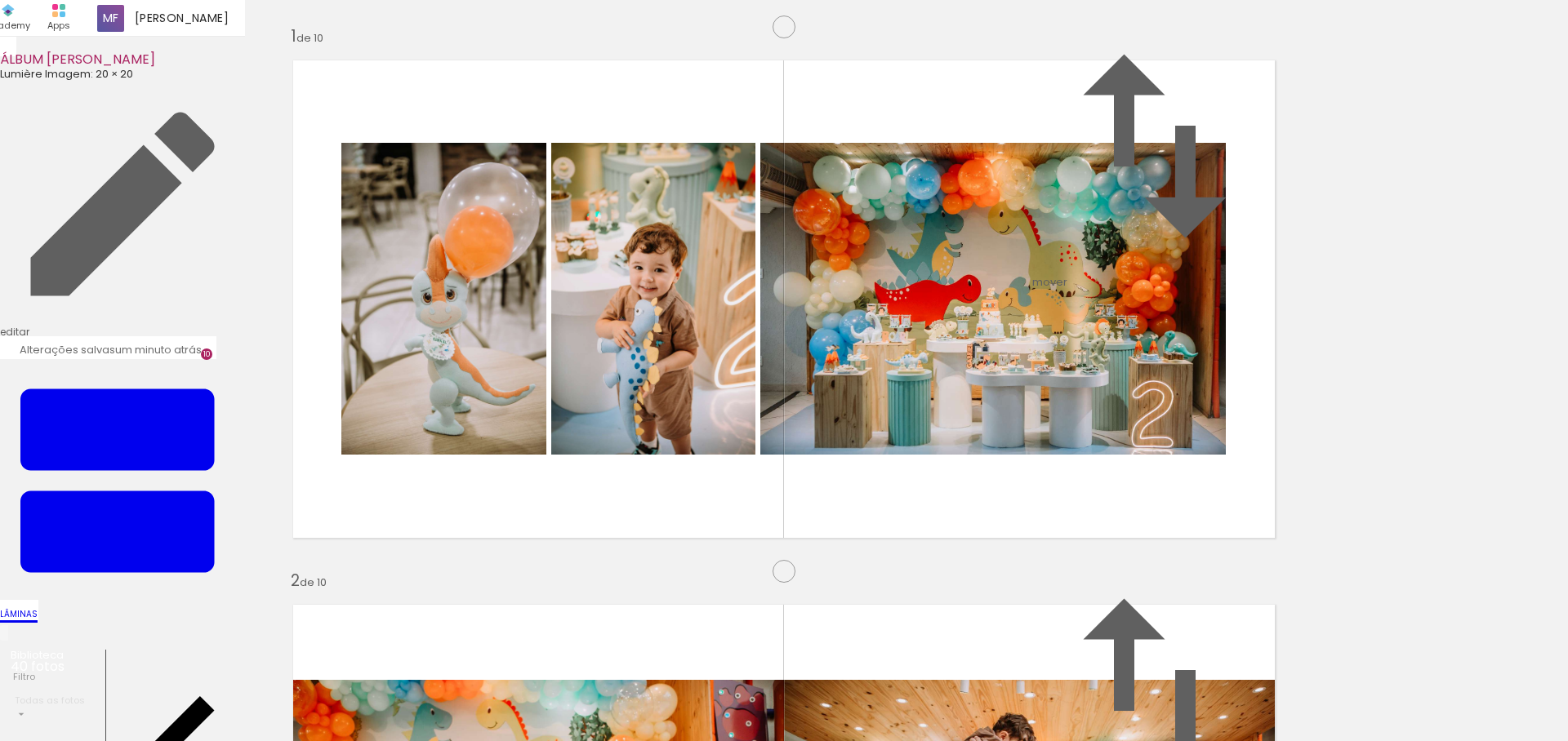
drag, startPoint x: 487, startPoint y: 492, endPoint x: 828, endPoint y: 305, distance: 388.9
click at [0, 0] on slot at bounding box center [0, 0] width 0 height 0
drag, startPoint x: 838, startPoint y: 447, endPoint x: 523, endPoint y: 457, distance: 315.2
click at [0, 0] on slot at bounding box center [0, 0] width 0 height 0
drag, startPoint x: 508, startPoint y: 444, endPoint x: 756, endPoint y: 433, distance: 248.2
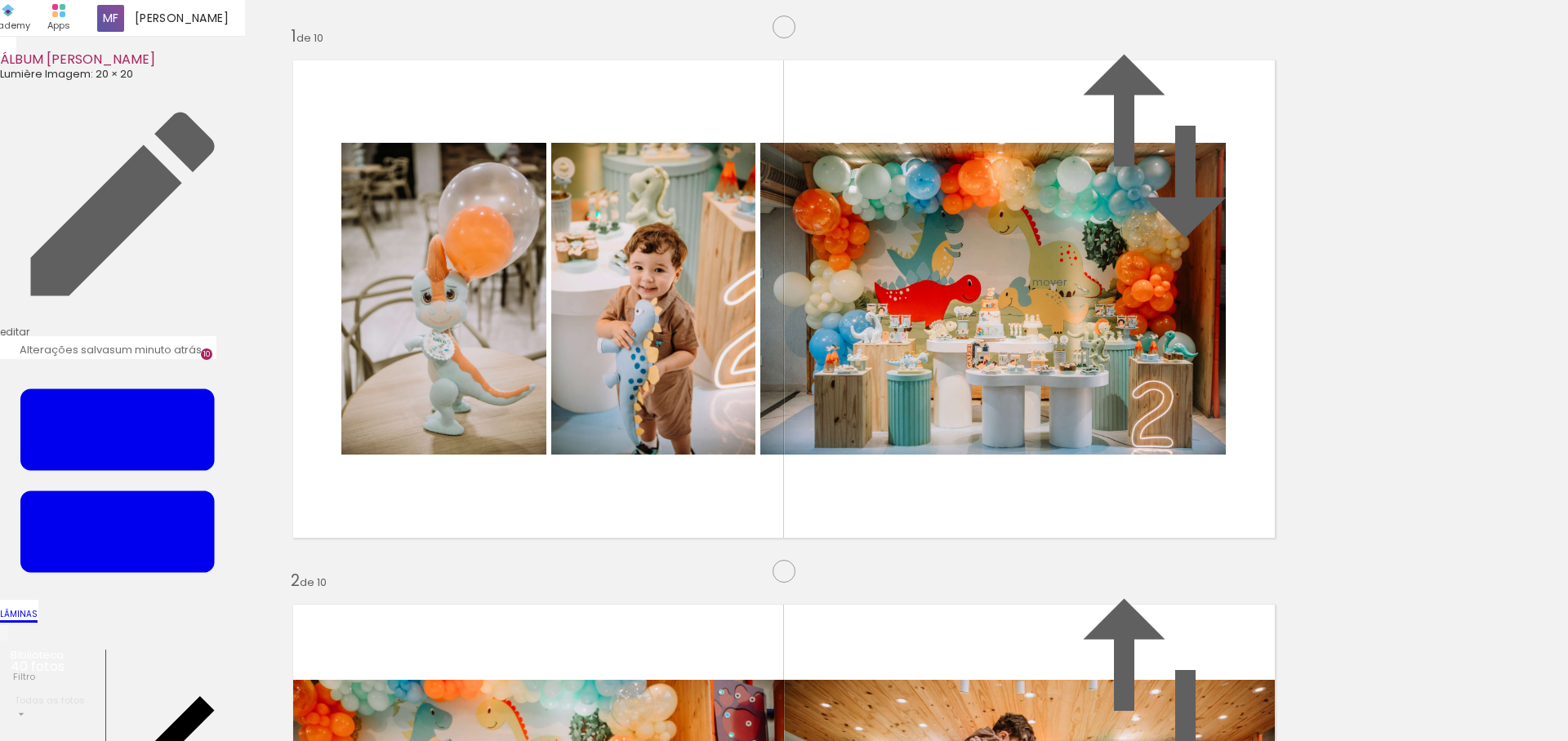
click at [0, 0] on slot at bounding box center [0, 0] width 0 height 0
drag, startPoint x: 856, startPoint y: 269, endPoint x: 500, endPoint y: 495, distance: 421.7
click at [0, 0] on slot at bounding box center [0, 0] width 0 height 0
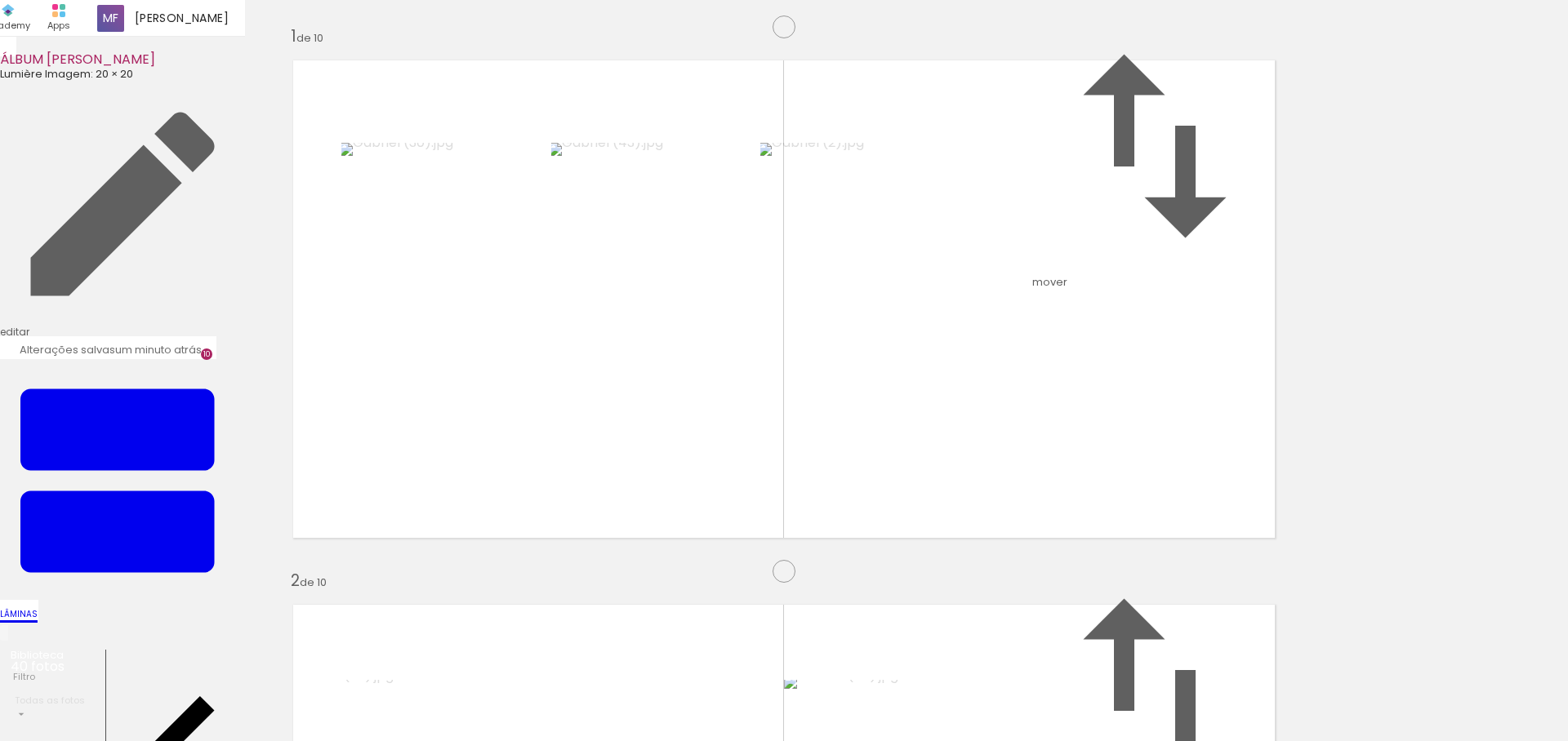
scroll to position [0, 2212]
drag, startPoint x: 749, startPoint y: 244, endPoint x: 810, endPoint y: 240, distance: 61.1
click at [0, 0] on slot at bounding box center [0, 0] width 0 height 0
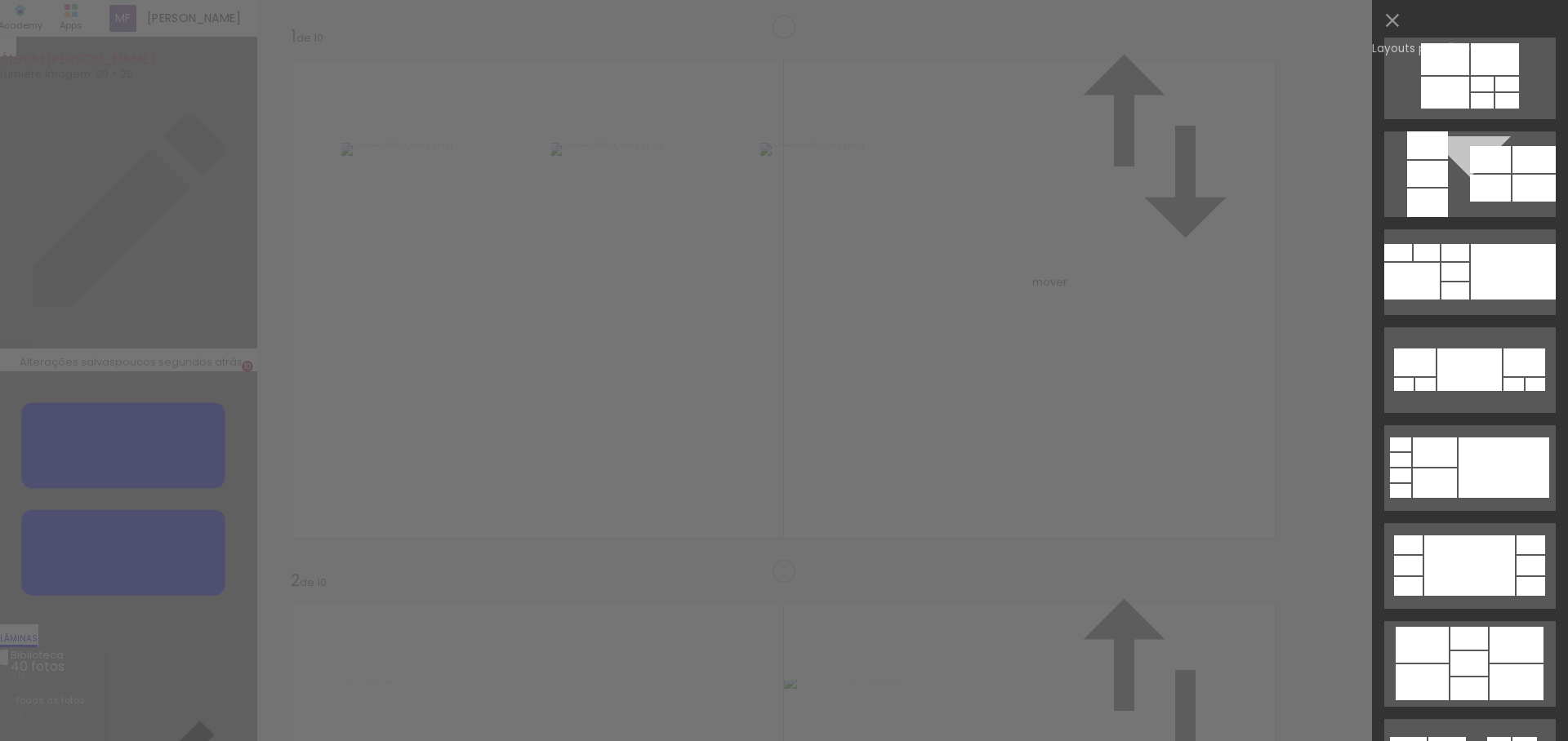
scroll to position [3860, 0]
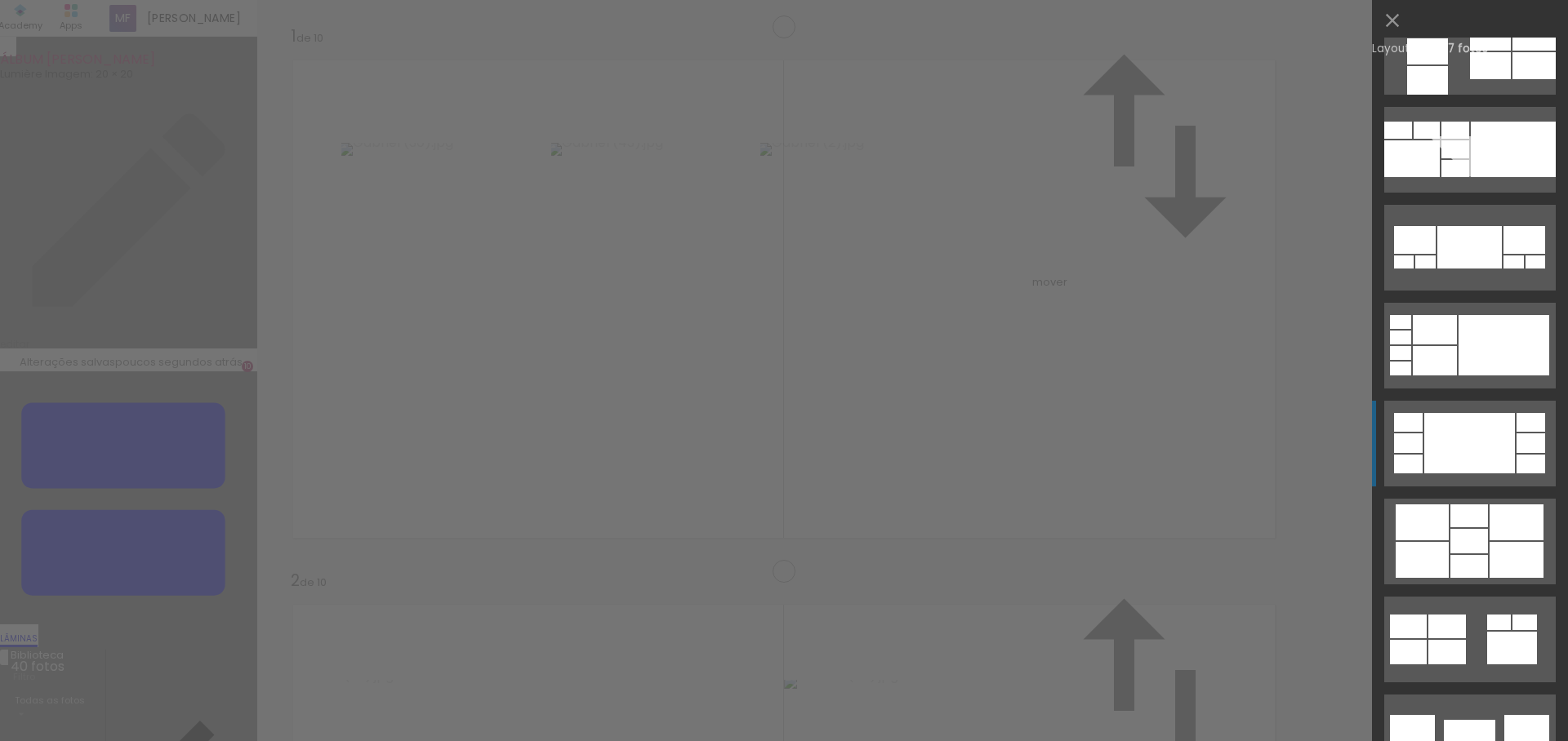
click at [1469, 268] on div at bounding box center [1468, 247] width 64 height 43
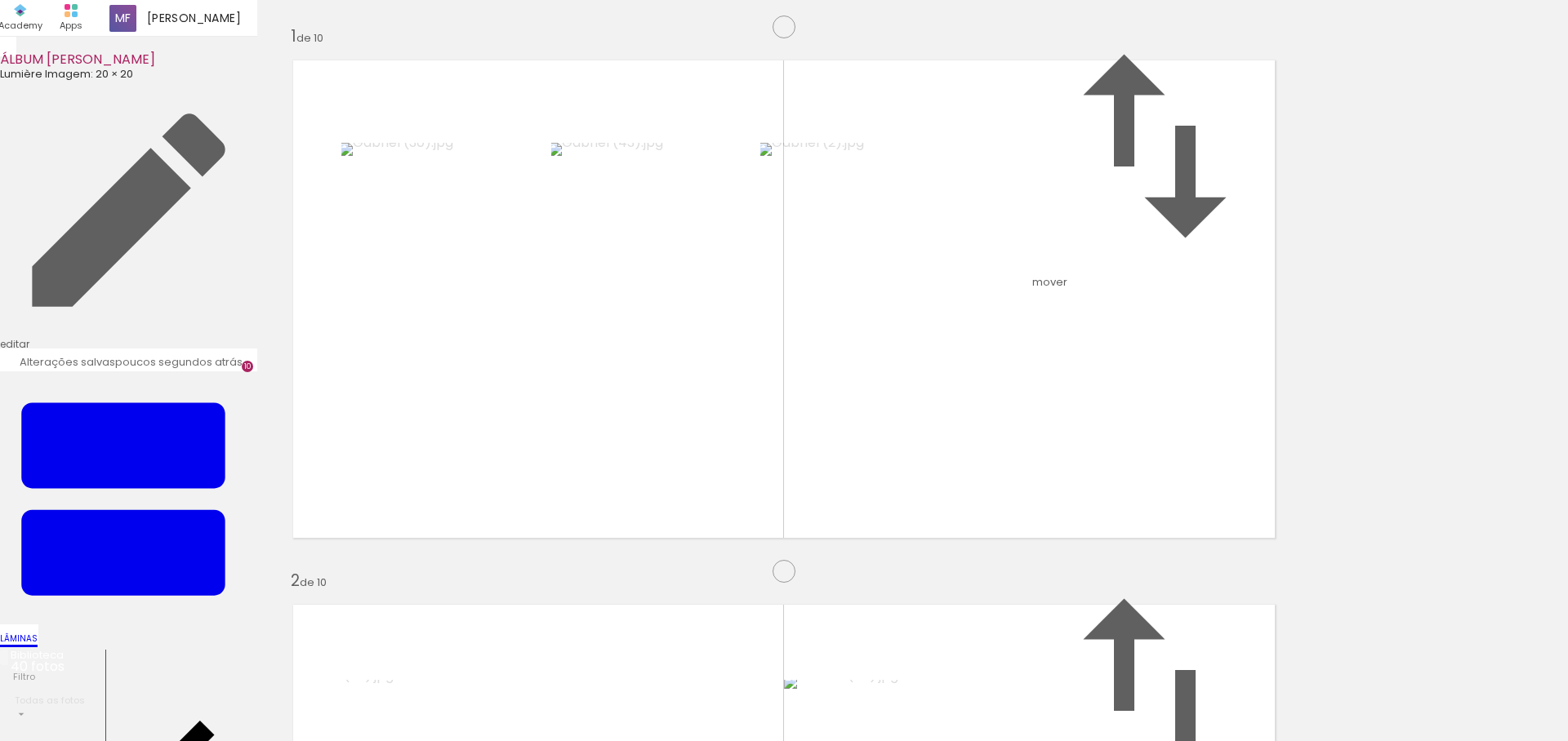
drag, startPoint x: 1157, startPoint y: 480, endPoint x: 928, endPoint y: 417, distance: 237.5
click at [0, 0] on slot at bounding box center [0, 0] width 0 height 0
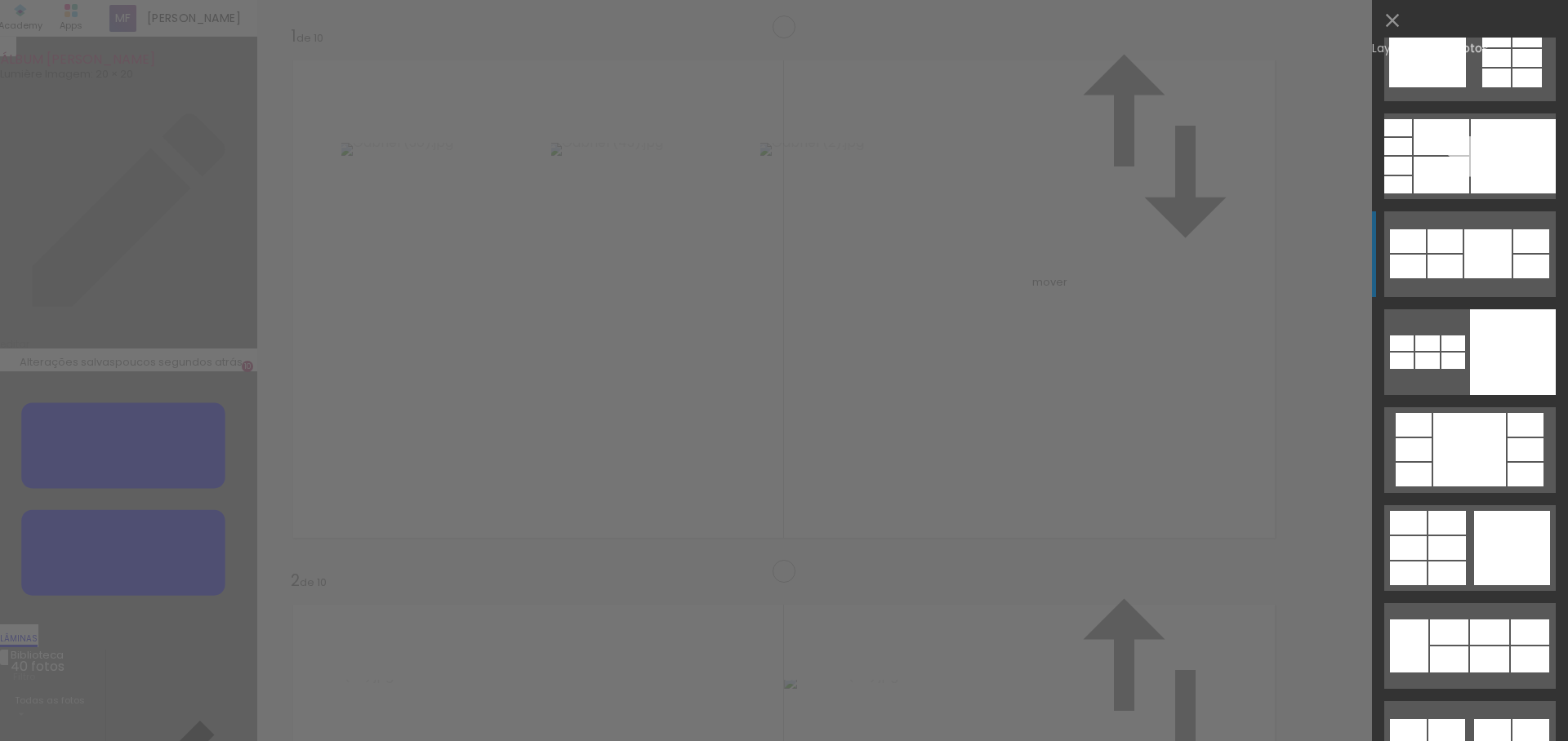
scroll to position [5450, 0]
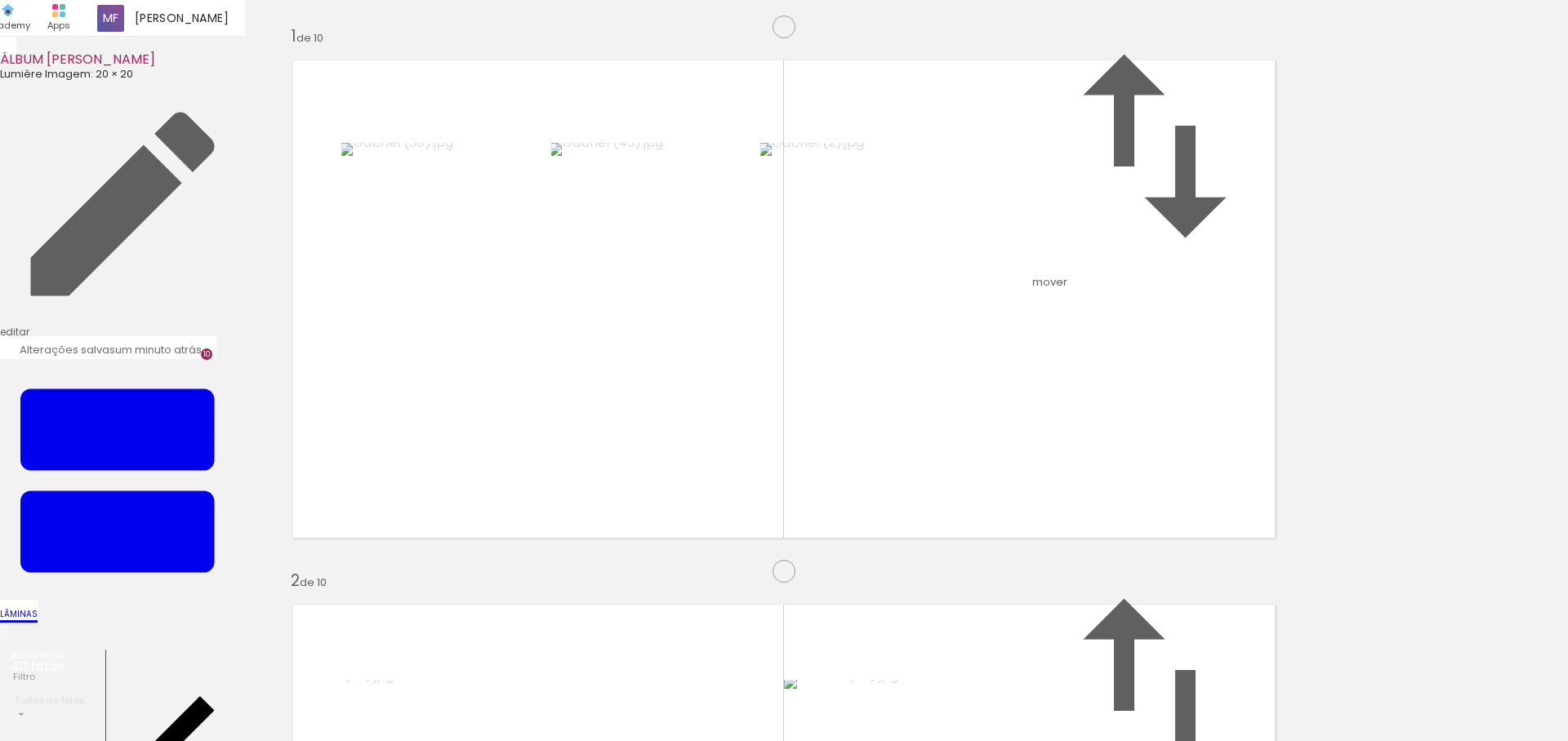
click at [1244, 169] on quentale-layouter at bounding box center [784, 299] width 1008 height 504
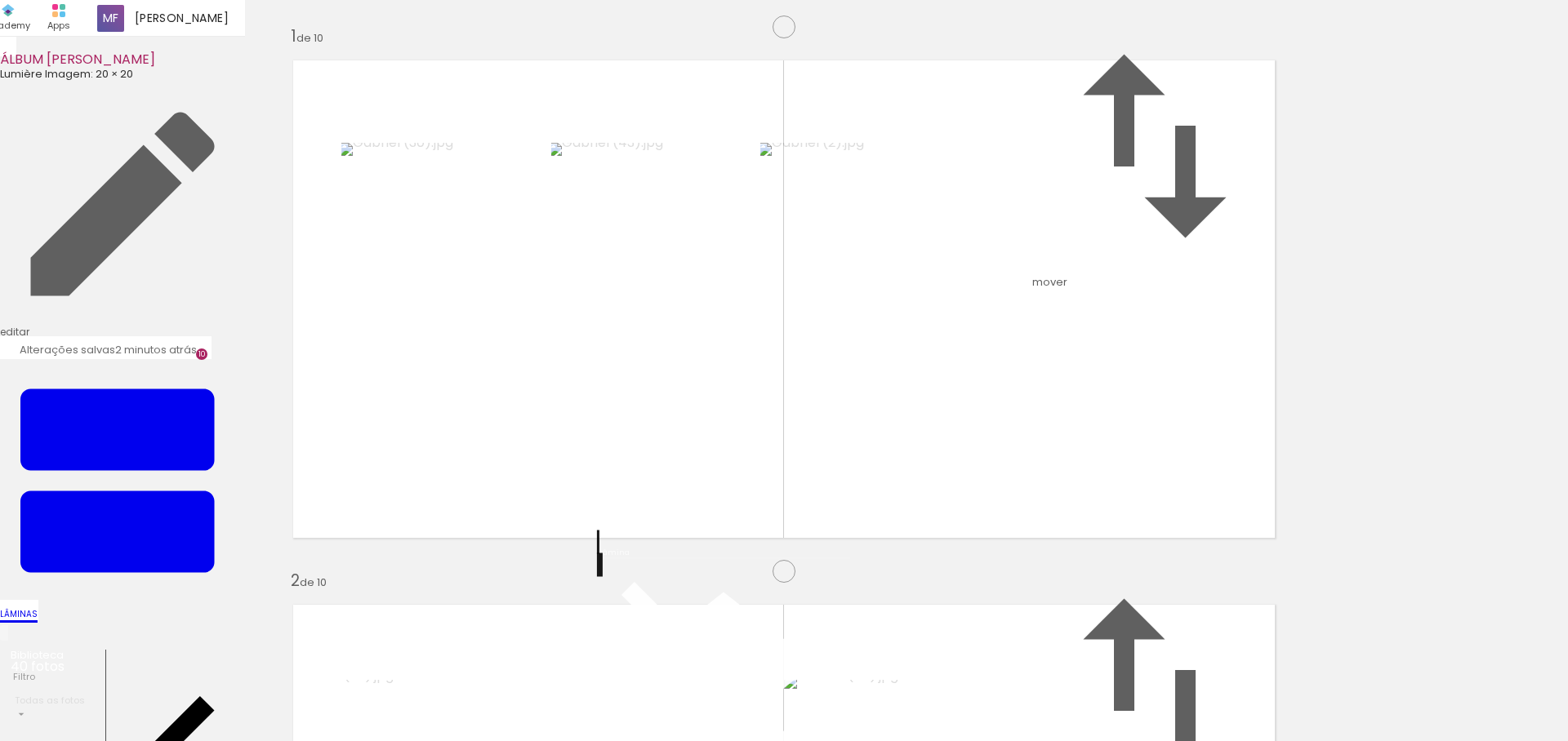
scroll to position [112, 0]
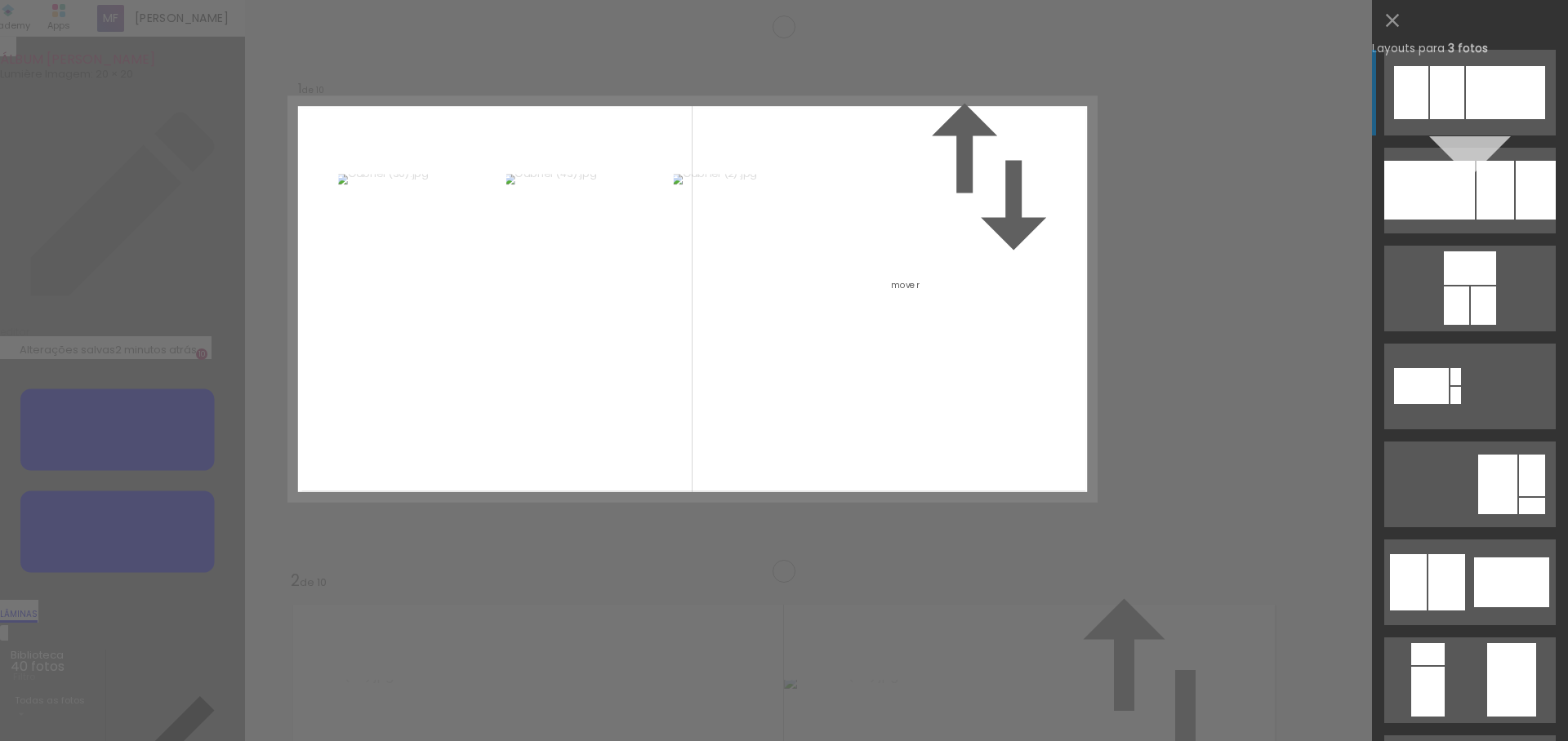
scroll to position [21, 0]
click at [1461, 188] on div at bounding box center [1429, 189] width 91 height 59
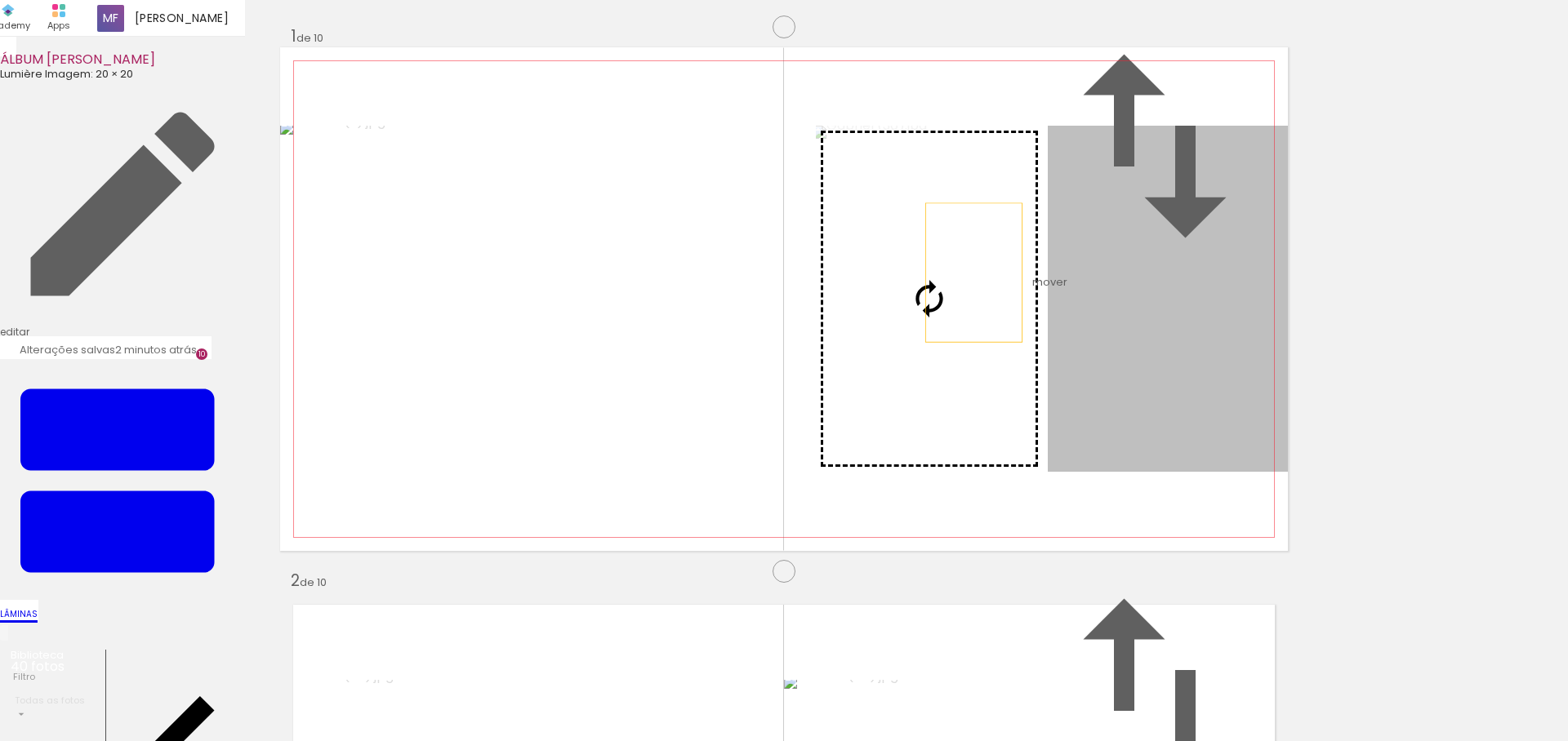
drag, startPoint x: 1179, startPoint y: 352, endPoint x: 967, endPoint y: 334, distance: 212.8
click at [0, 0] on slot at bounding box center [0, 0] width 0 height 0
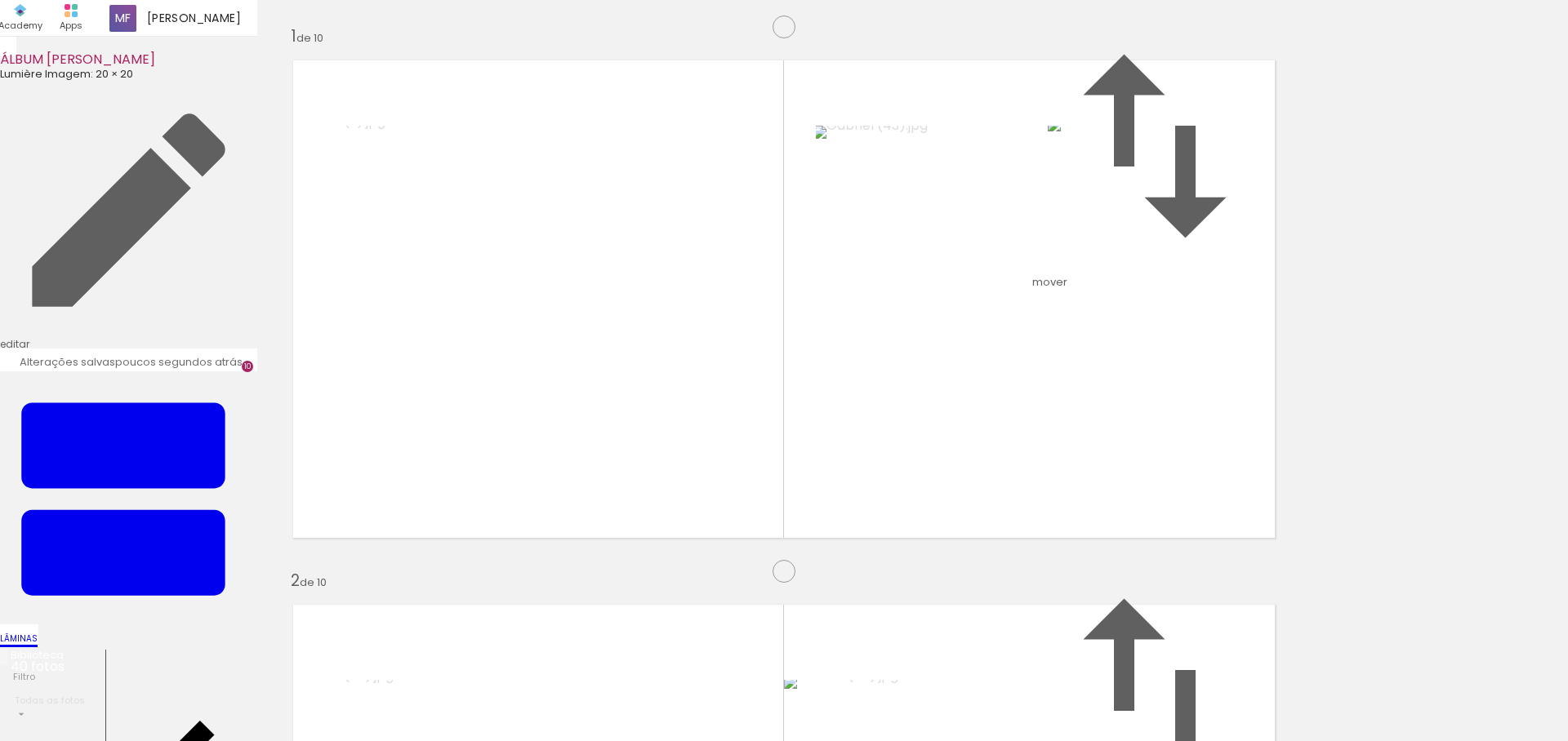
scroll to position [112, 0]
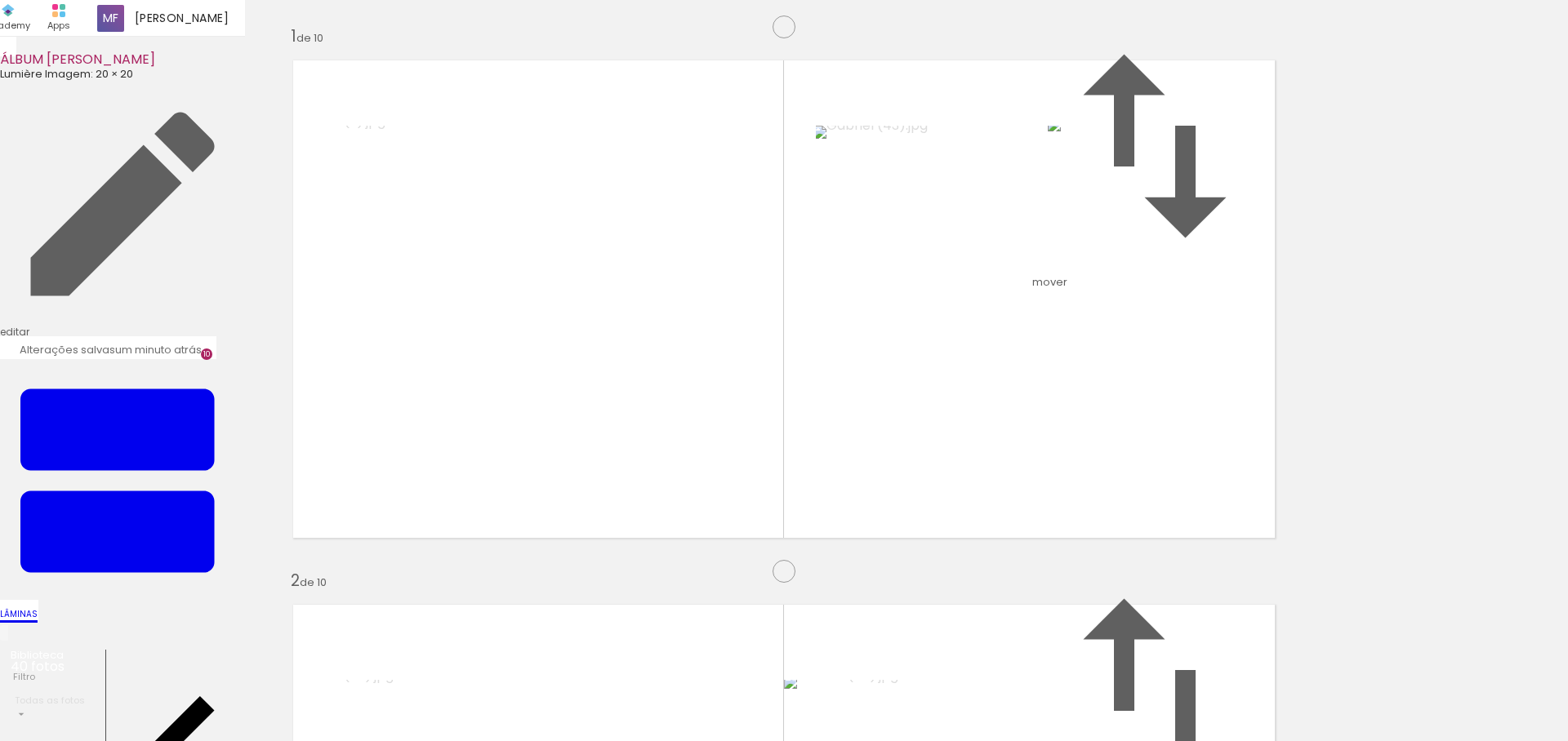
scroll to position [5053, 0]
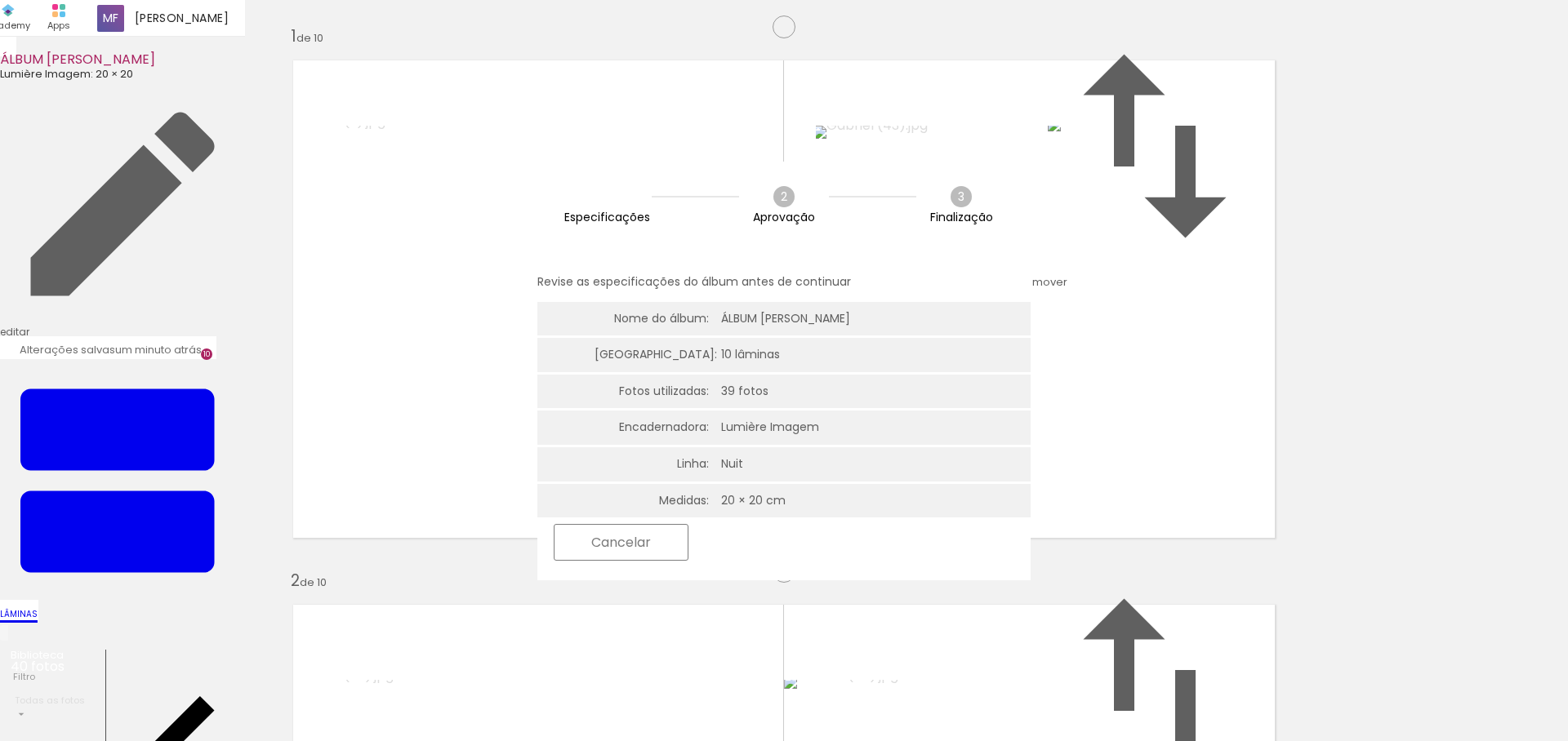
scroll to position [0, 0]
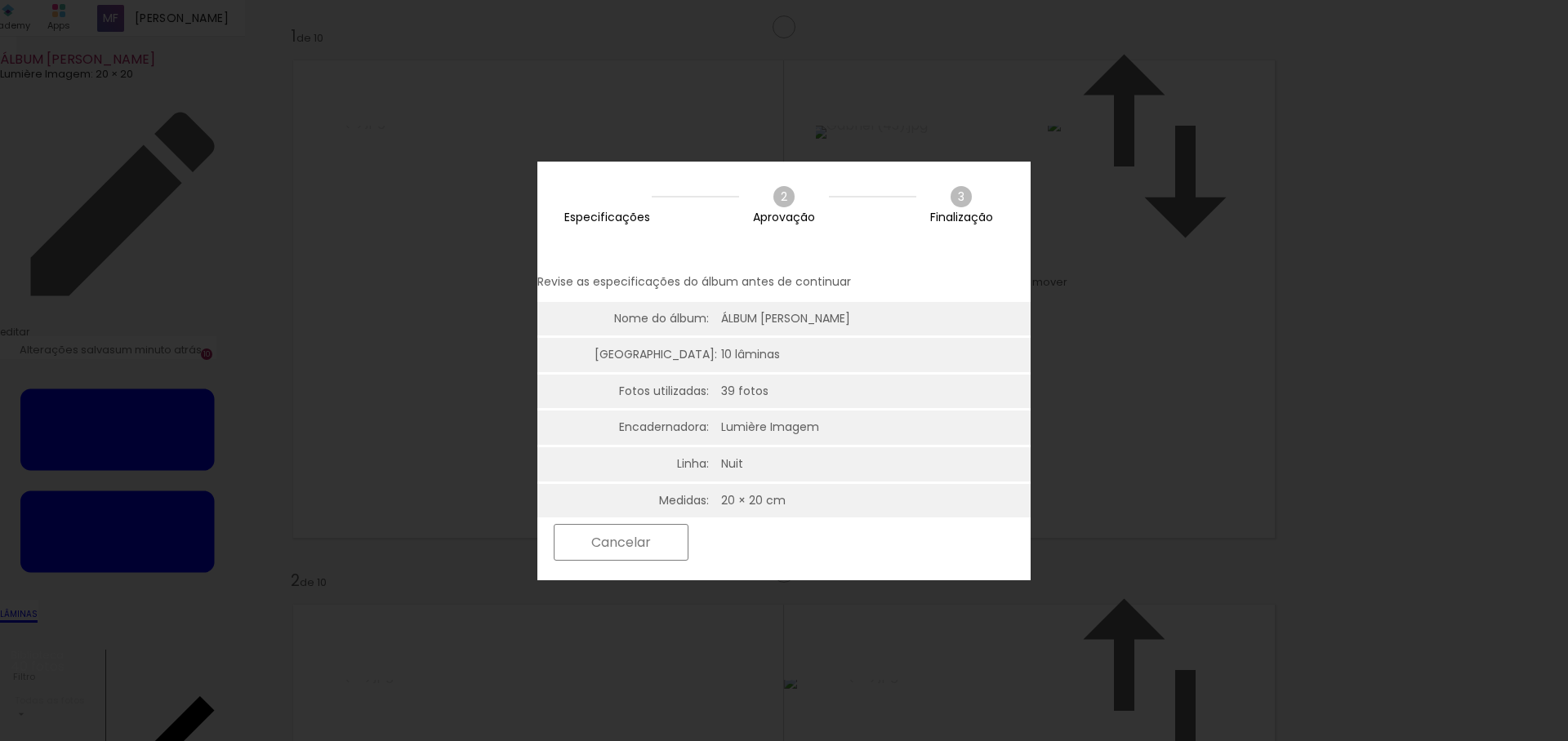
click at [822, 539] on paper-button "Próximo" at bounding box center [759, 542] width 126 height 35
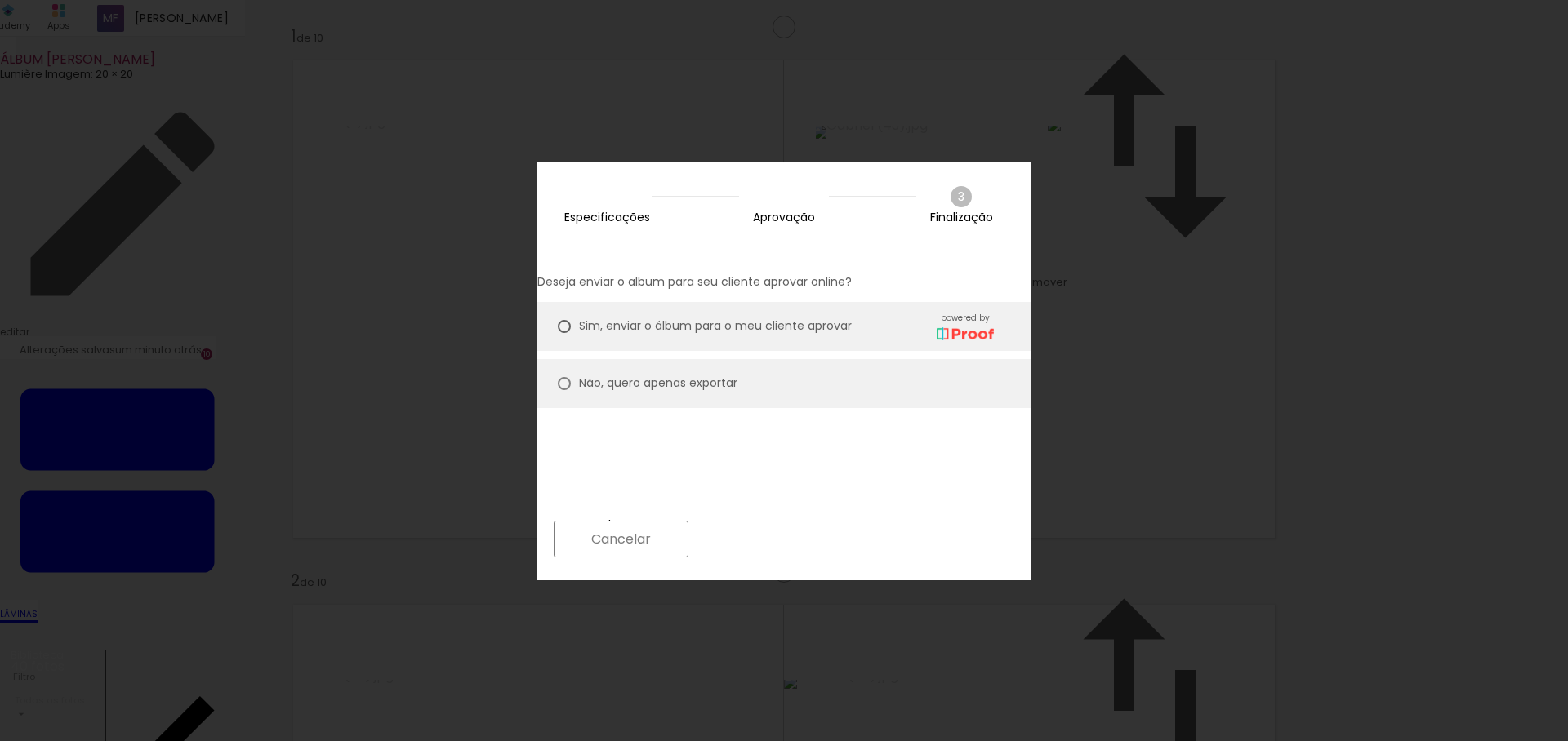
click at [1567, 252] on iron-overlay-backdrop at bounding box center [784, 370] width 1568 height 741
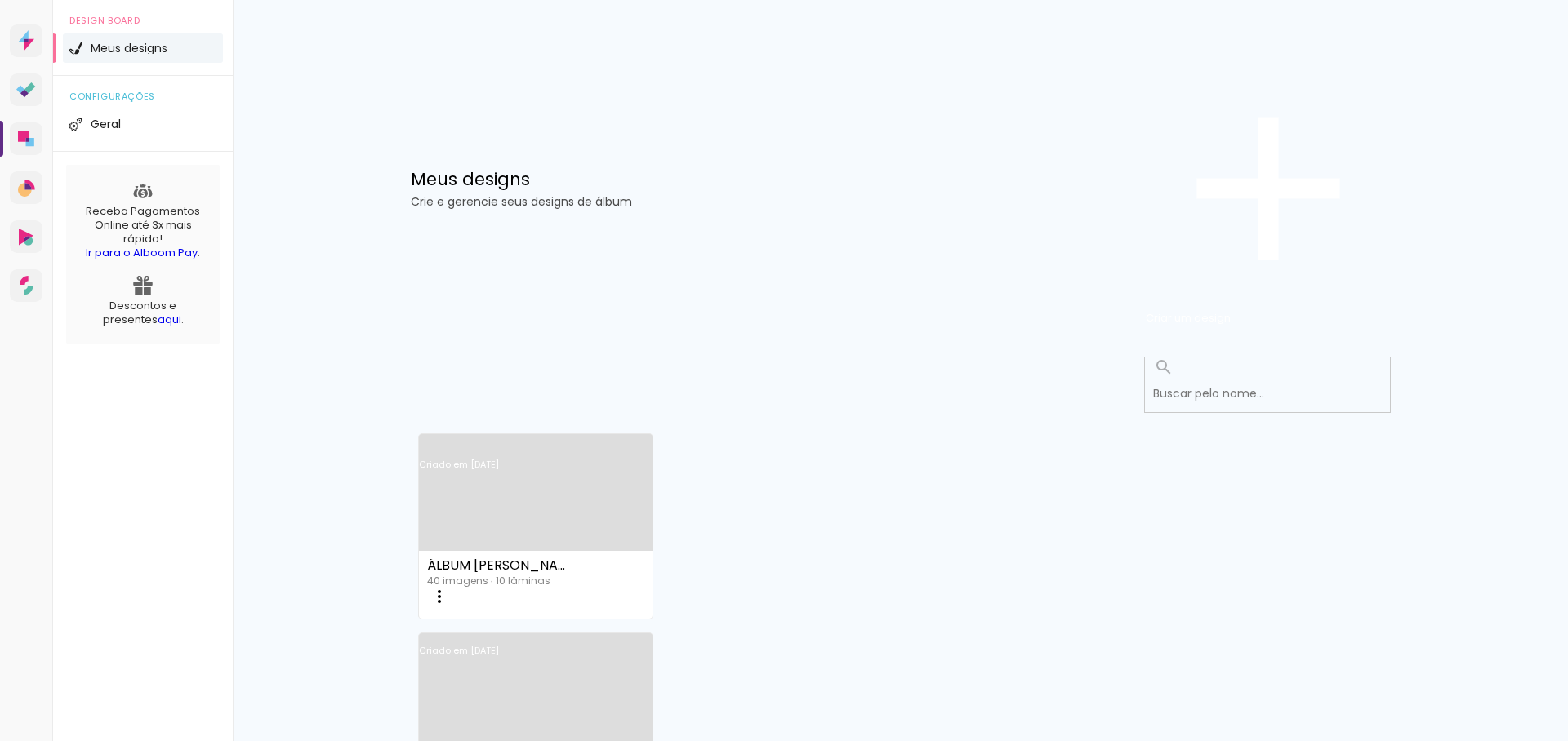
click at [556, 440] on link "Criado em [DATE]" at bounding box center [536, 486] width 235 height 92
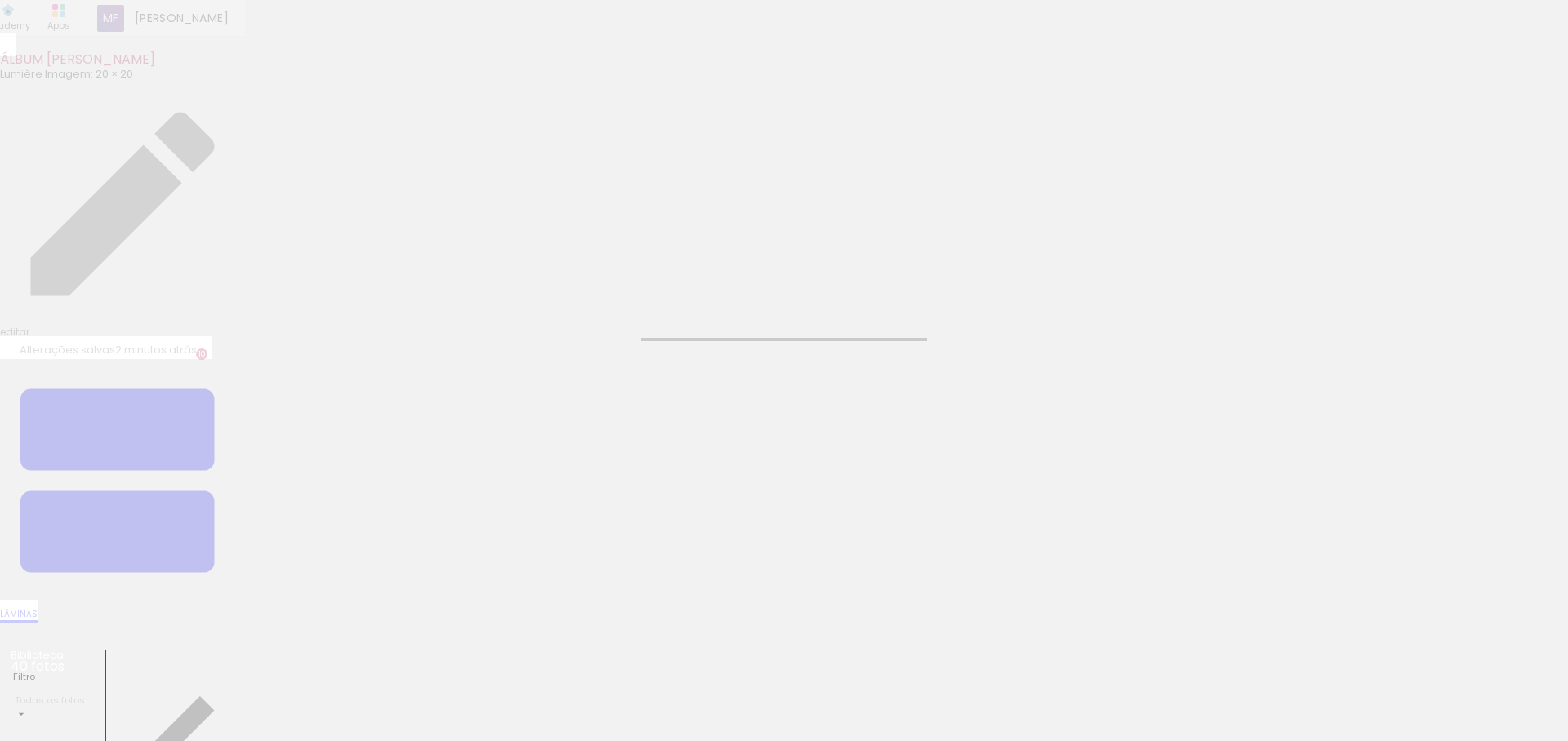
scroll to position [0, 1939]
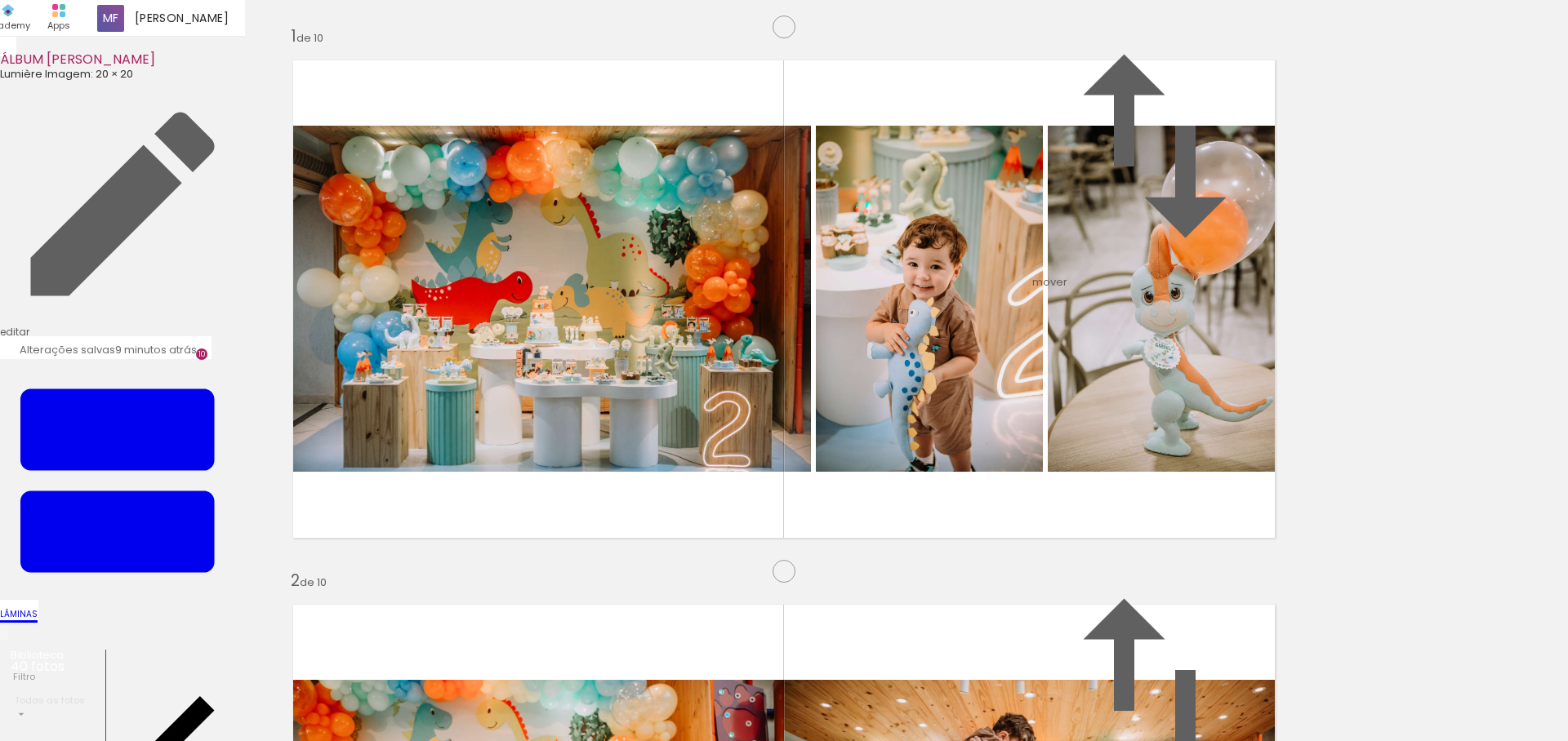
scroll to position [0, 1939]
